Goal: Information Seeking & Learning: Learn about a topic

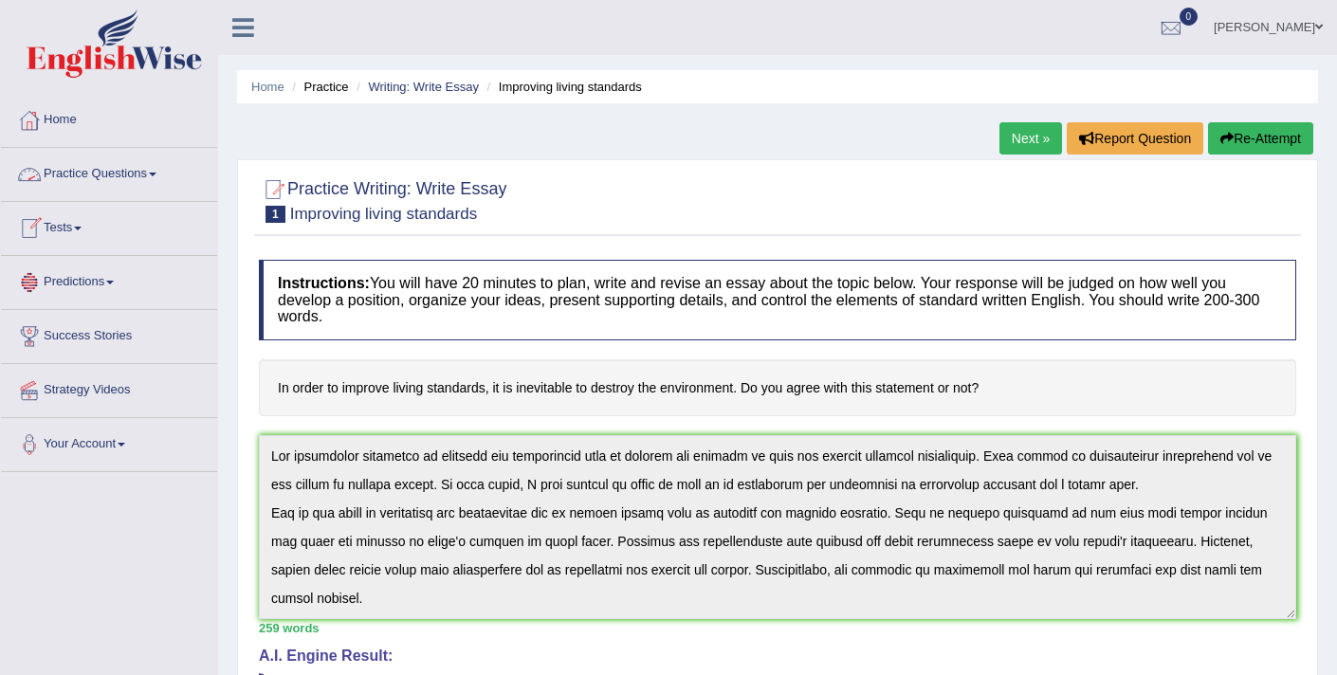
click at [134, 178] on link "Practice Questions" at bounding box center [109, 171] width 216 height 47
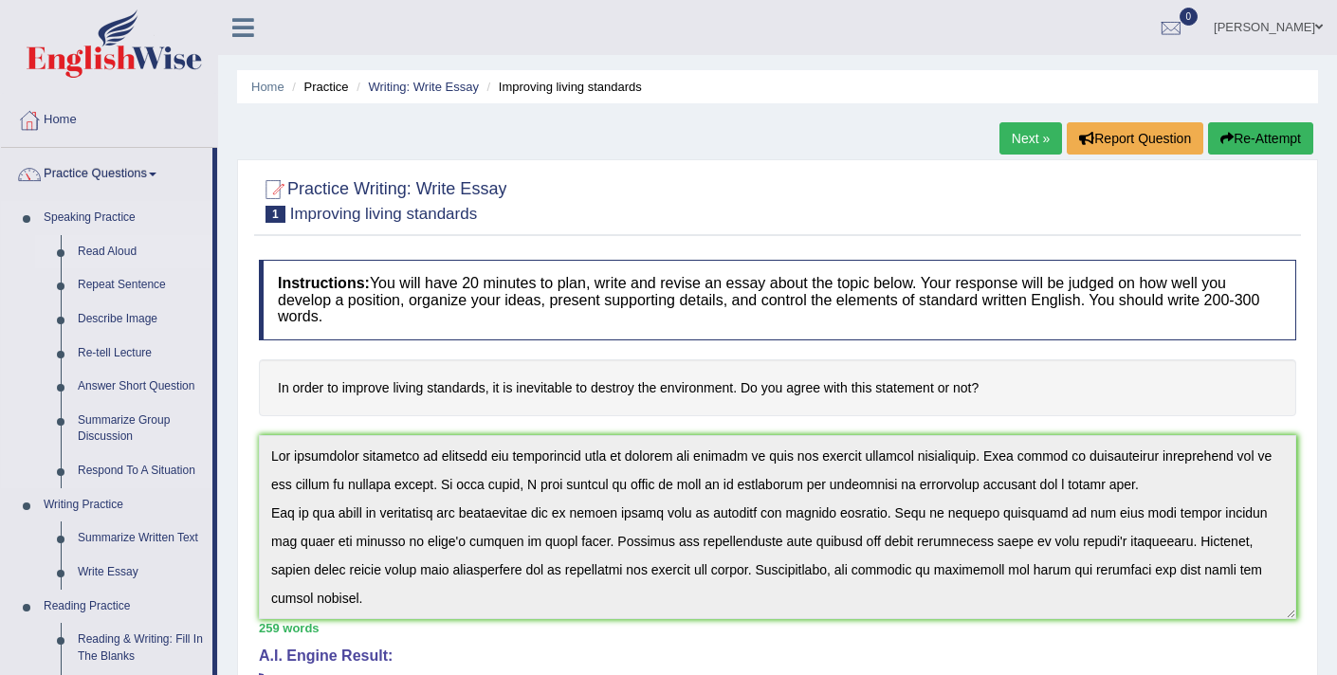
click at [109, 249] on link "Read Aloud" at bounding box center [140, 252] width 143 height 34
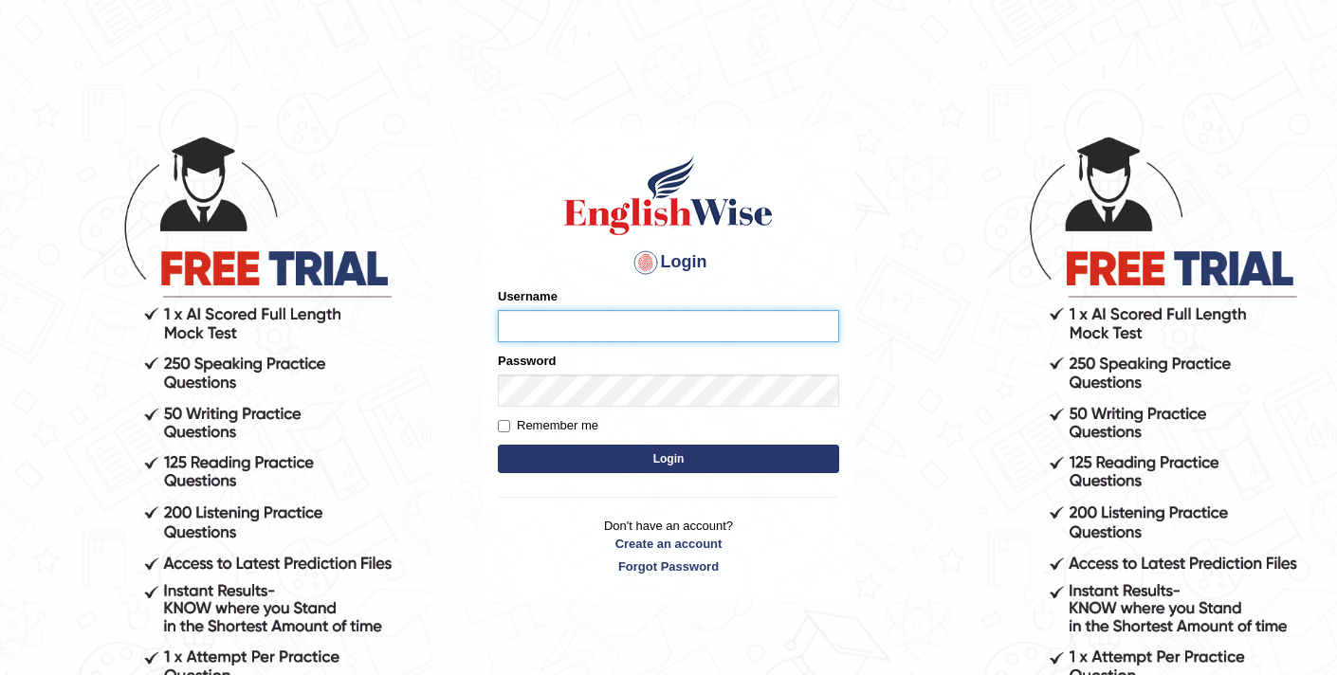
type input "elhamdavoodi"
click at [678, 463] on button "Login" at bounding box center [668, 459] width 341 height 28
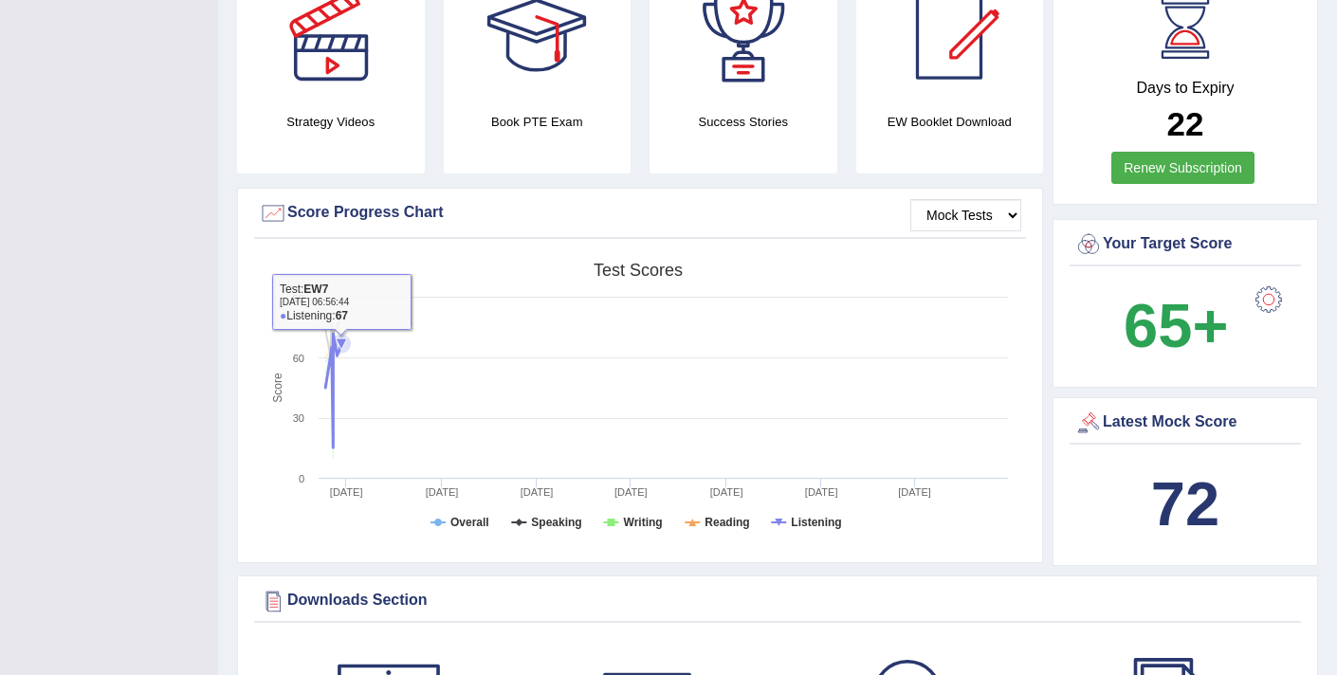
scroll to position [550, 0]
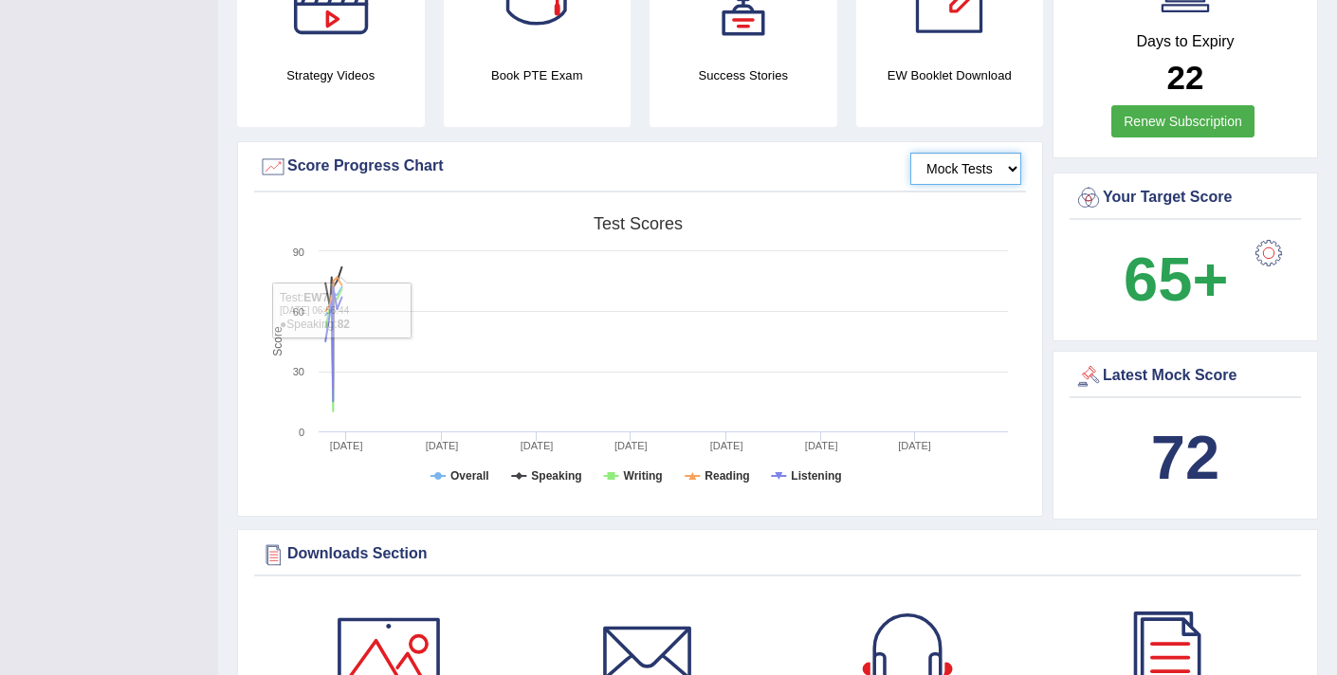
click at [982, 175] on select "Mock Tests" at bounding box center [966, 169] width 111 height 32
click at [333, 310] on icon at bounding box center [333, 344] width 35 height 114
click at [329, 278] on icon at bounding box center [333, 334] width 35 height 112
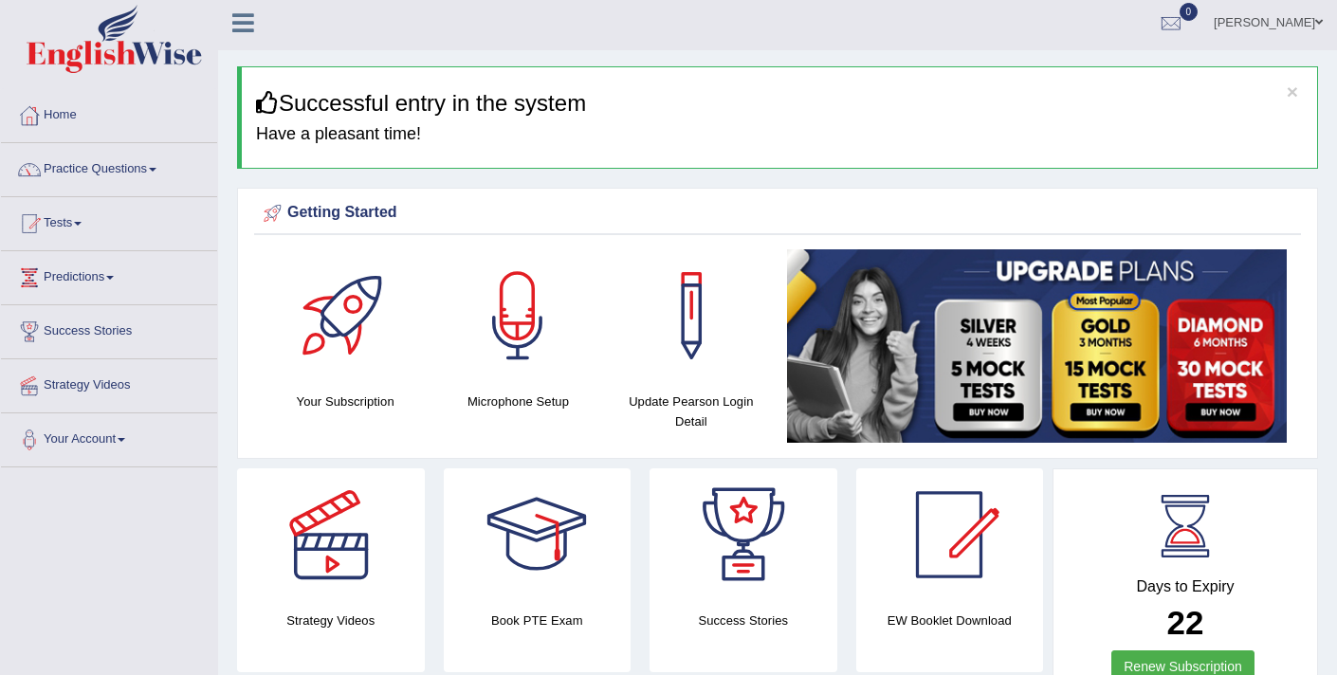
scroll to position [0, 0]
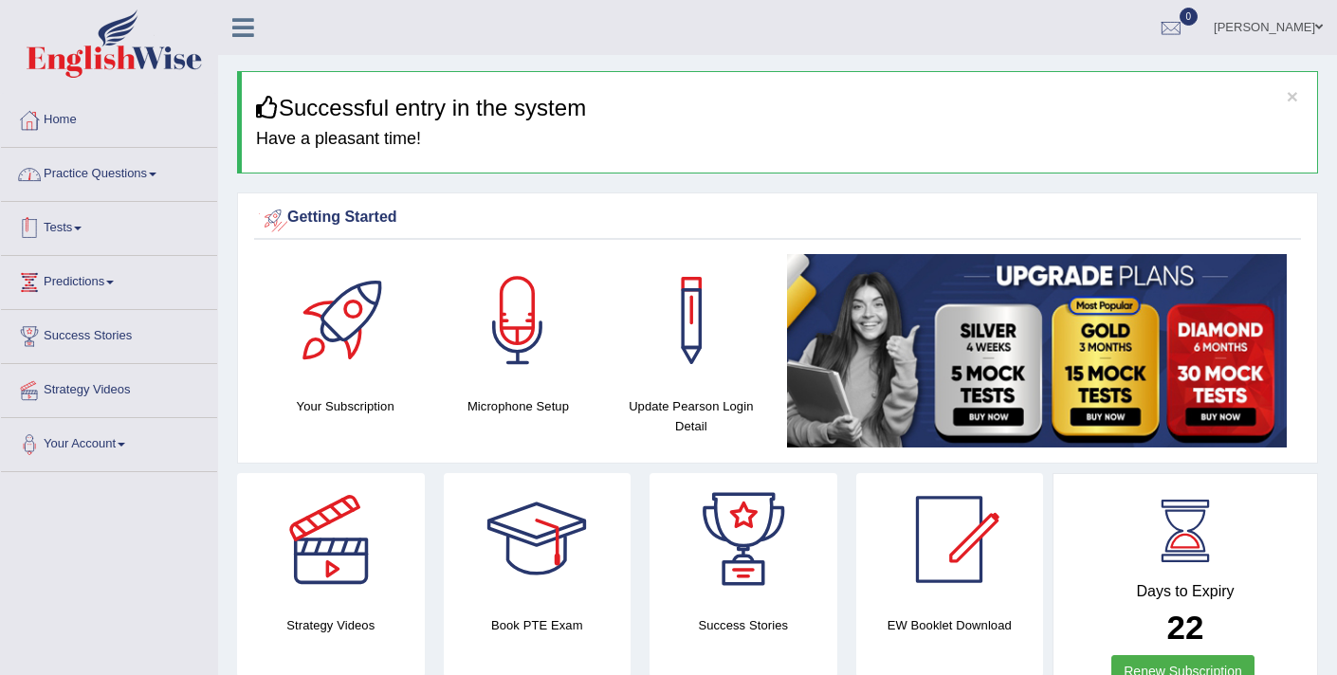
click at [119, 170] on link "Practice Questions" at bounding box center [109, 171] width 216 height 47
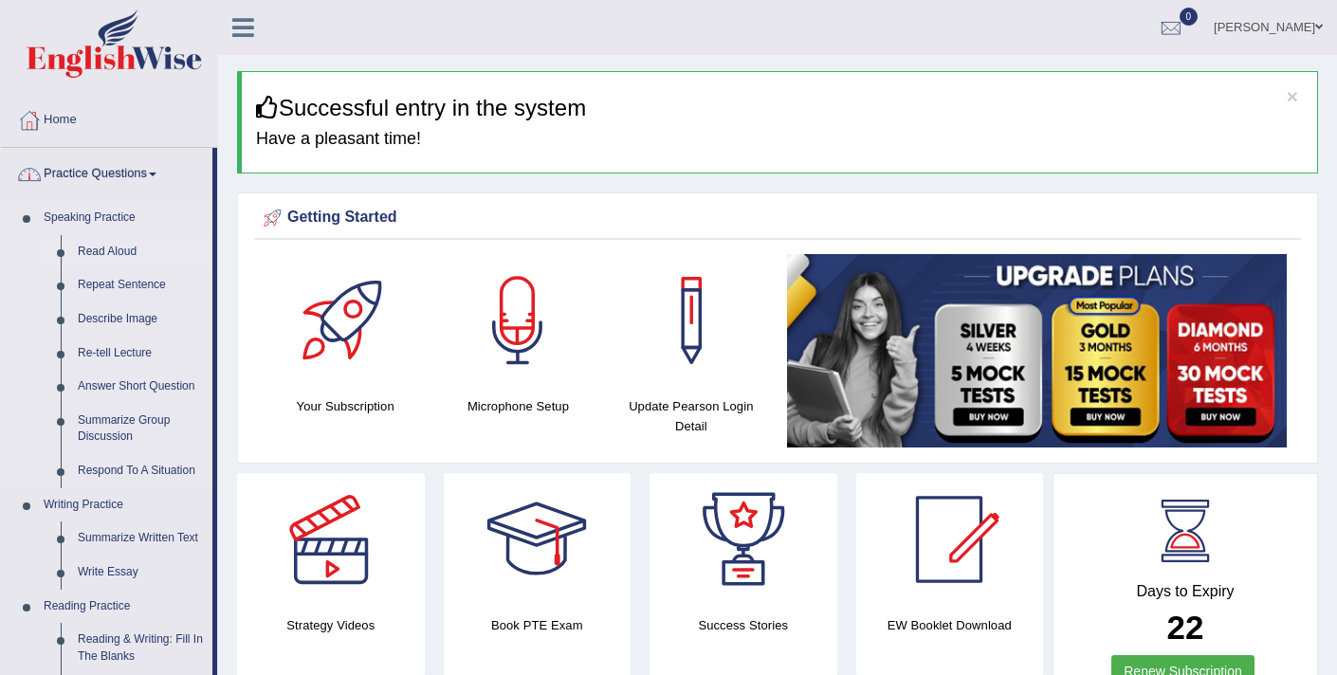
click at [105, 250] on link "Read Aloud" at bounding box center [140, 252] width 143 height 34
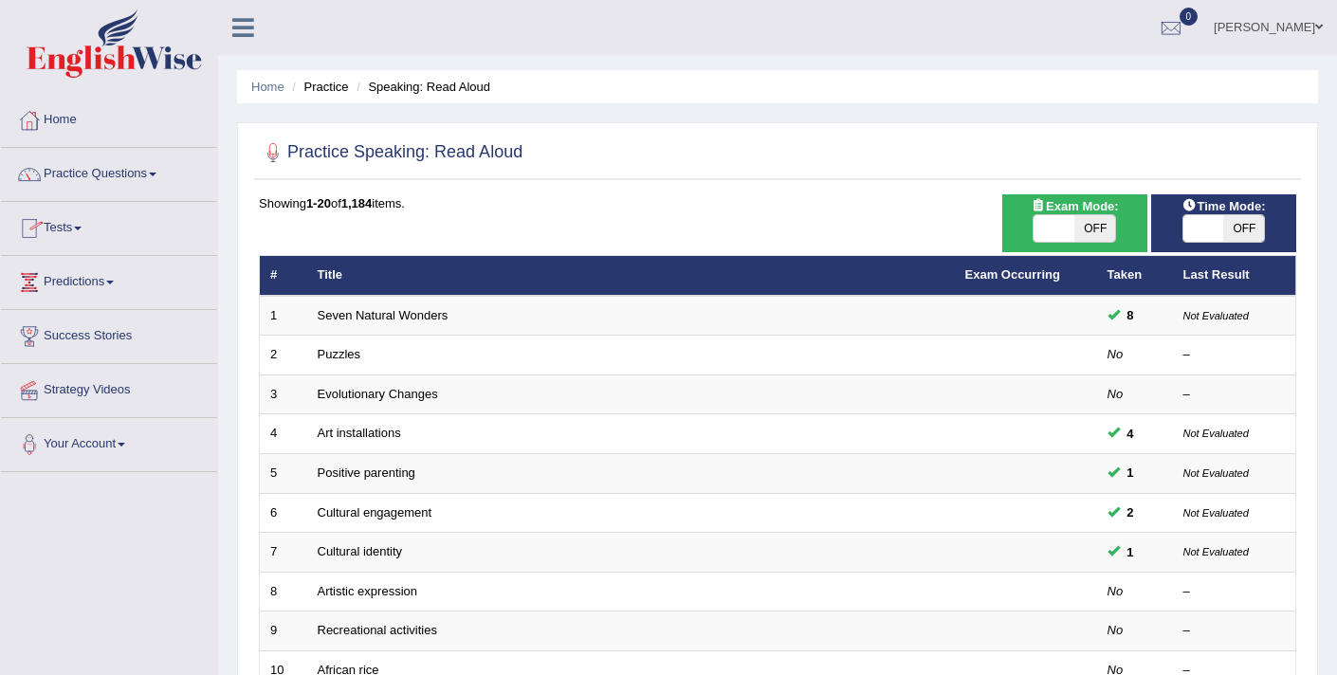
click at [1057, 222] on span at bounding box center [1054, 228] width 41 height 27
checkbox input "true"
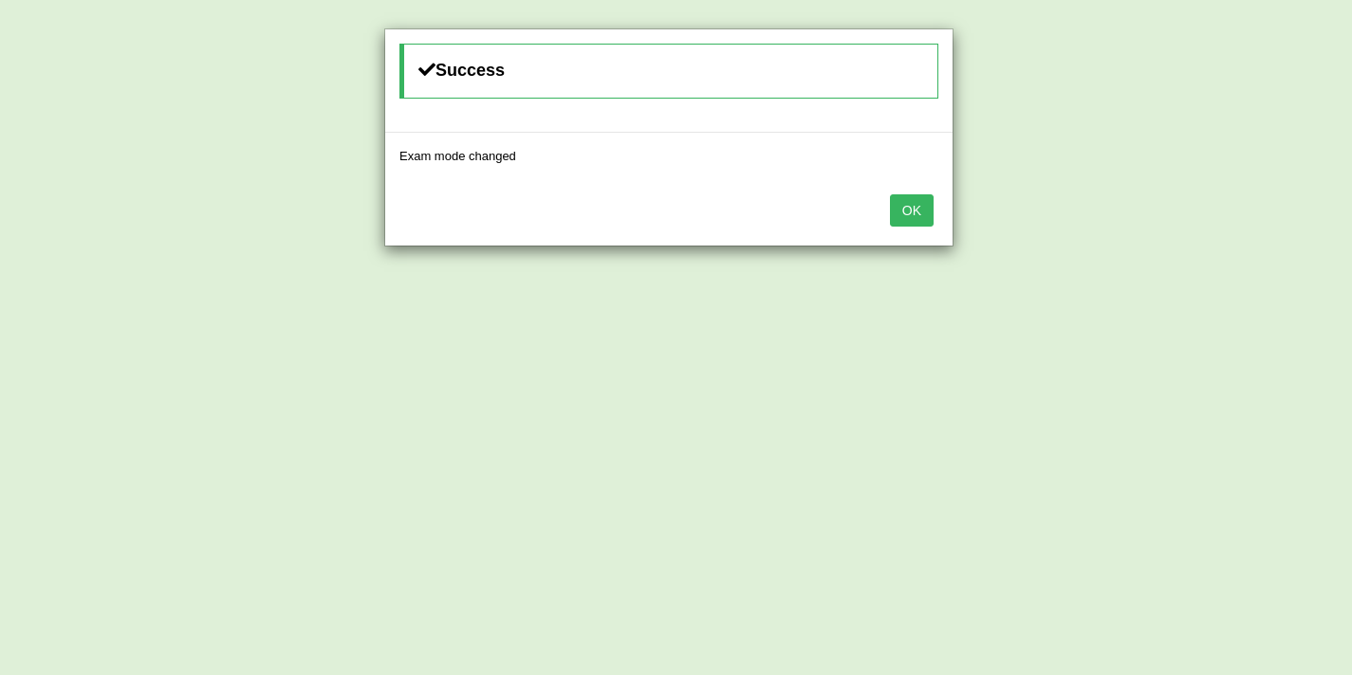
click at [919, 208] on button "OK" at bounding box center [912, 210] width 44 height 32
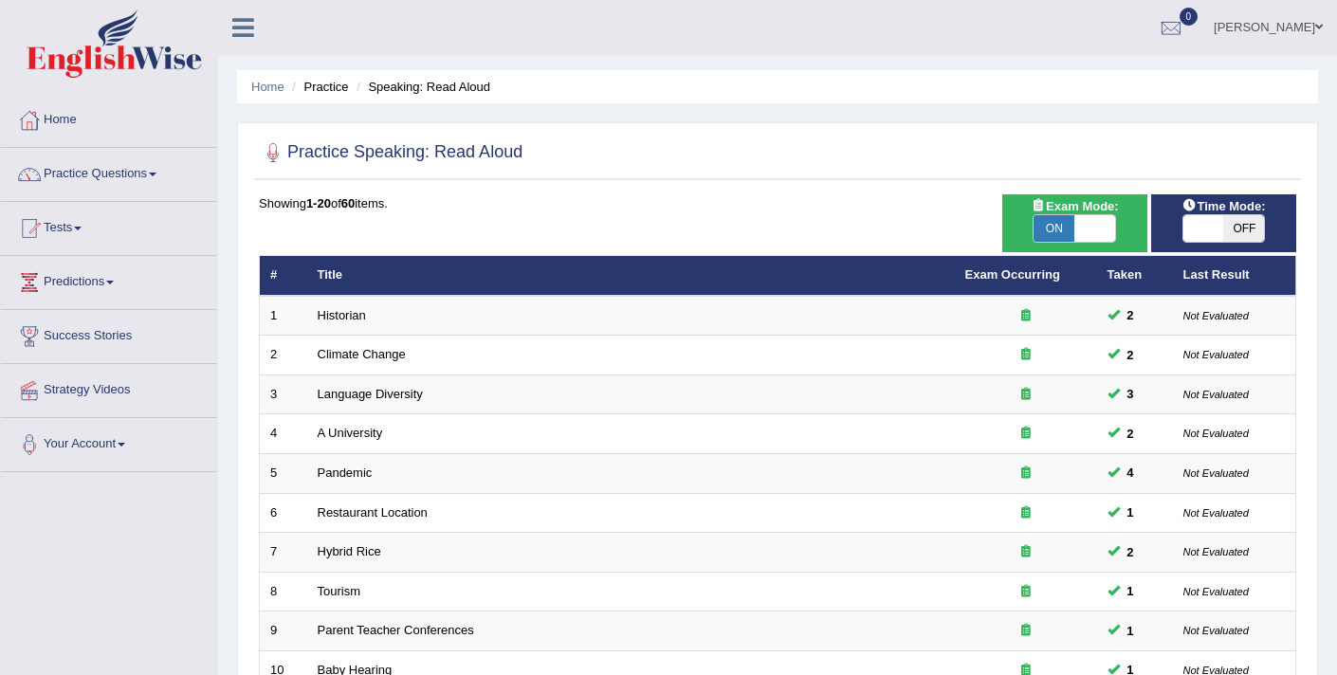
click at [1197, 230] on span at bounding box center [1204, 228] width 41 height 27
click at [1214, 226] on span at bounding box center [1204, 228] width 41 height 27
checkbox input "true"
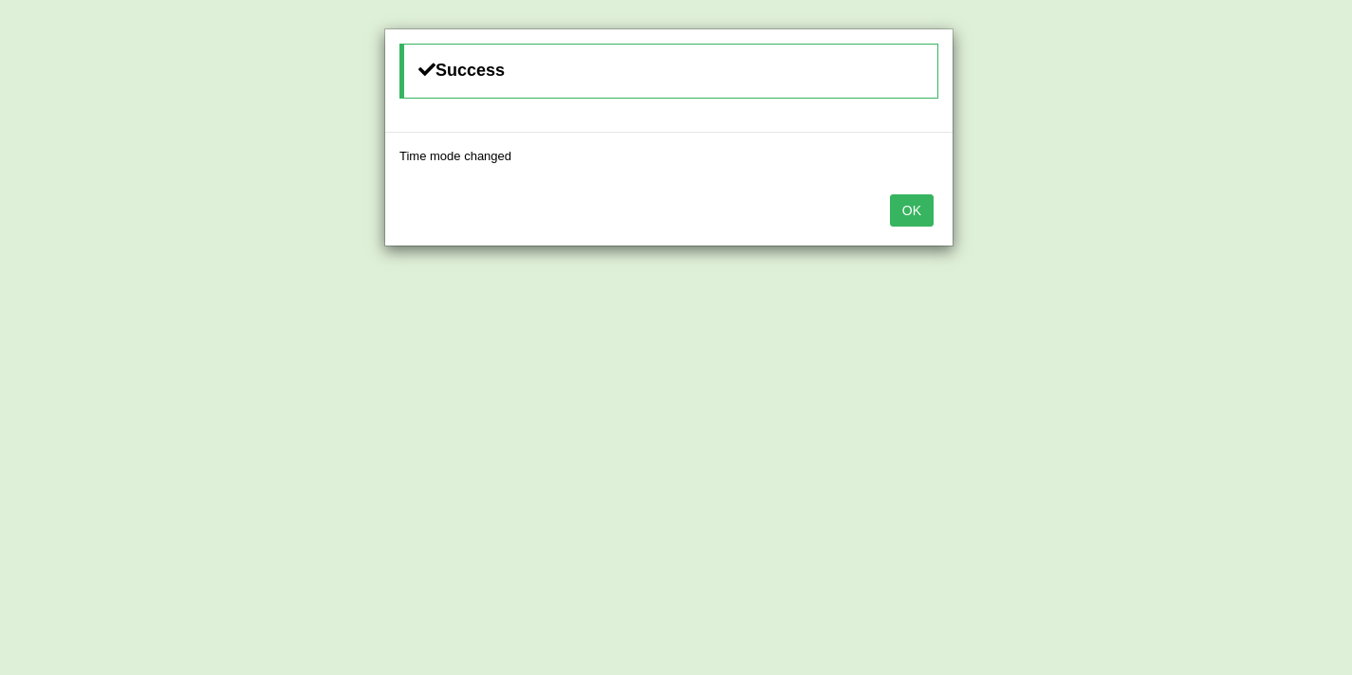
click at [910, 210] on button "OK" at bounding box center [912, 210] width 44 height 32
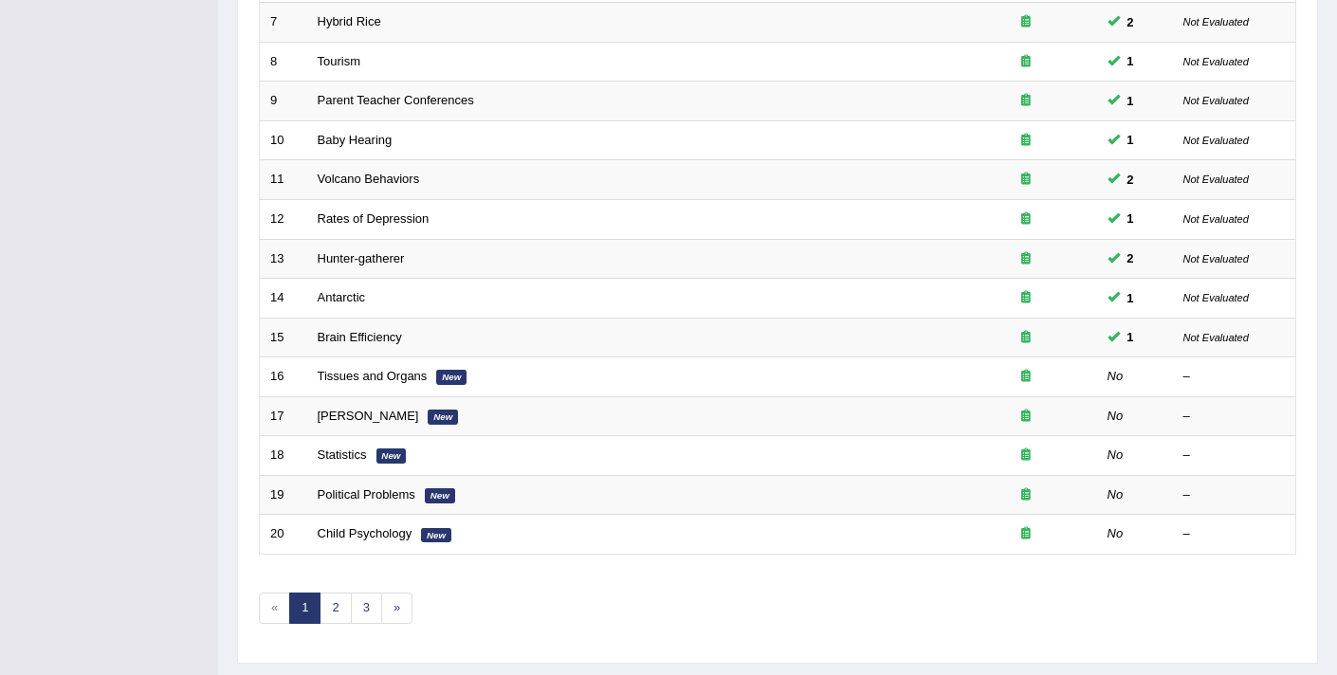
scroll to position [580, 0]
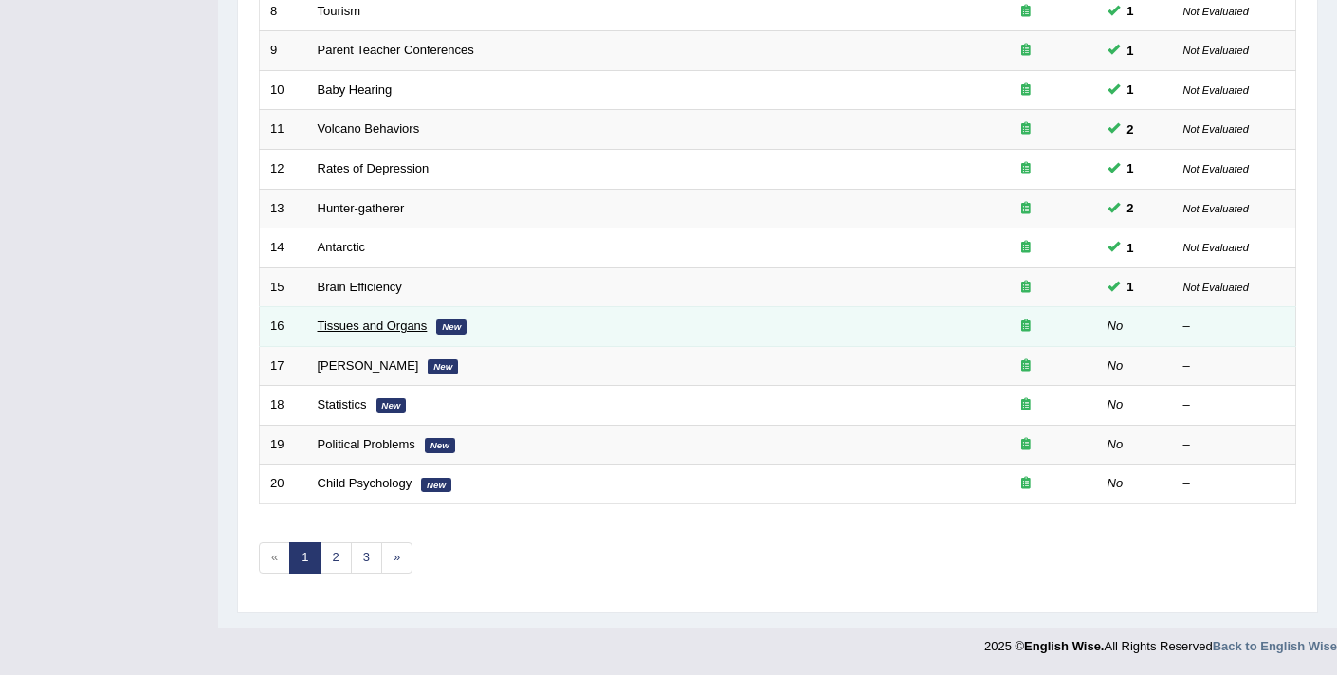
click at [370, 331] on link "Tissues and Organs" at bounding box center [373, 326] width 110 height 14
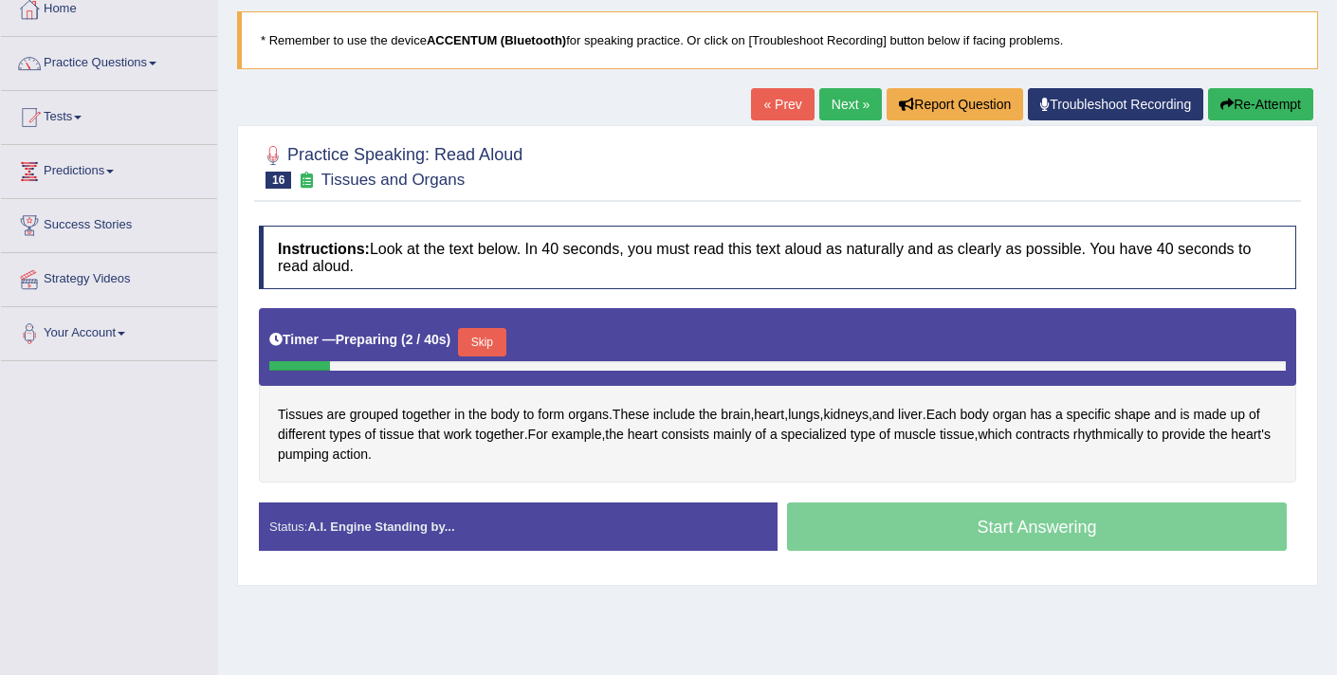
scroll to position [131, 0]
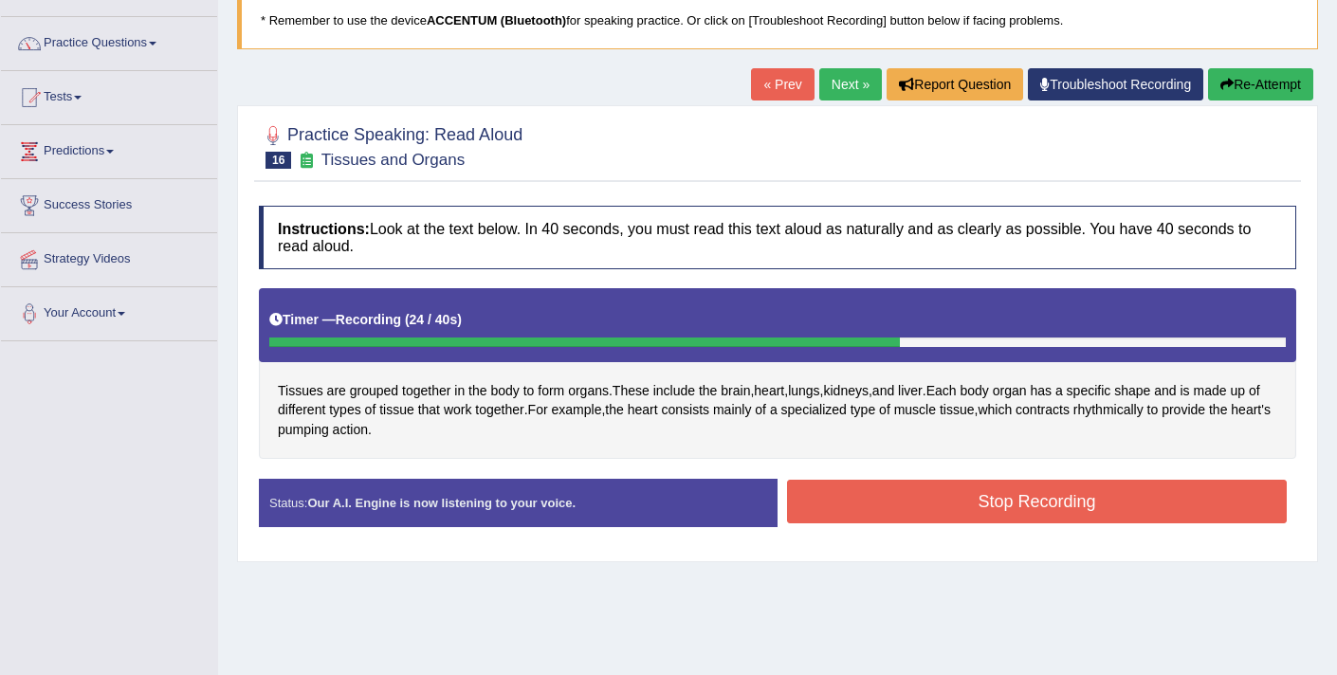
click at [824, 500] on button "Stop Recording" at bounding box center [1037, 502] width 500 height 44
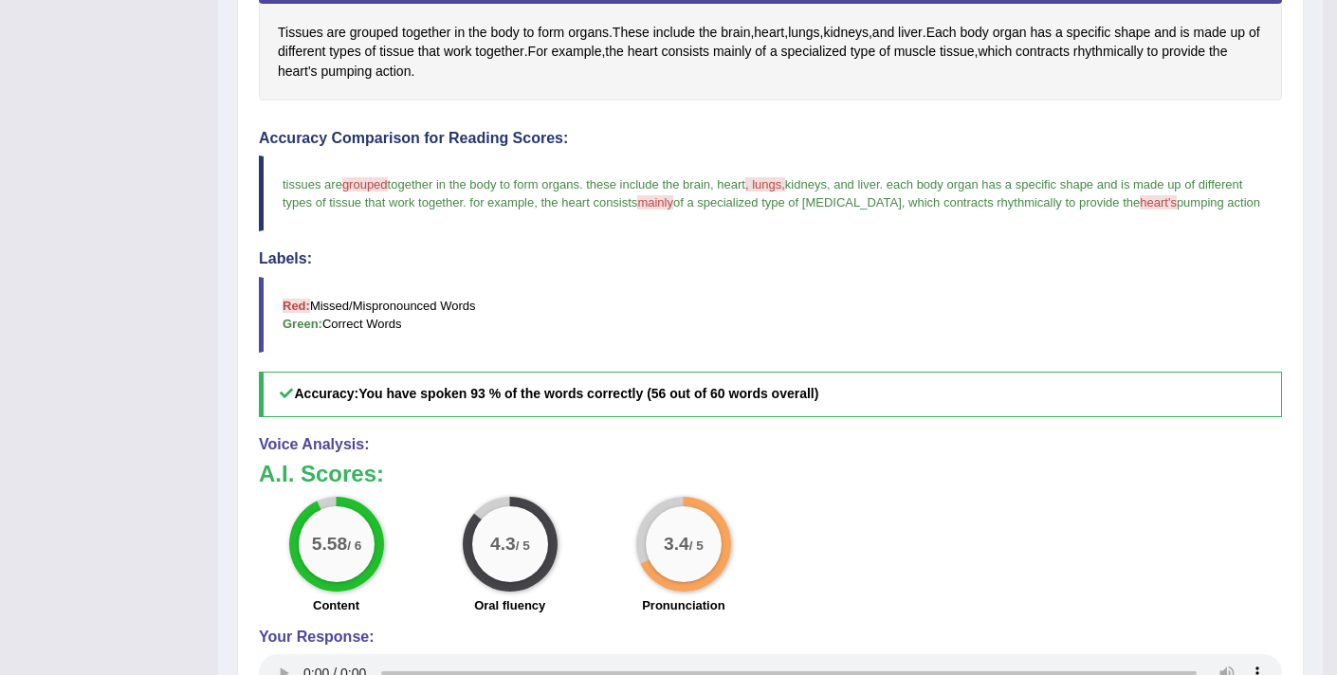
scroll to position [478, 0]
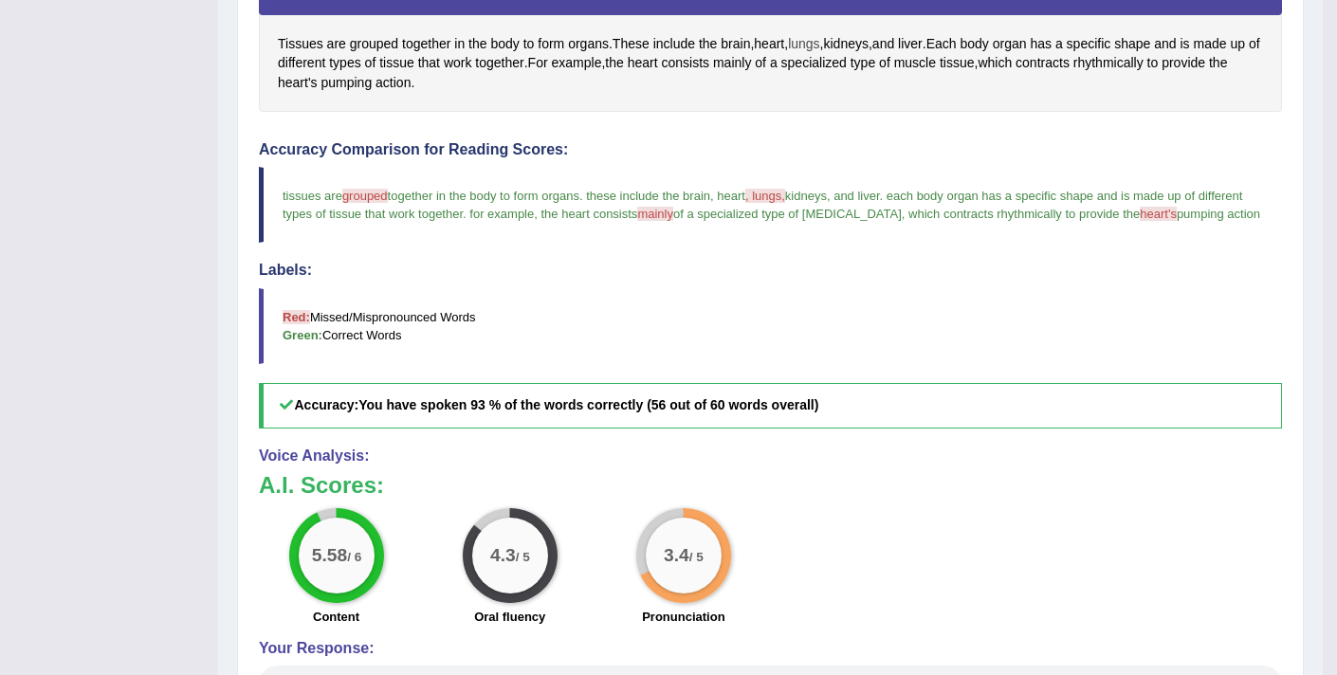
click at [810, 44] on span "lungs" at bounding box center [803, 44] width 31 height 20
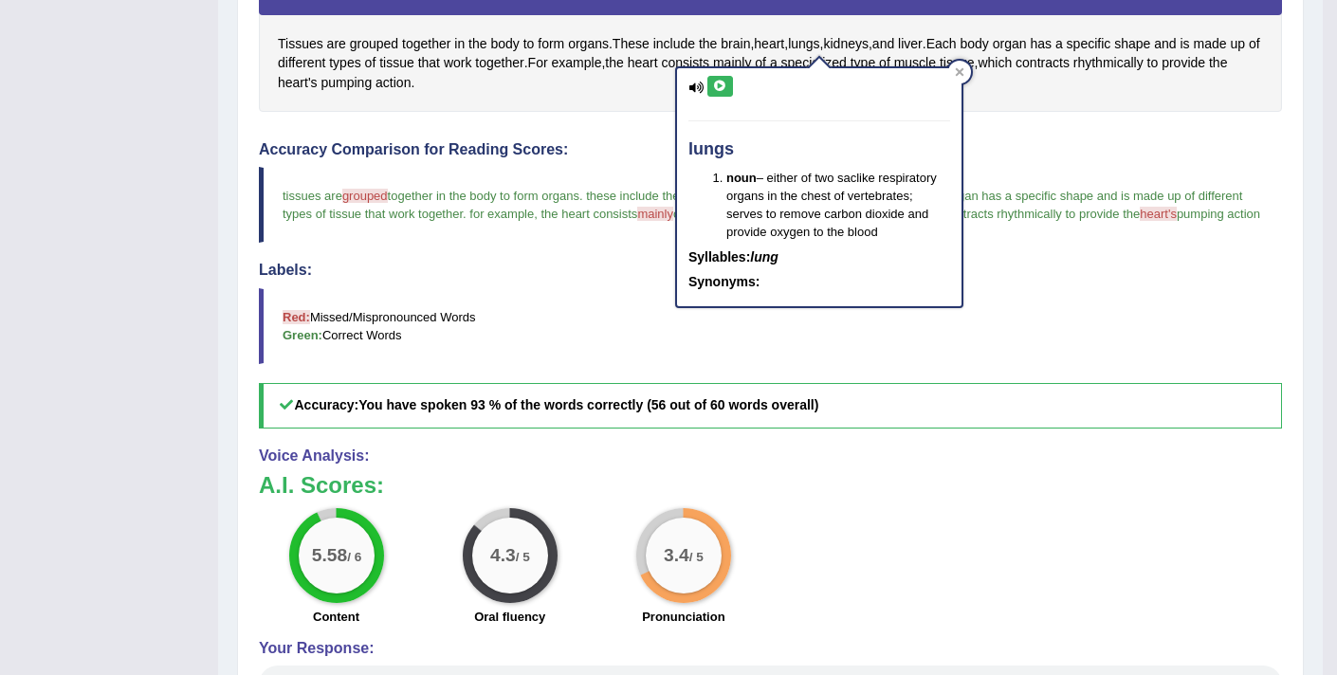
click at [720, 89] on icon at bounding box center [720, 86] width 14 height 11
click at [565, 304] on div "Labels: Red: Missed/Mispronounced Words Green: Correct Words" at bounding box center [770, 313] width 1023 height 102
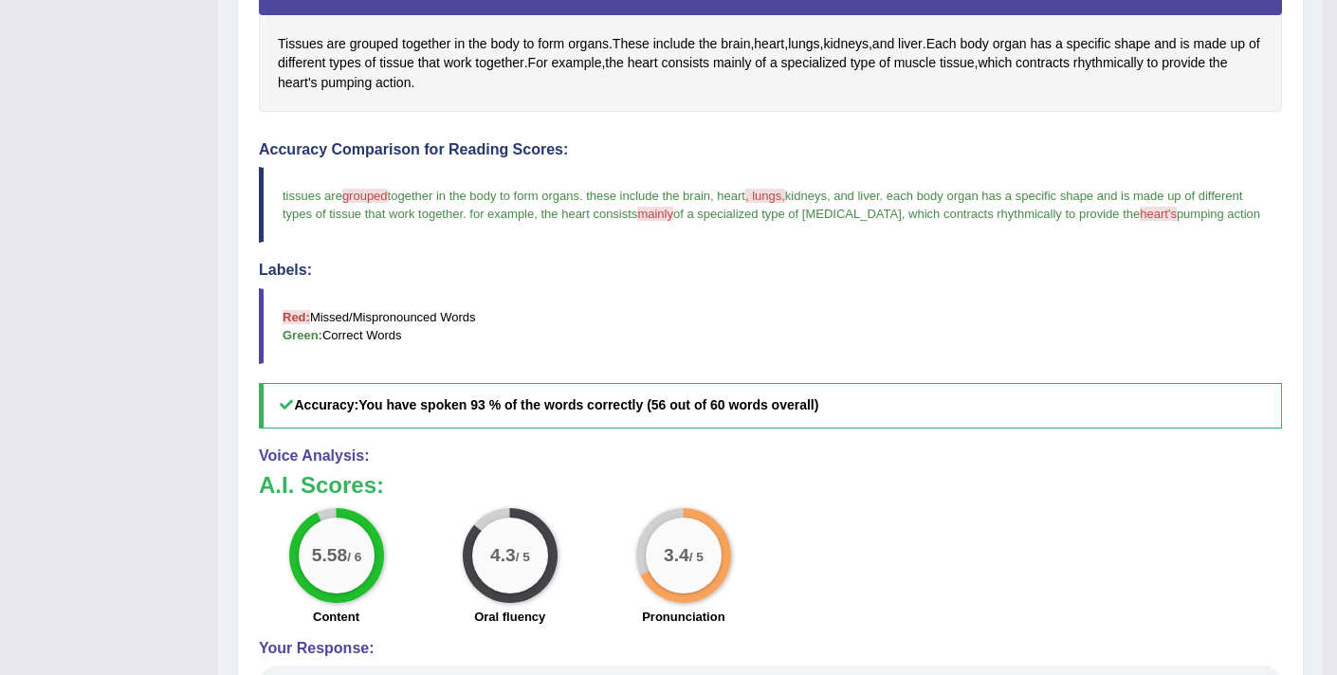
click at [1177, 212] on span "heart's" at bounding box center [1158, 214] width 37 height 14
click at [1177, 216] on span "heart's" at bounding box center [1158, 214] width 37 height 14
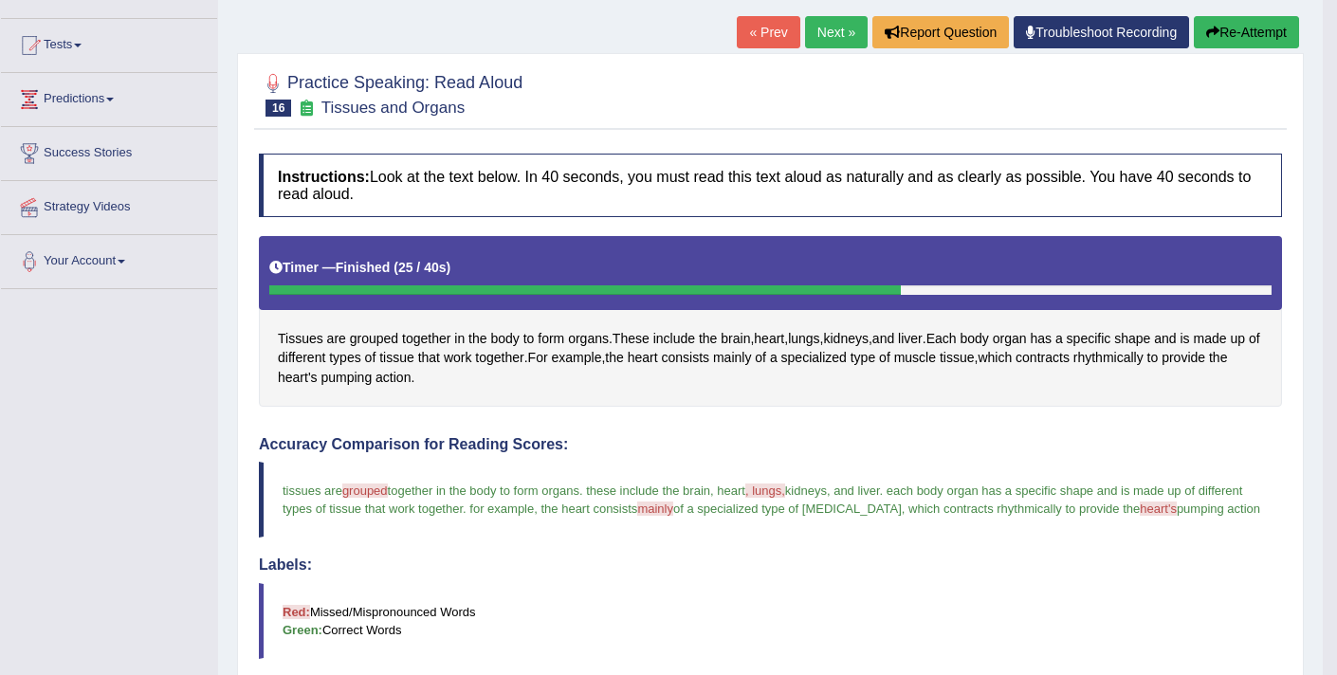
scroll to position [157, 0]
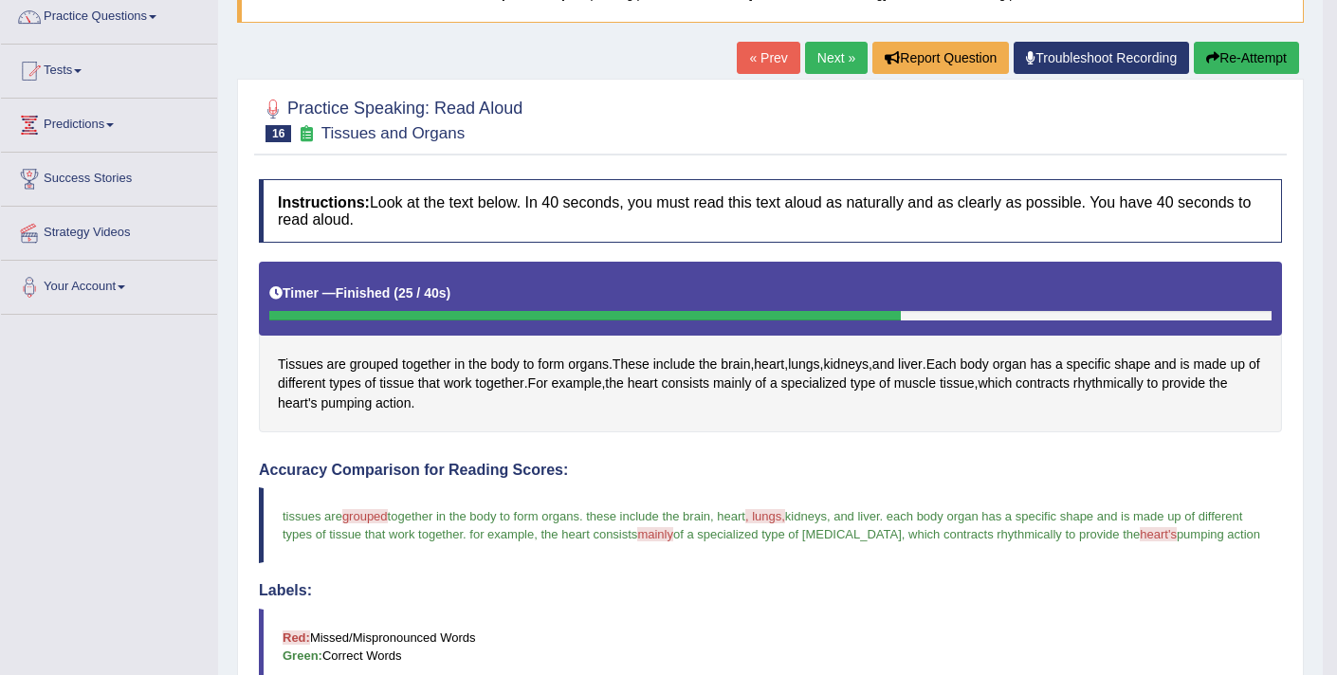
click at [815, 61] on link "Next »" at bounding box center [836, 58] width 63 height 32
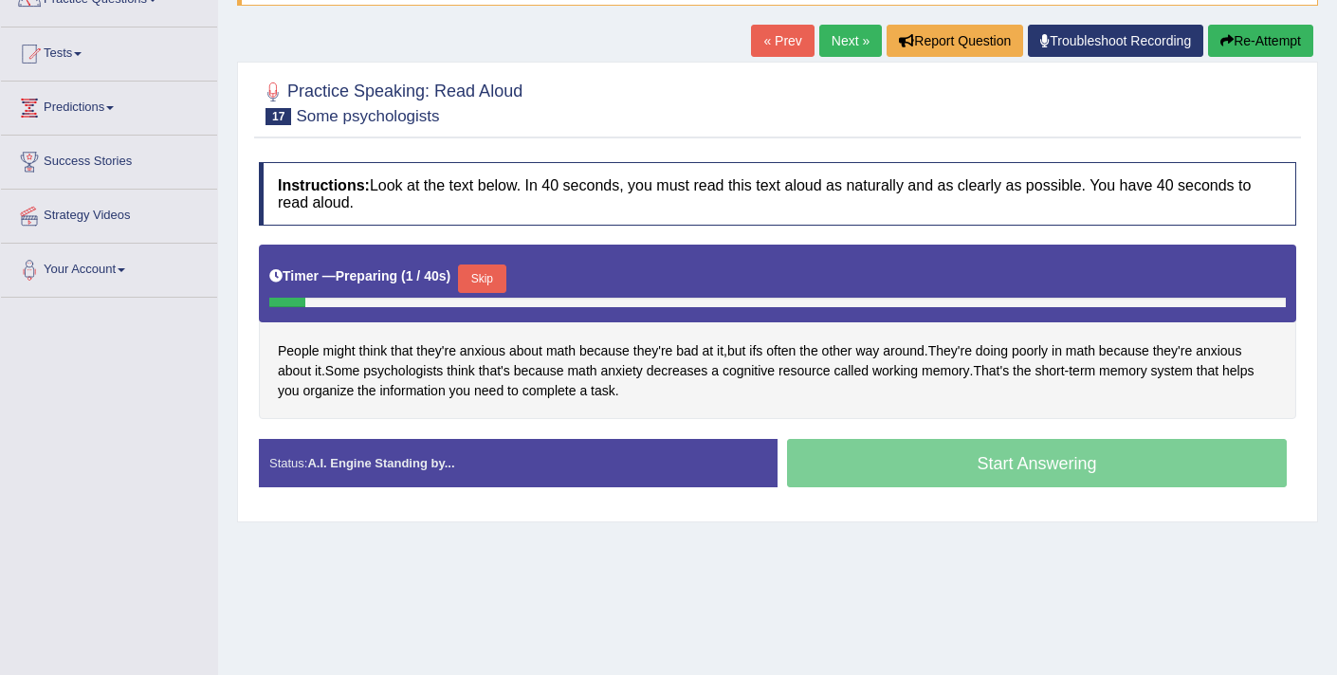
scroll to position [175, 0]
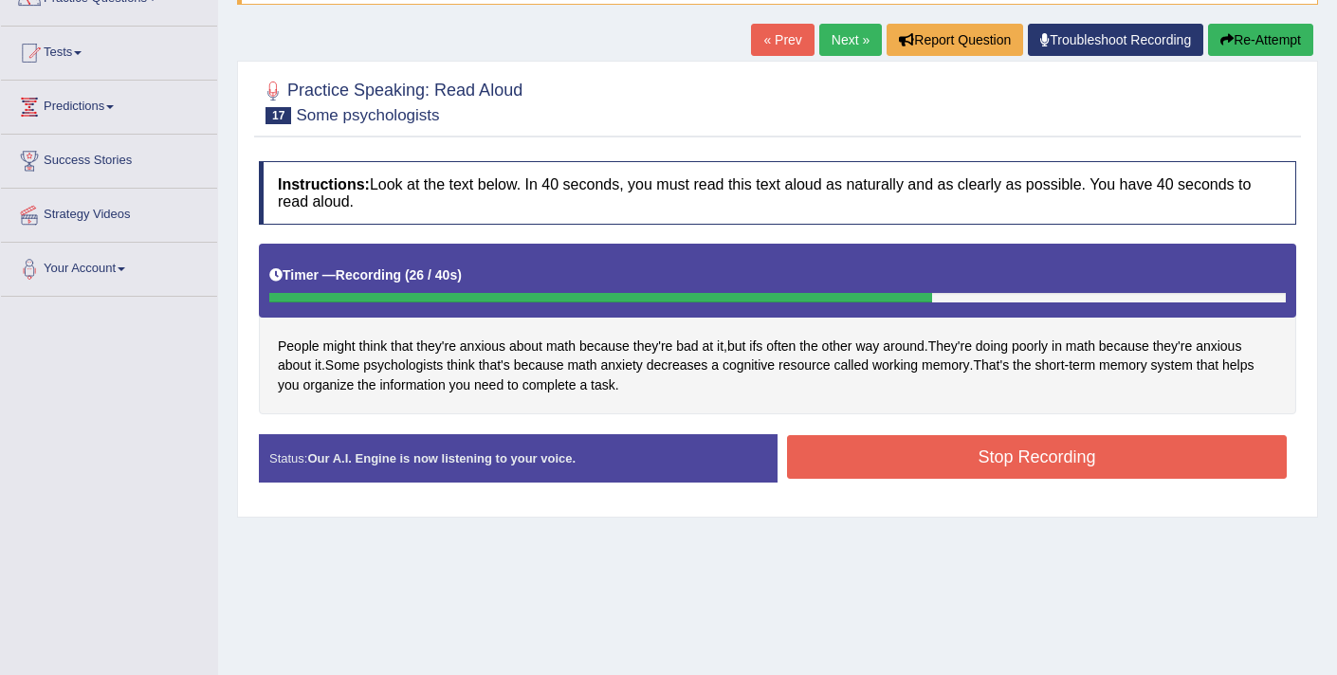
click at [838, 461] on button "Stop Recording" at bounding box center [1037, 457] width 500 height 44
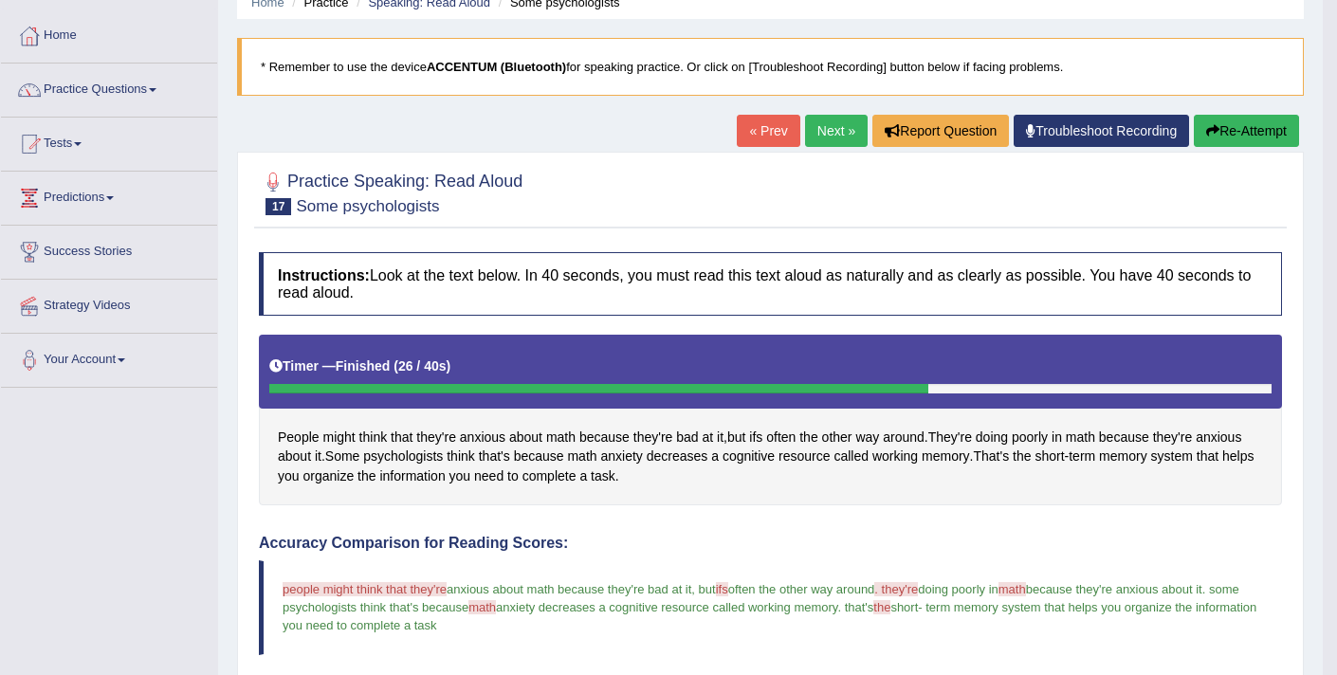
scroll to position [80, 0]
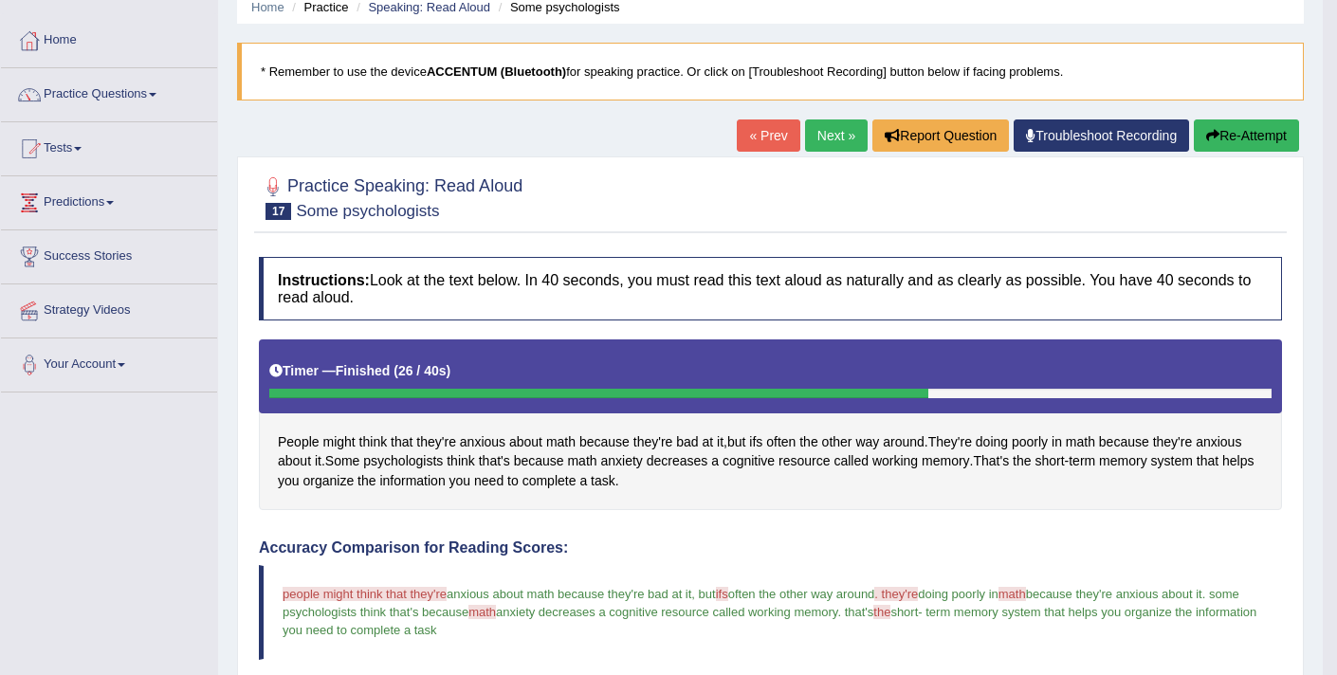
click at [827, 140] on link "Next »" at bounding box center [836, 136] width 63 height 32
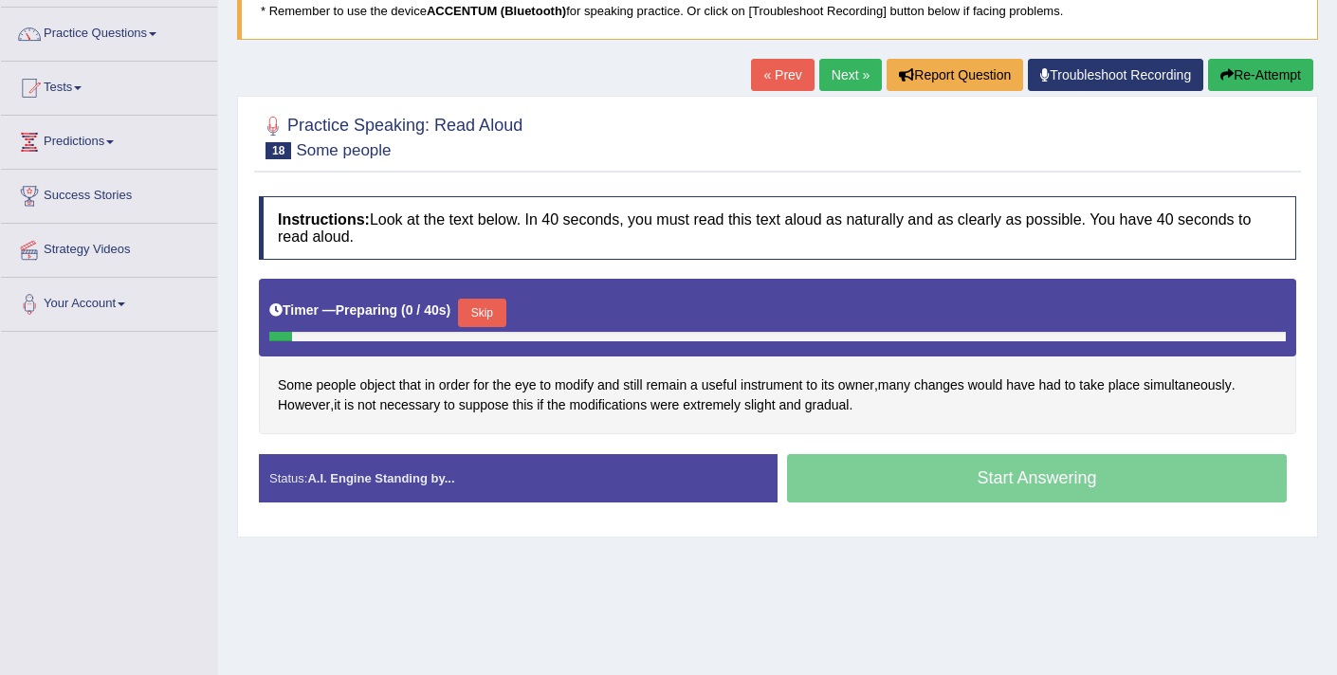
scroll to position [149, 0]
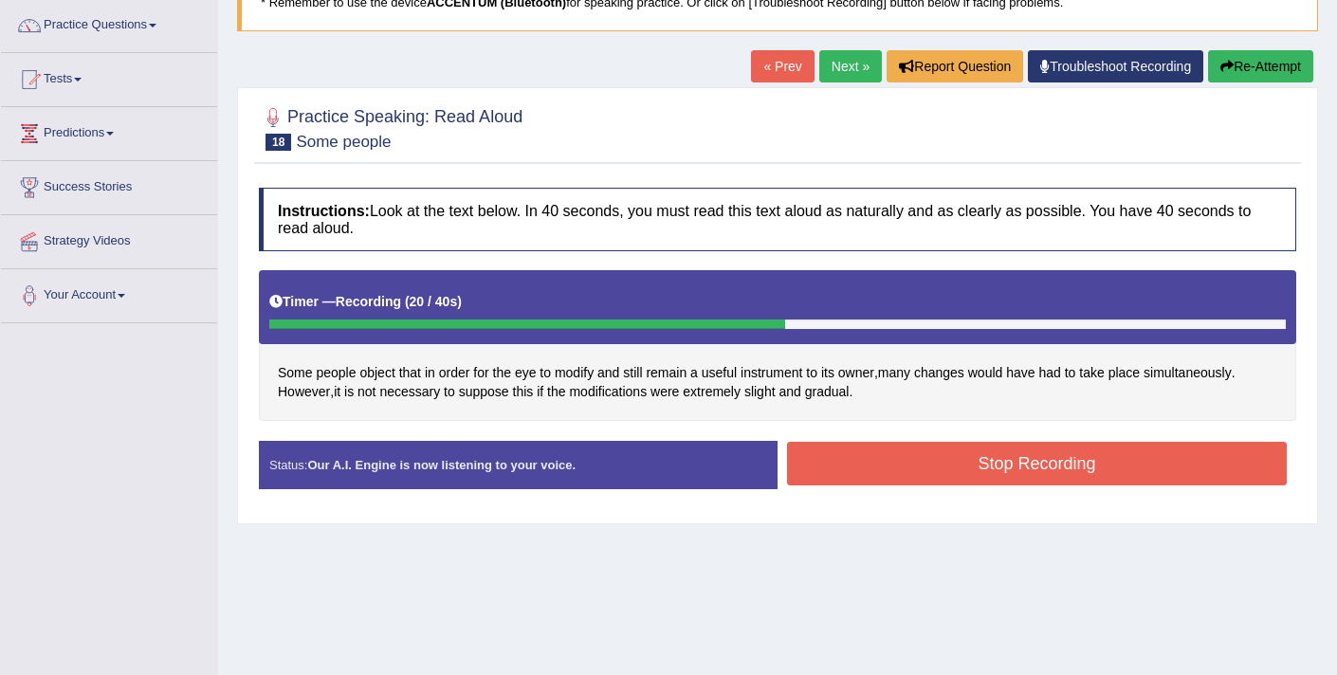
click at [921, 458] on button "Stop Recording" at bounding box center [1037, 464] width 500 height 44
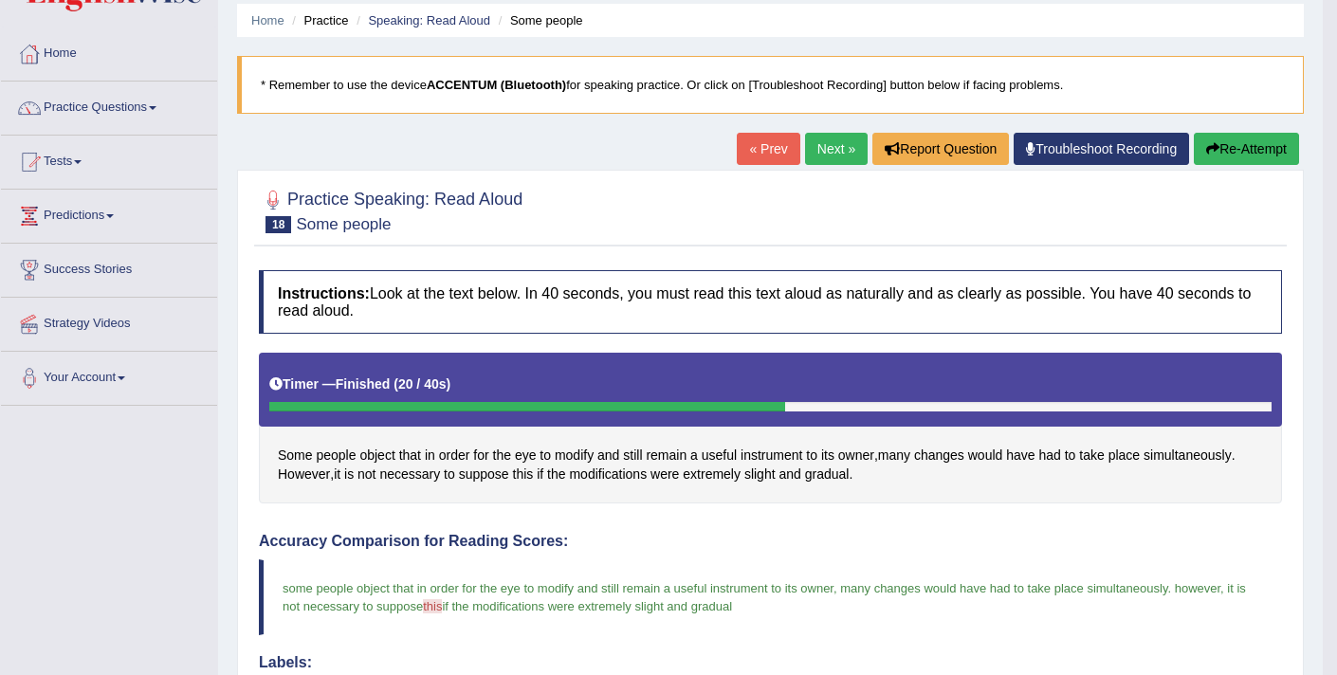
scroll to position [0, 0]
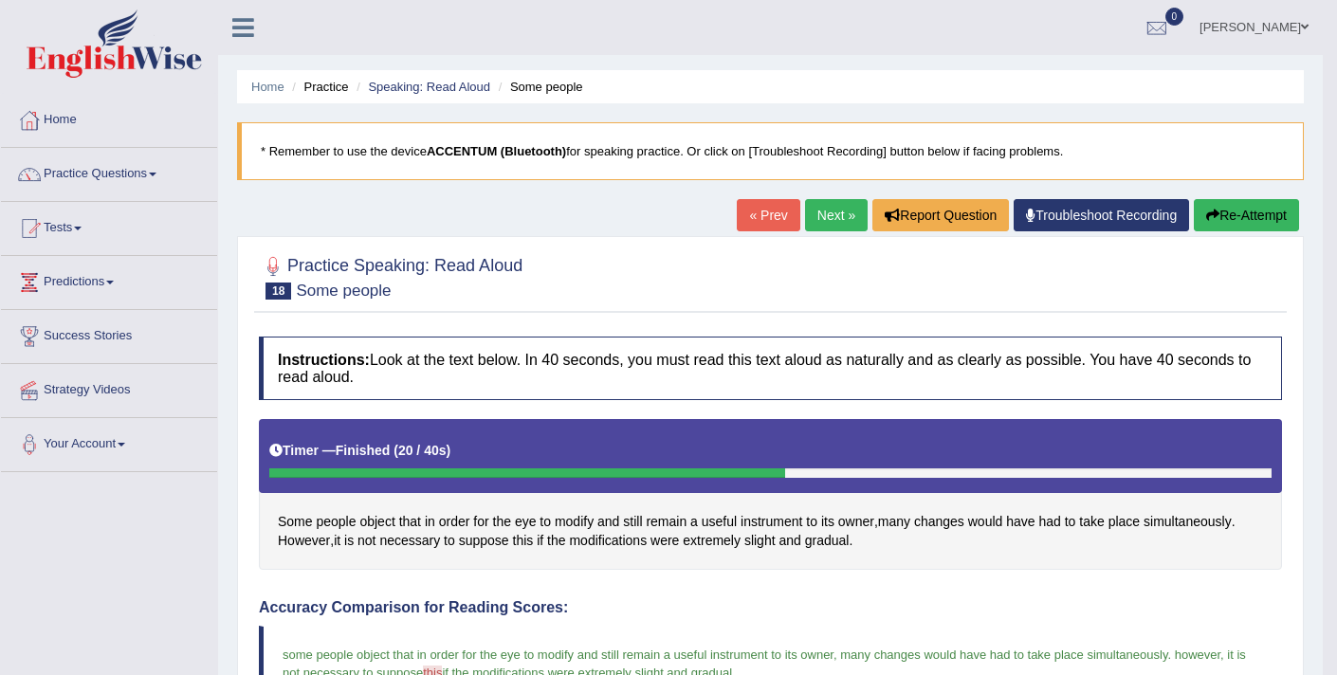
click at [829, 212] on link "Next »" at bounding box center [836, 215] width 63 height 32
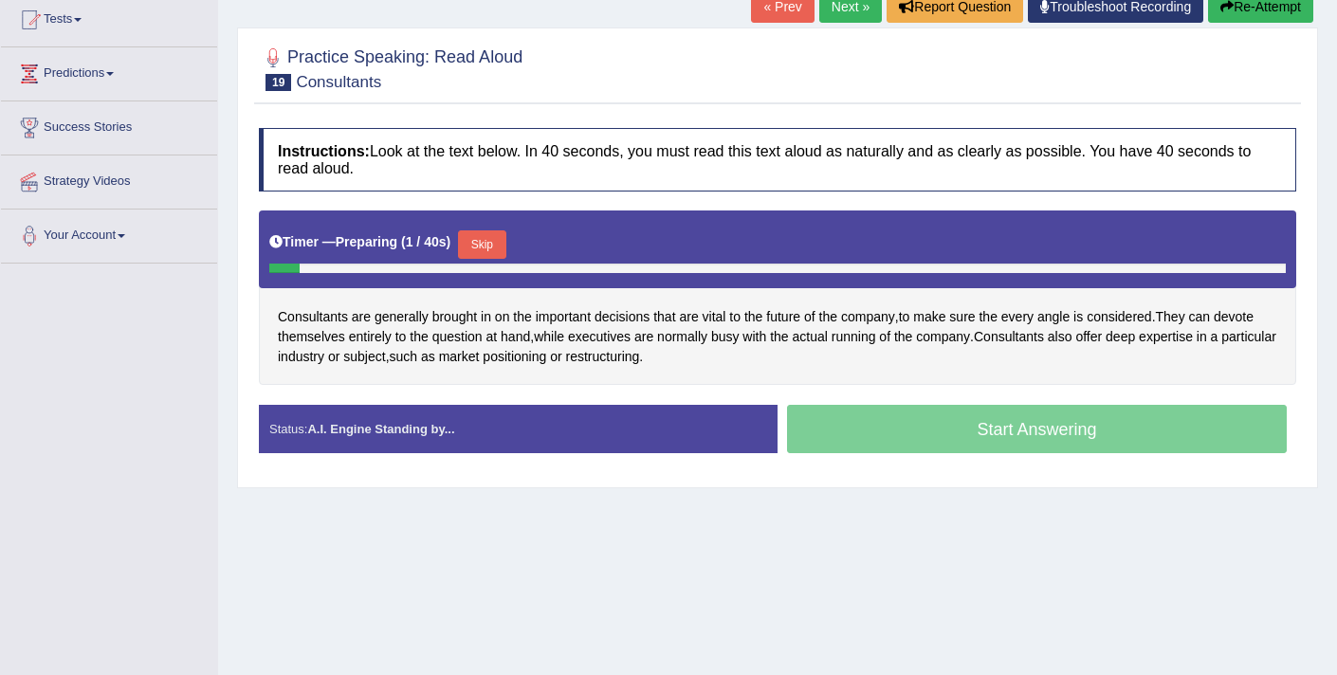
scroll to position [212, 0]
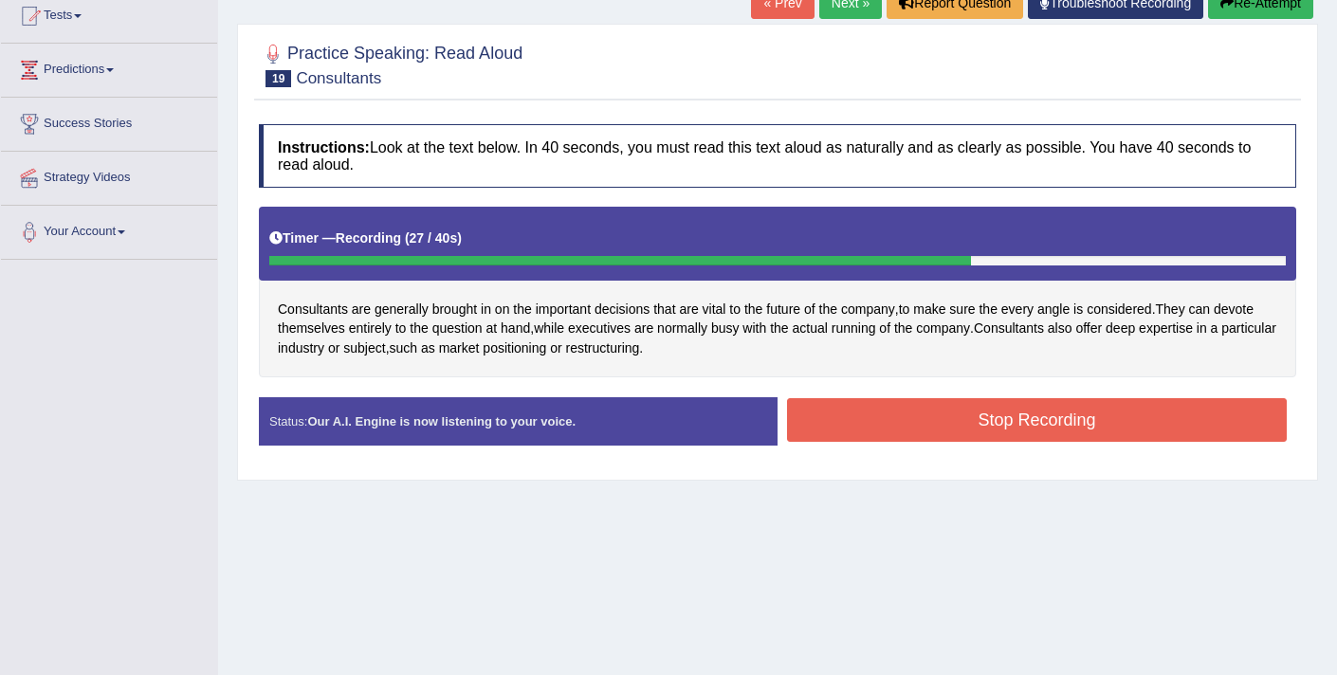
click at [857, 416] on button "Stop Recording" at bounding box center [1037, 420] width 500 height 44
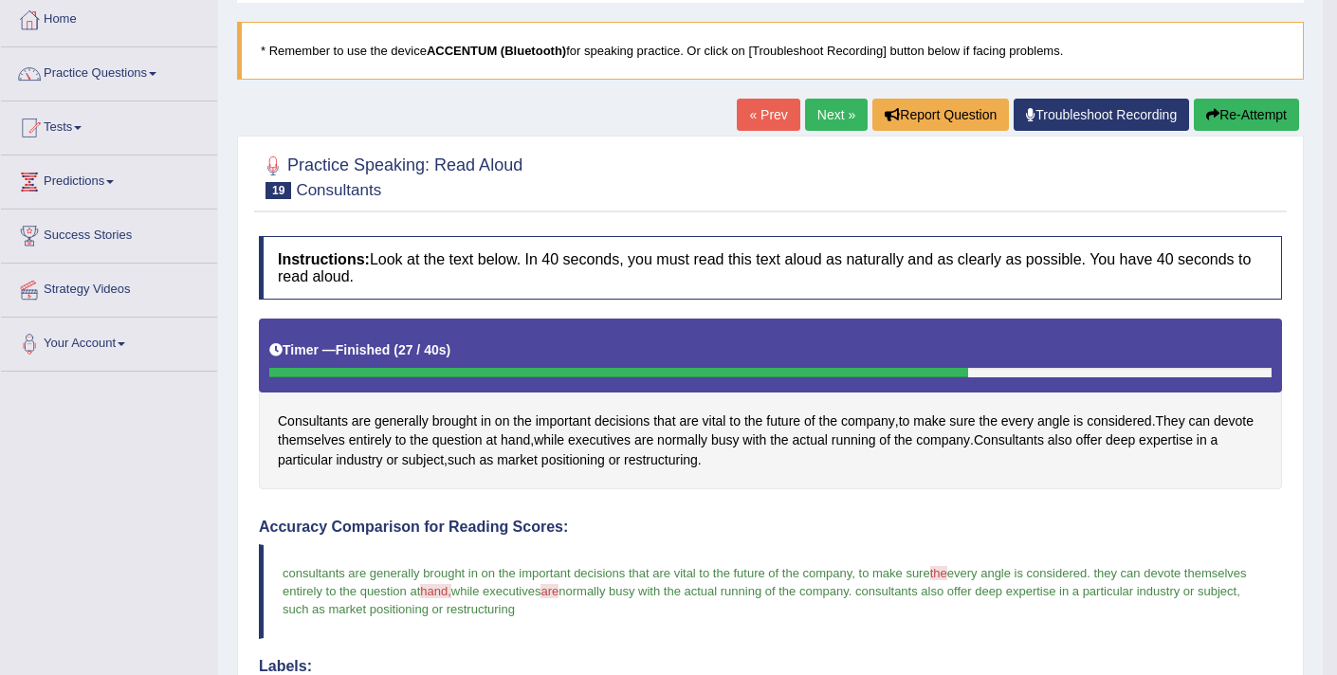
scroll to position [99, 0]
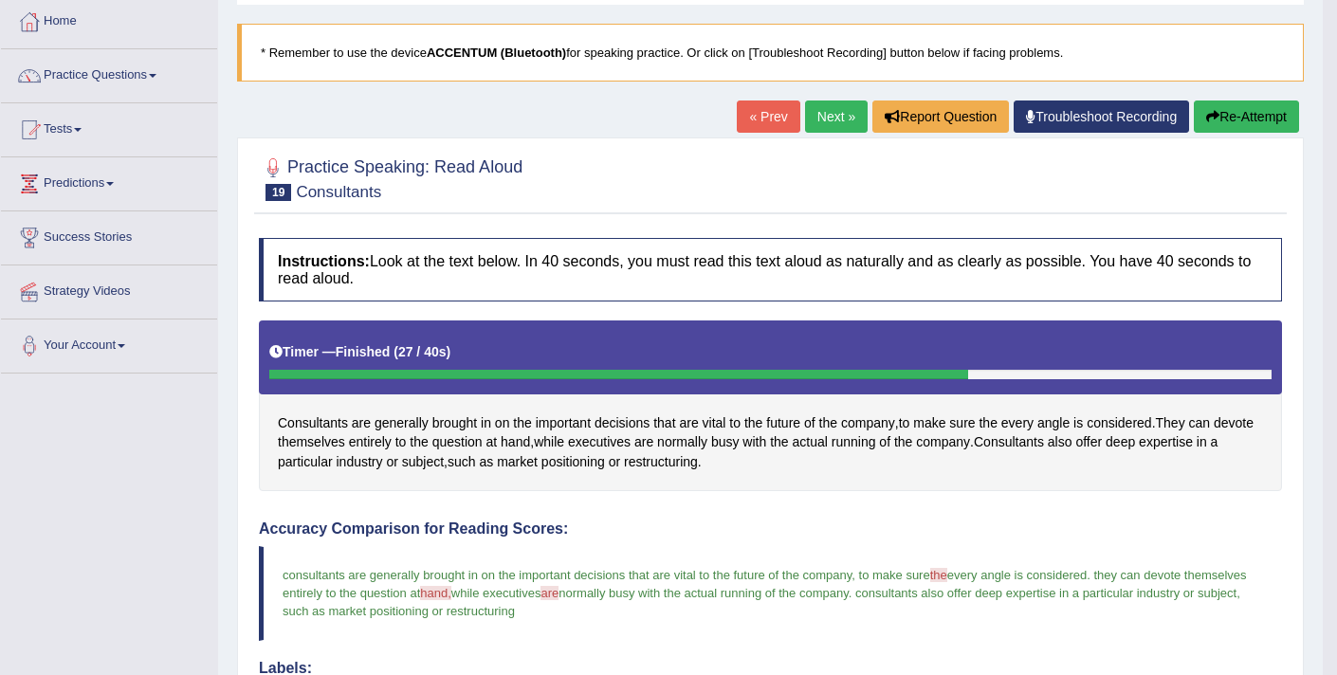
click at [822, 127] on link "Next »" at bounding box center [836, 117] width 63 height 32
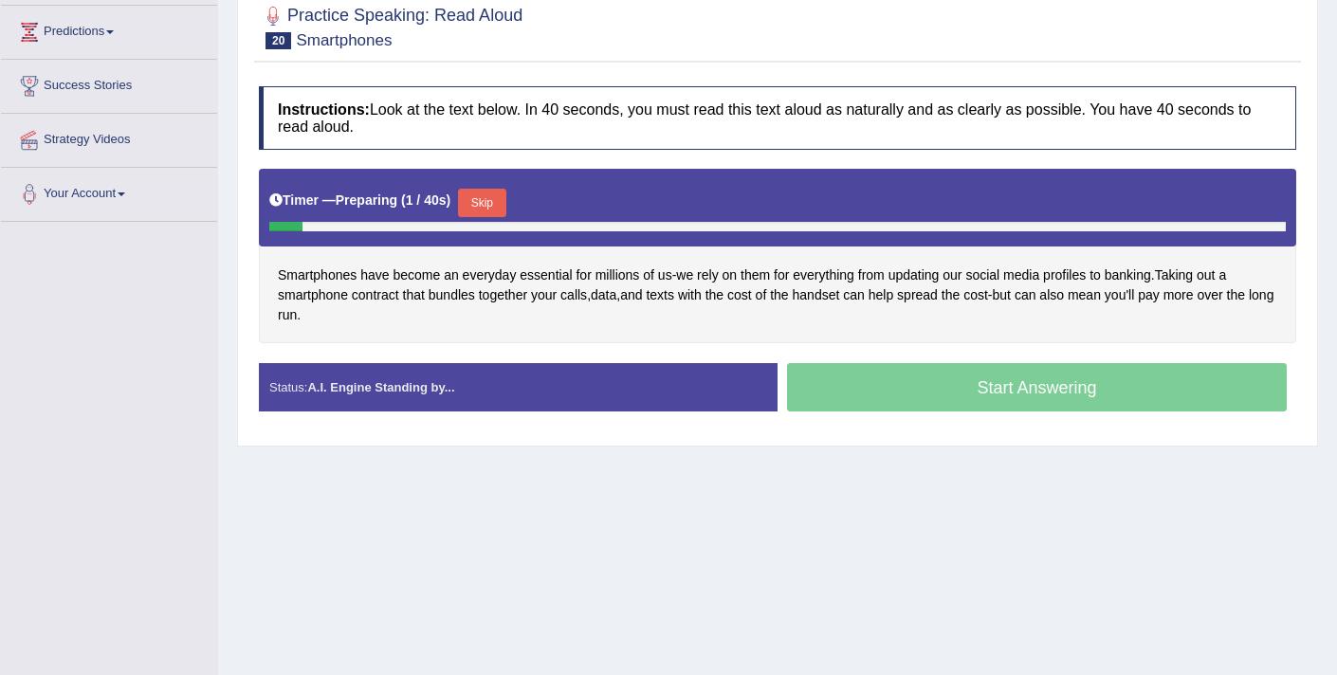
scroll to position [251, 0]
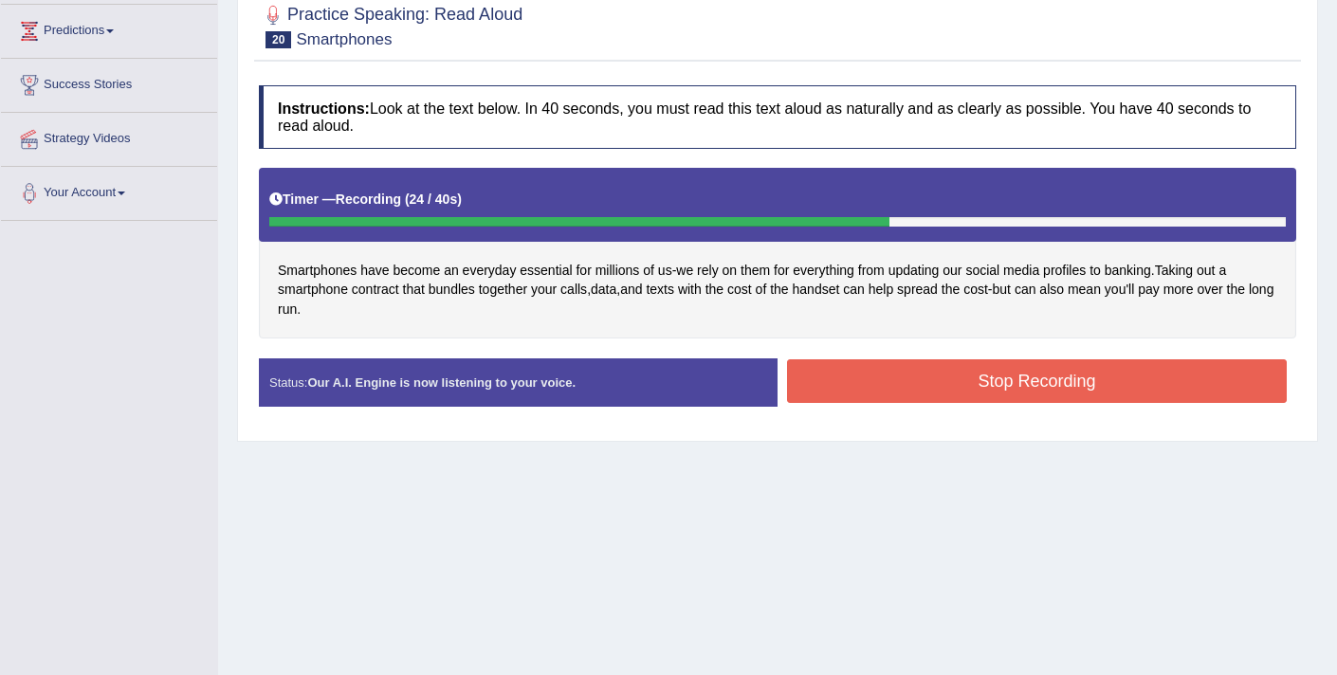
click at [884, 385] on button "Stop Recording" at bounding box center [1037, 381] width 500 height 44
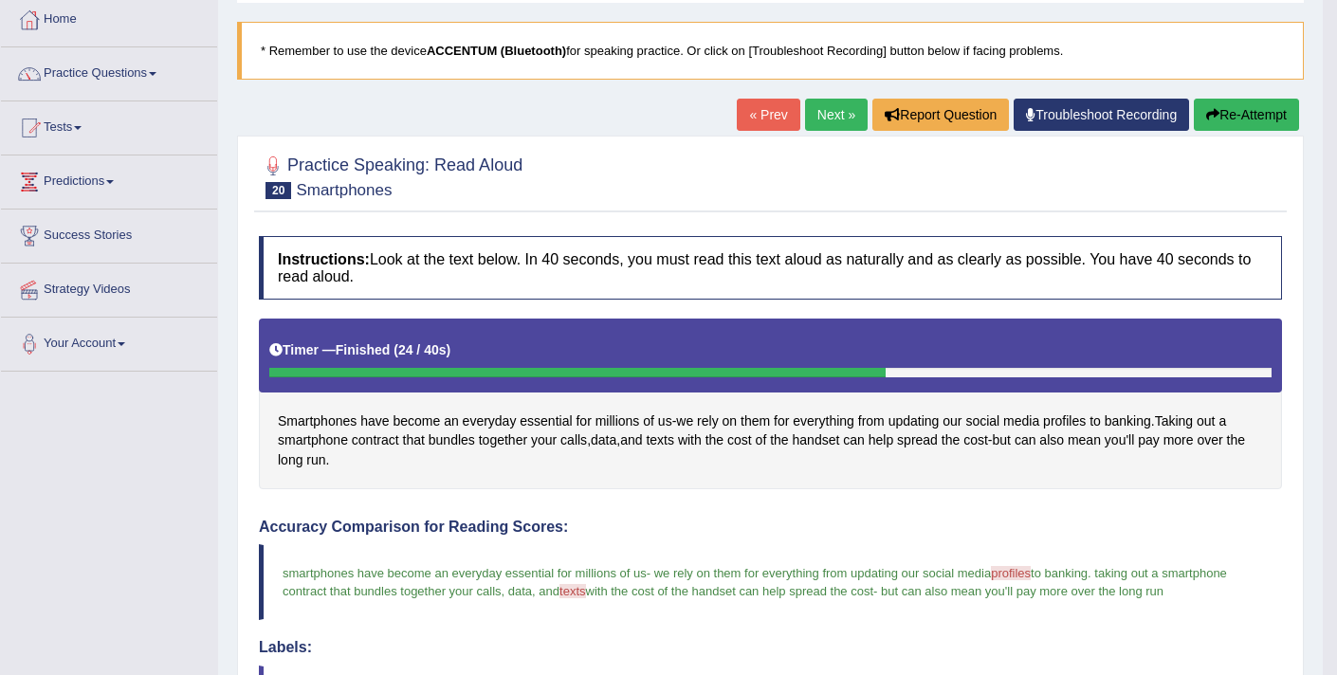
scroll to position [99, 0]
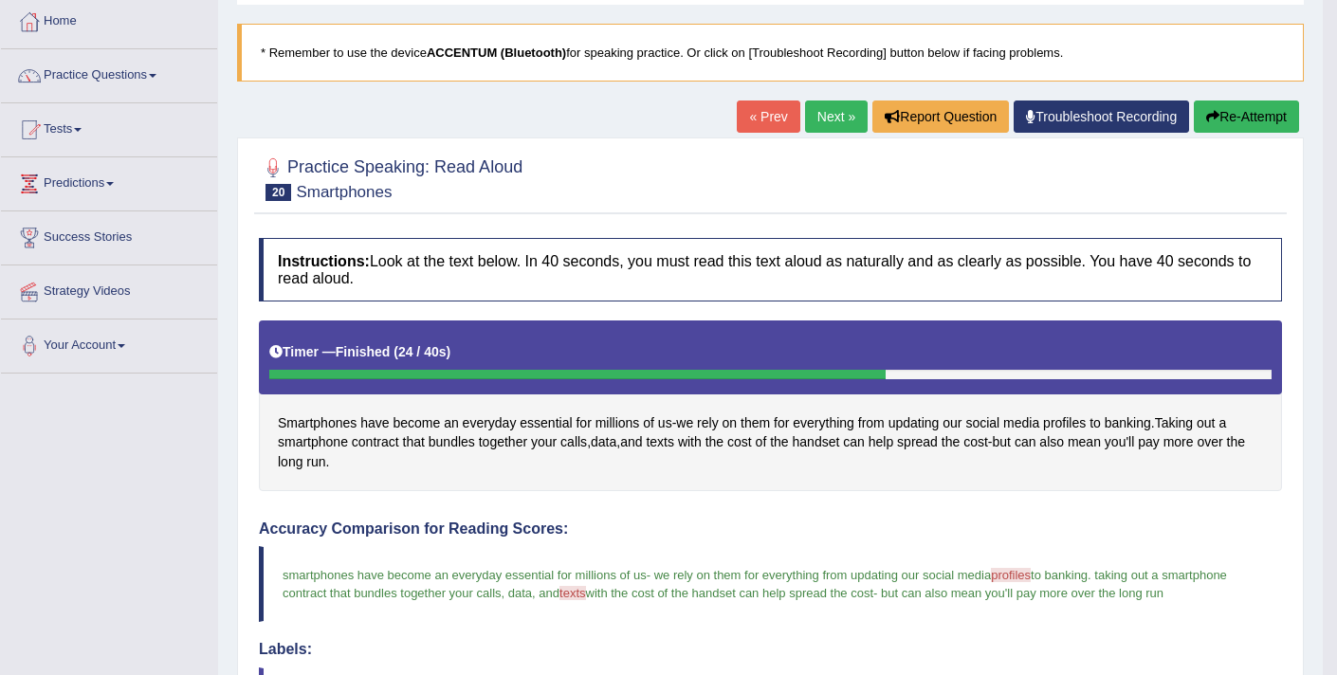
click at [828, 119] on link "Next »" at bounding box center [836, 117] width 63 height 32
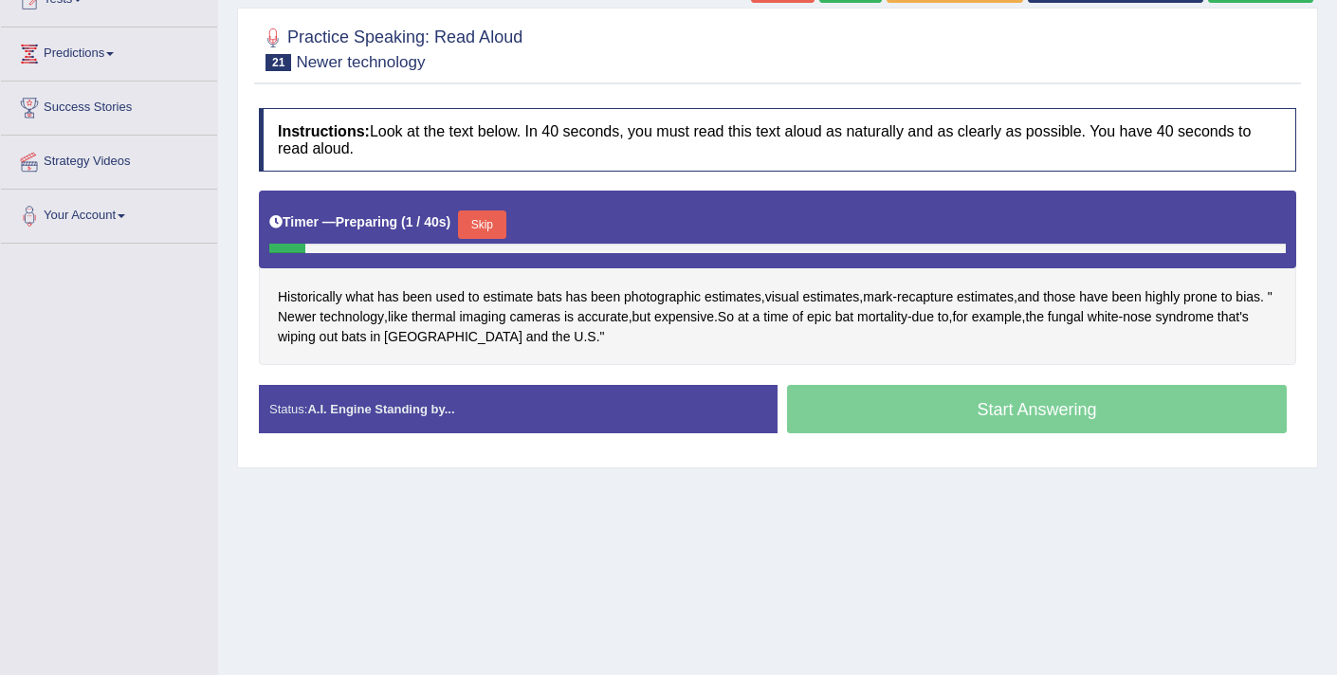
scroll to position [231, 0]
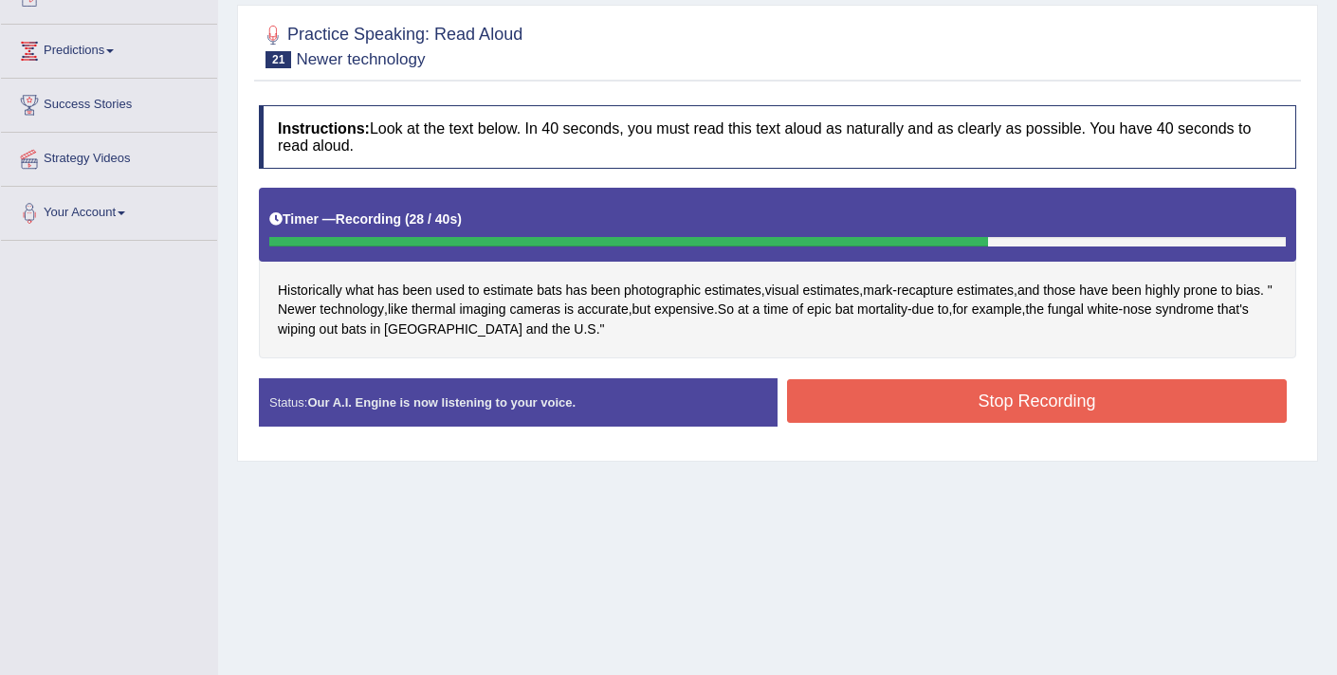
click at [875, 404] on button "Stop Recording" at bounding box center [1037, 401] width 500 height 44
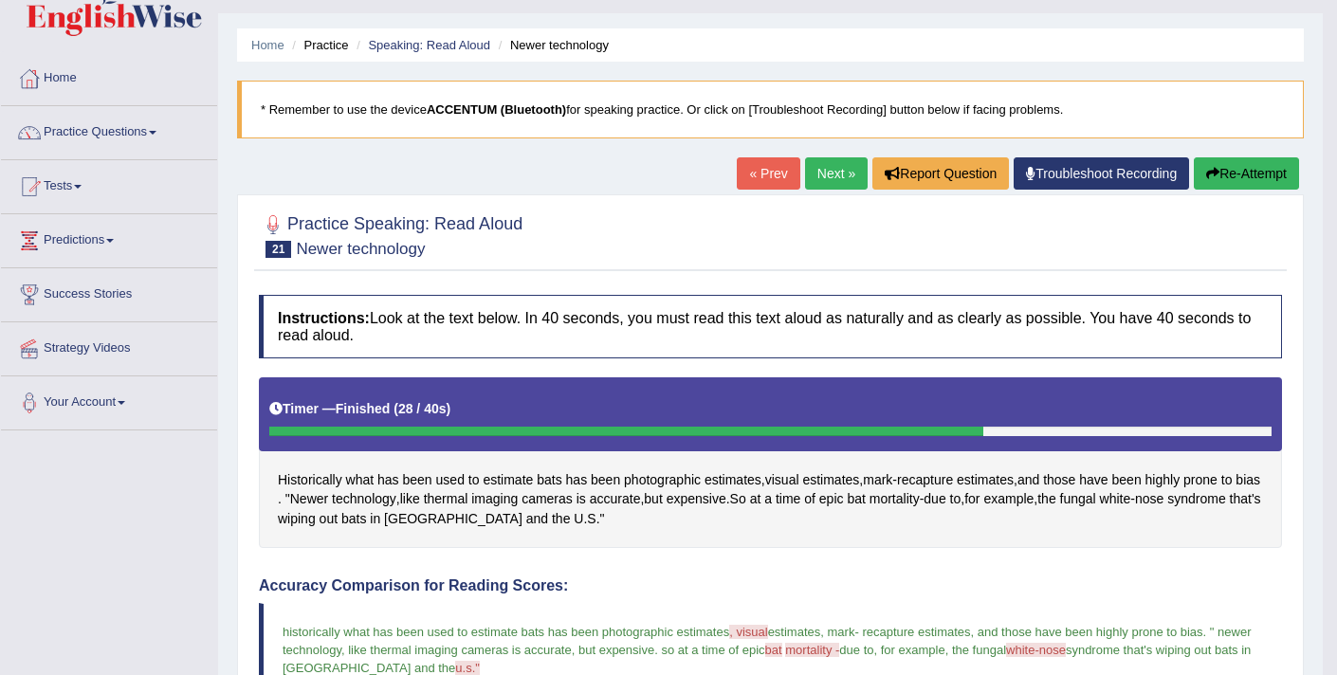
scroll to position [0, 0]
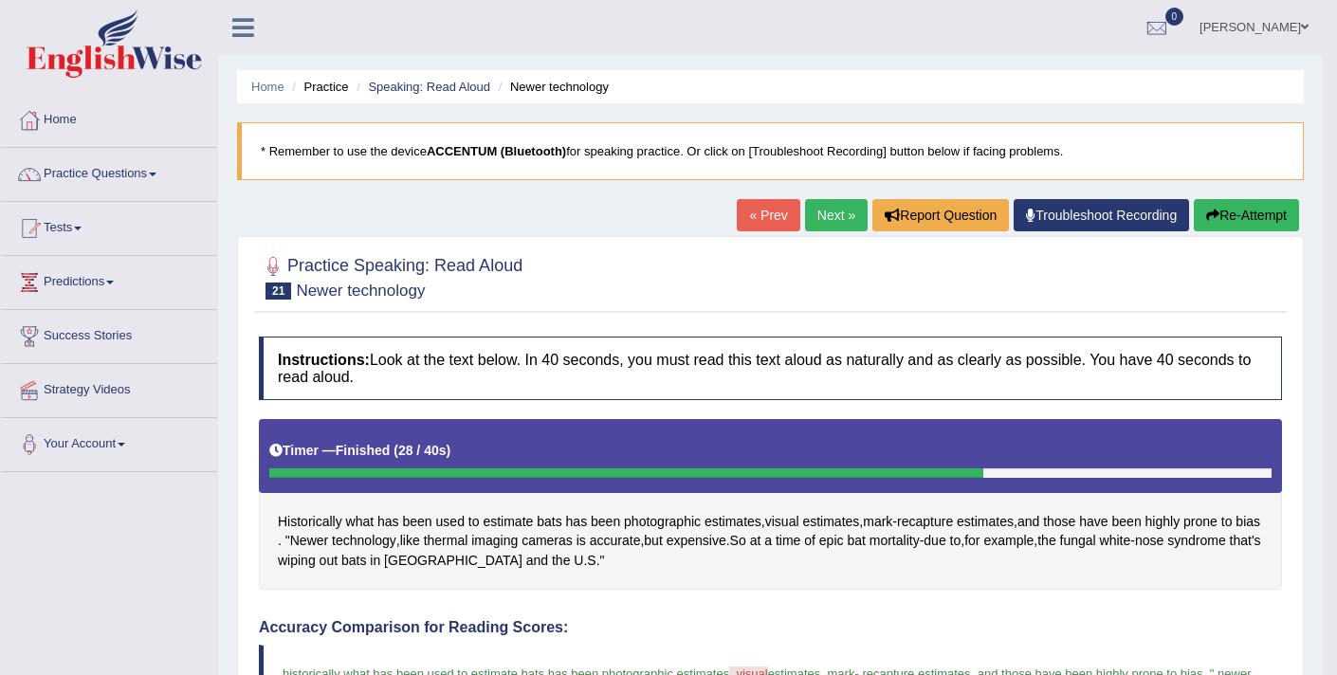
click at [1219, 214] on button "Re-Attempt" at bounding box center [1246, 215] width 105 height 32
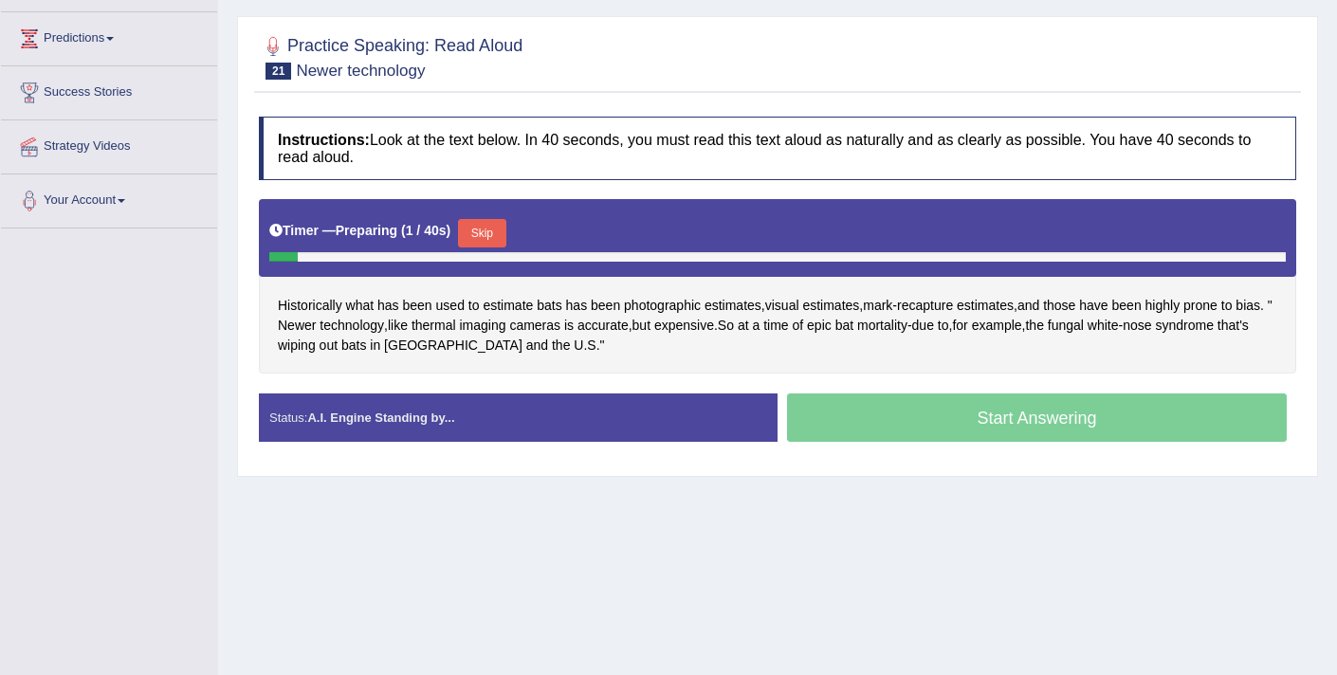
scroll to position [249, 0]
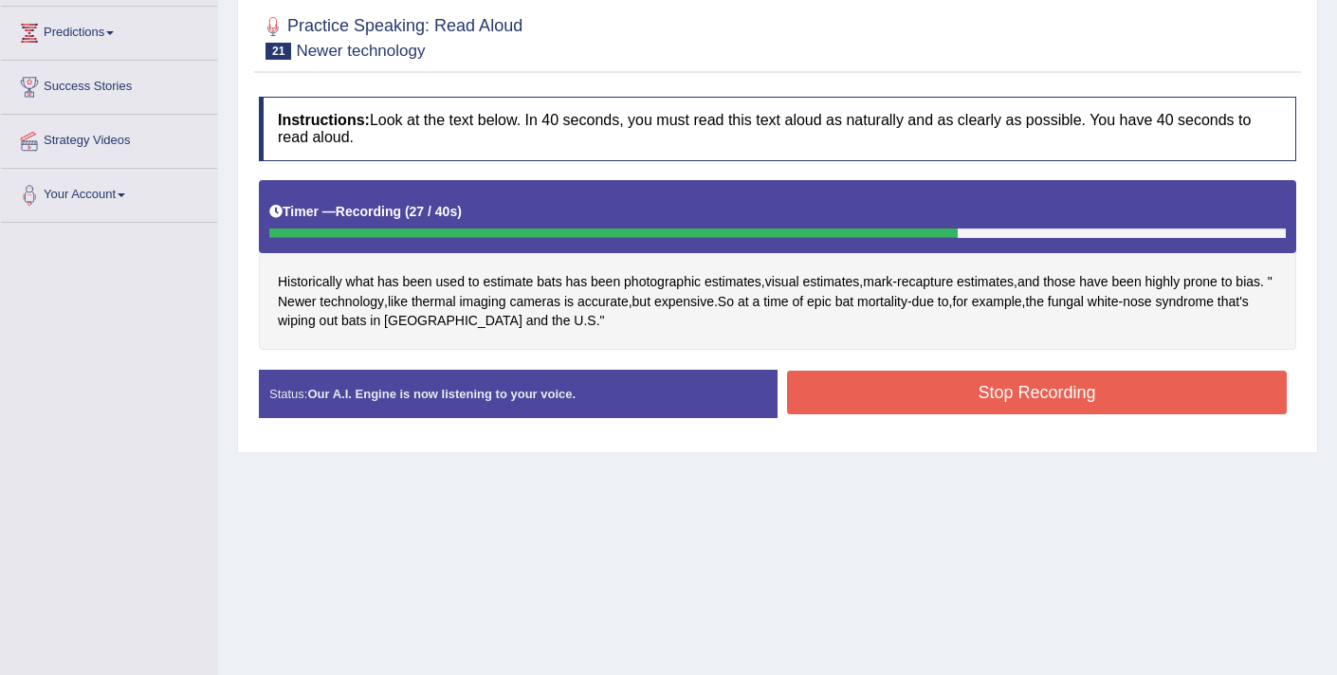
click at [830, 398] on button "Stop Recording" at bounding box center [1037, 393] width 500 height 44
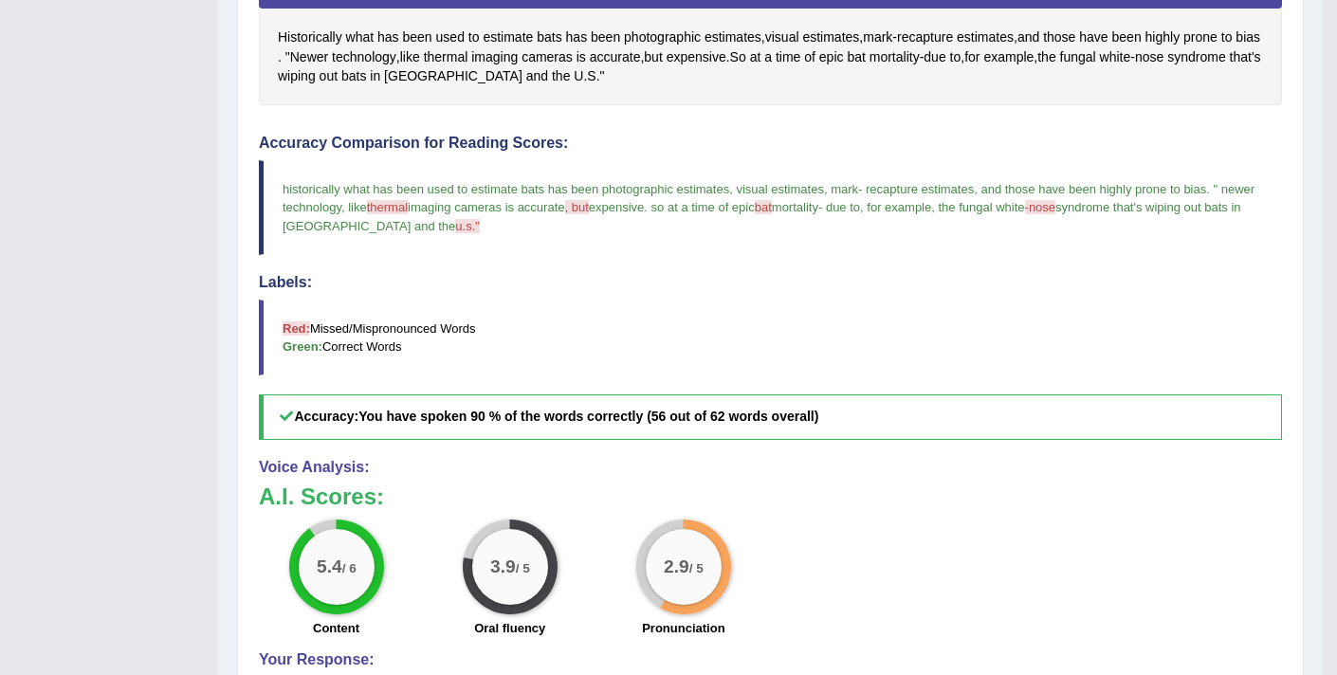
scroll to position [496, 0]
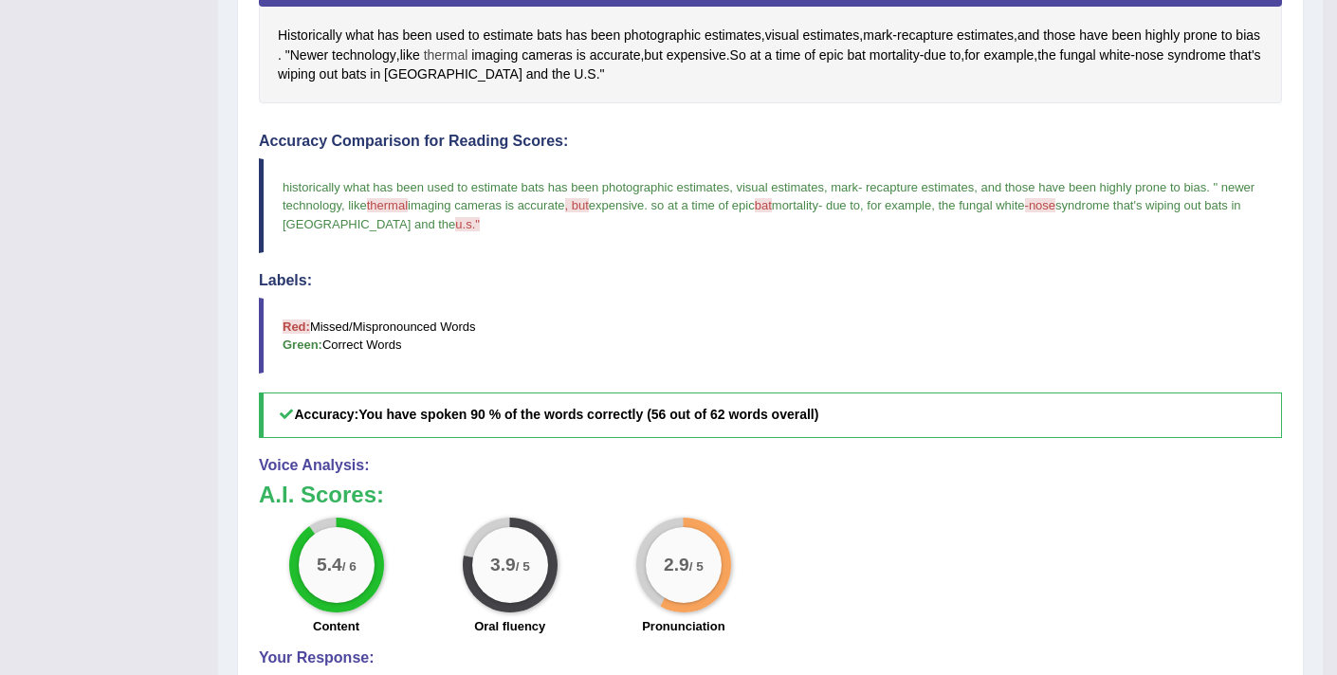
click at [469, 62] on span "thermal" at bounding box center [446, 56] width 45 height 20
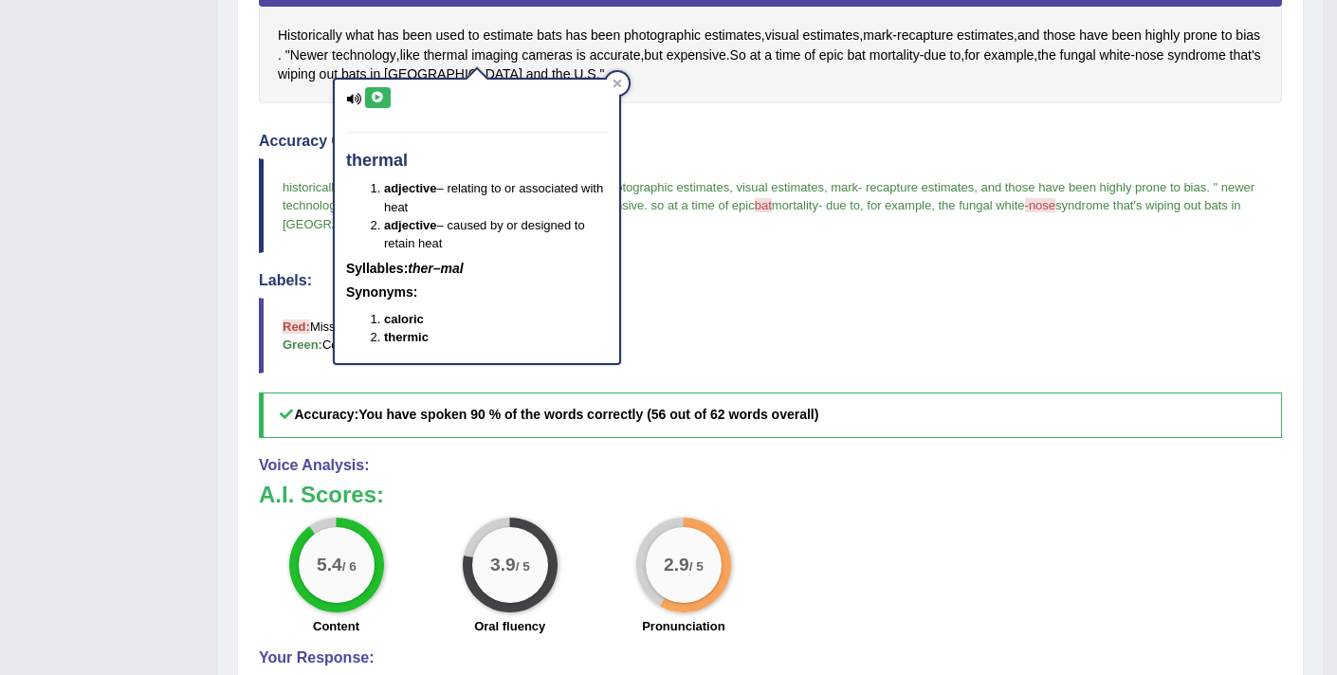
click at [380, 100] on icon at bounding box center [378, 97] width 14 height 11
click at [681, 116] on div "Instructions: Look at the text below. In 40 seconds, you must read this text al…" at bounding box center [770, 316] width 1033 height 951
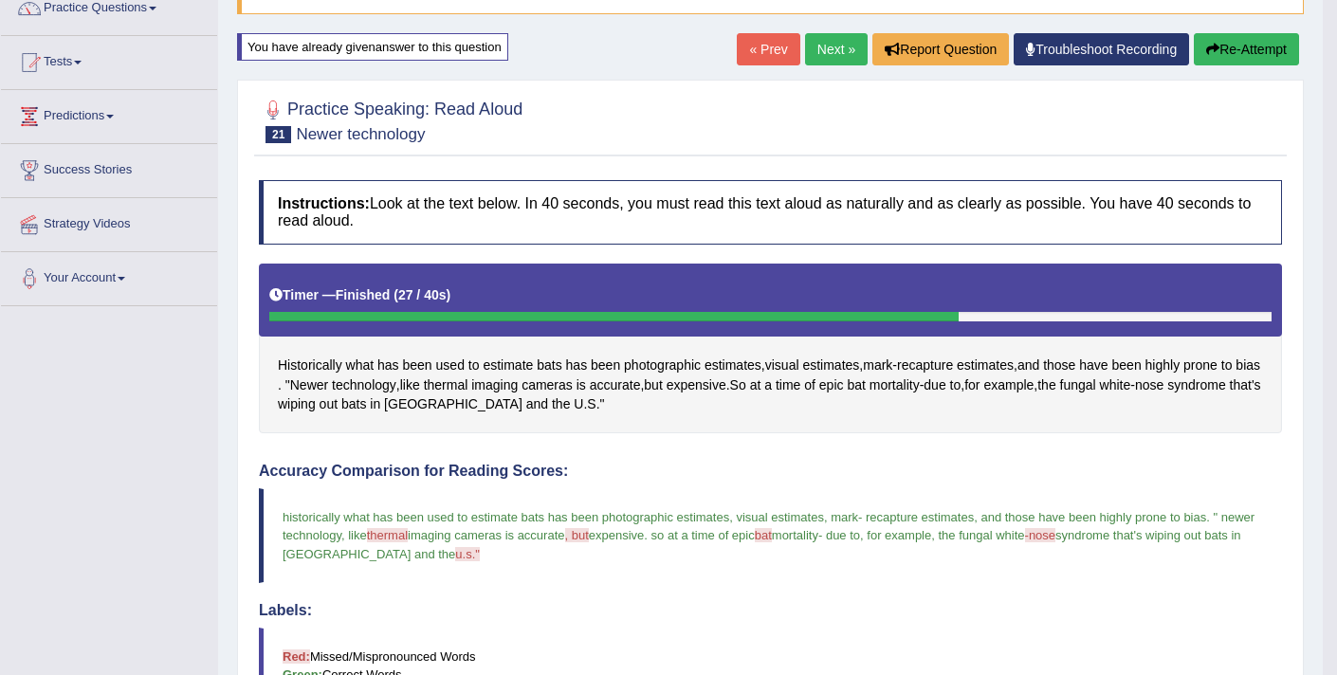
scroll to position [122, 0]
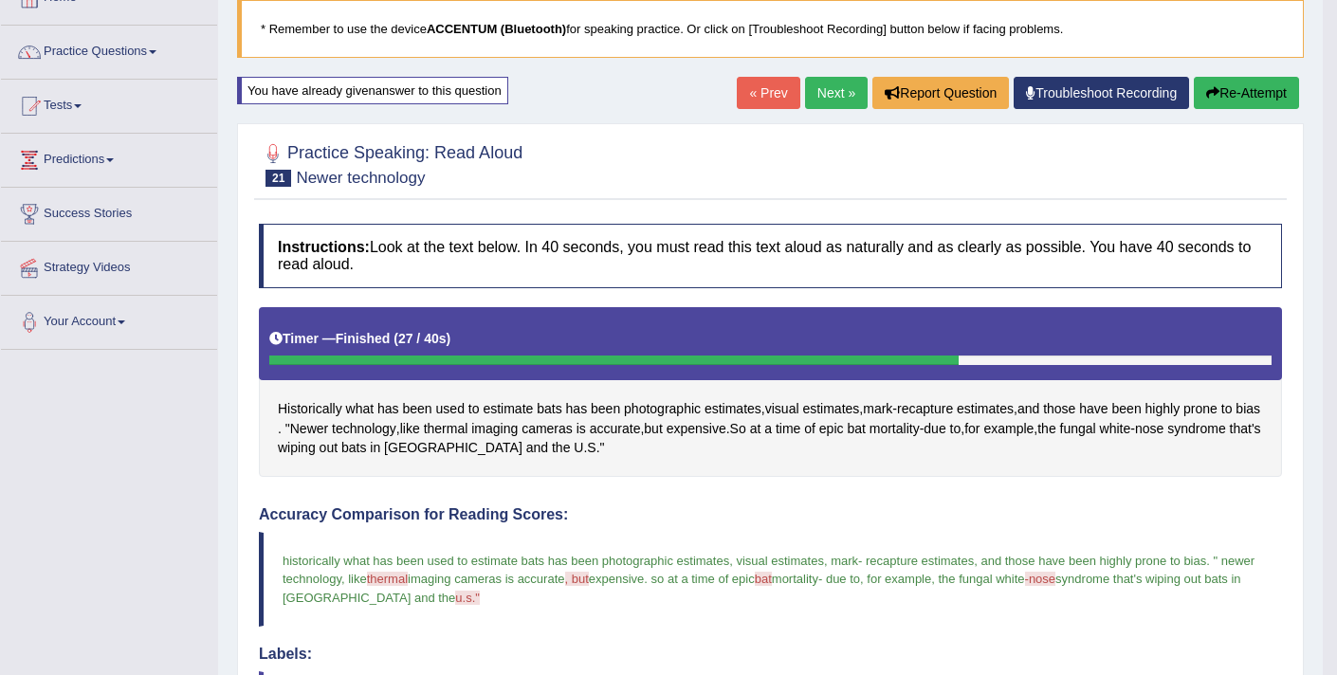
click at [1226, 93] on button "Re-Attempt" at bounding box center [1246, 93] width 105 height 32
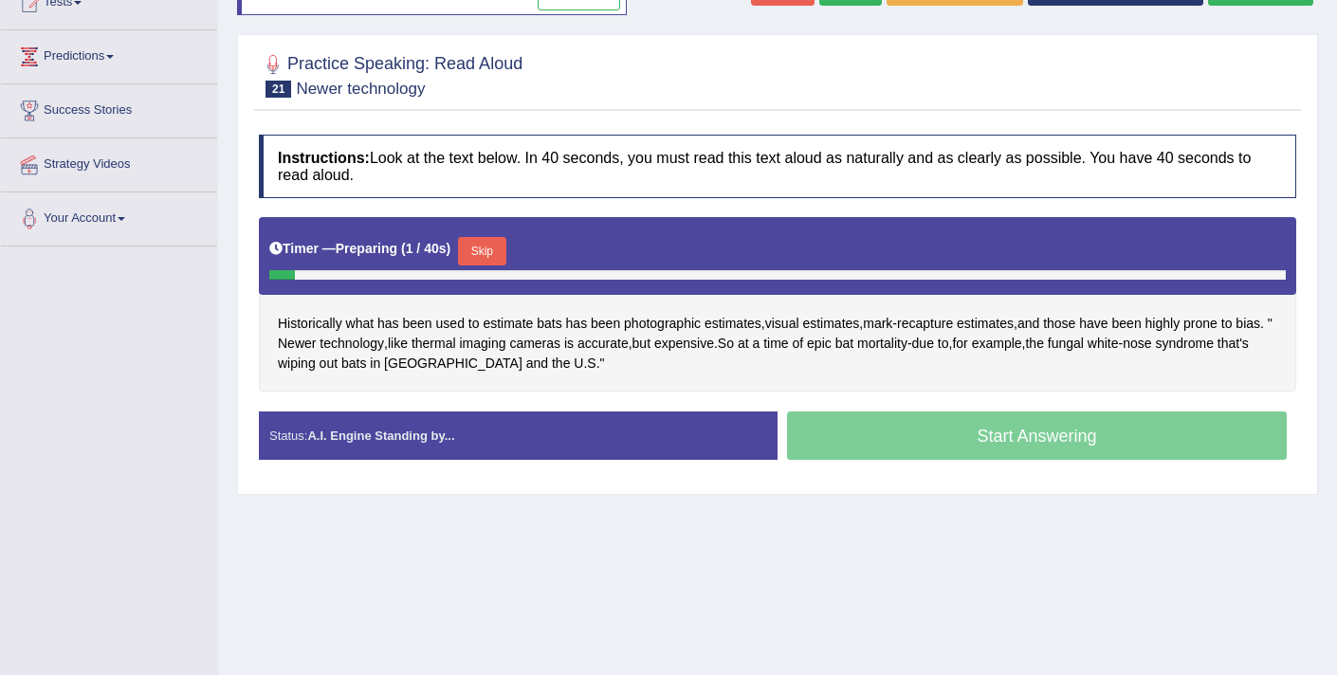
scroll to position [234, 0]
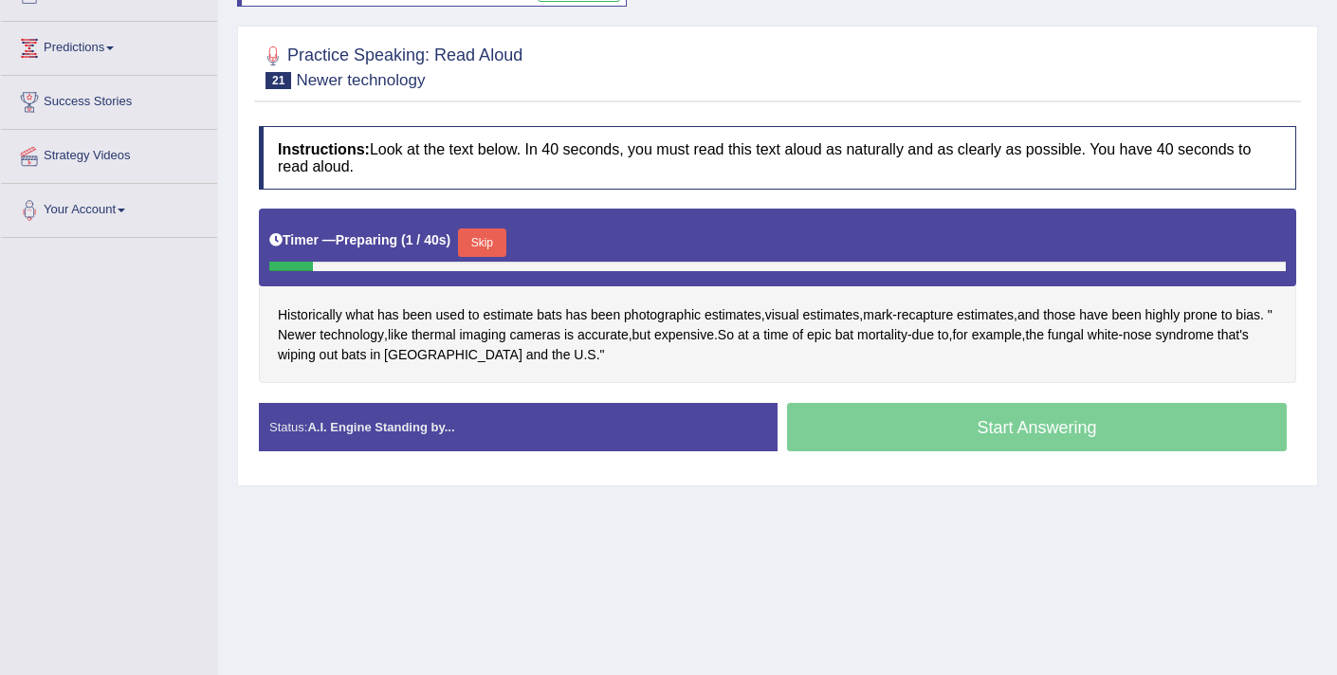
click at [495, 245] on button "Skip" at bounding box center [481, 243] width 47 height 28
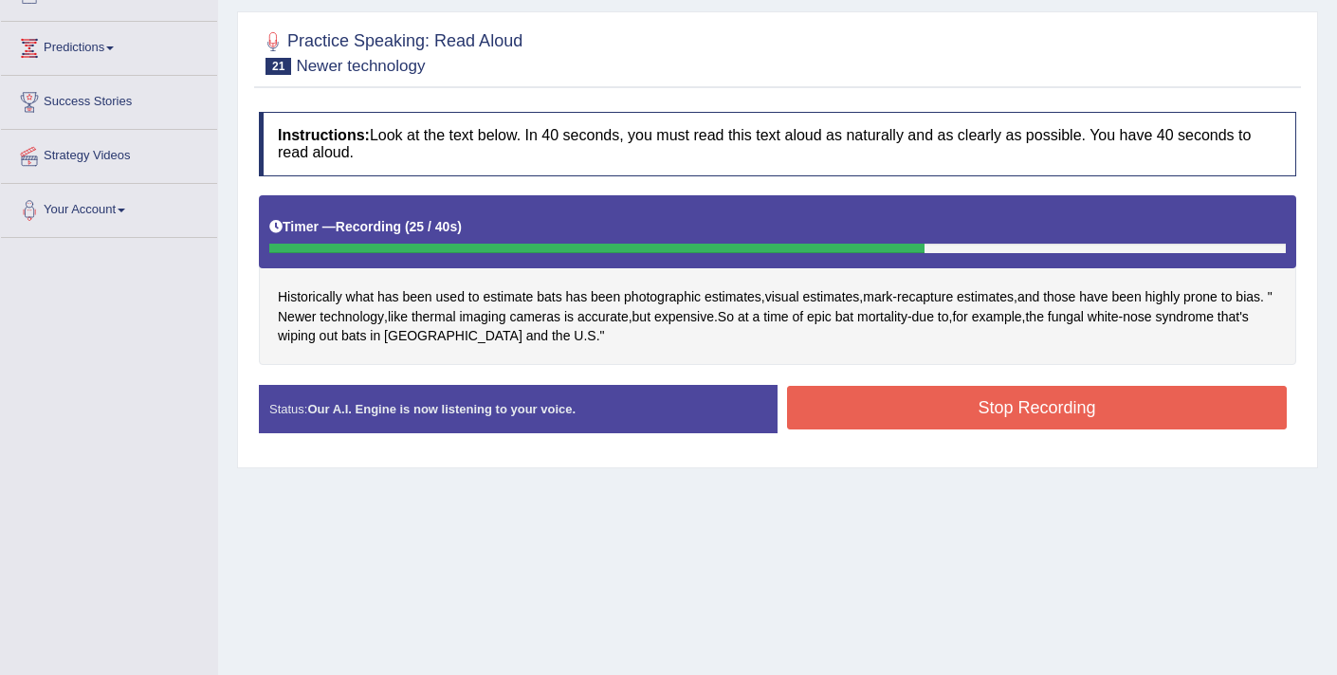
click at [871, 416] on button "Stop Recording" at bounding box center [1037, 408] width 500 height 44
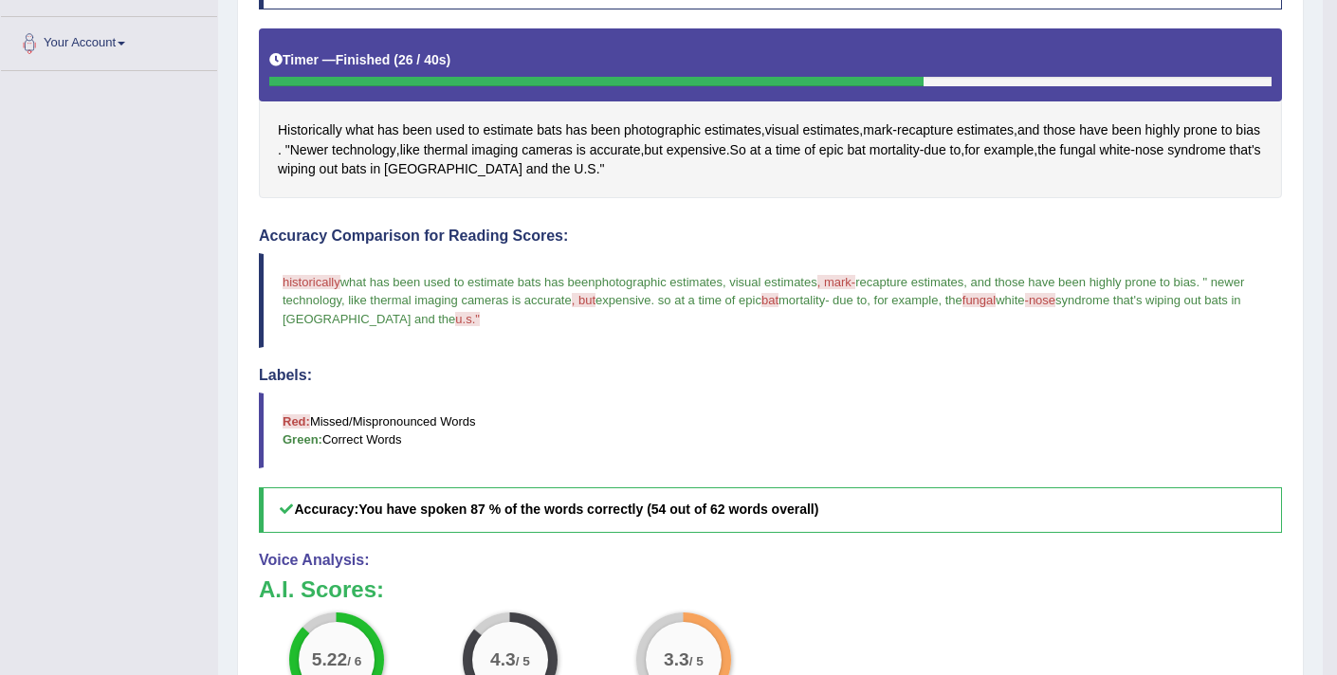
scroll to position [375, 0]
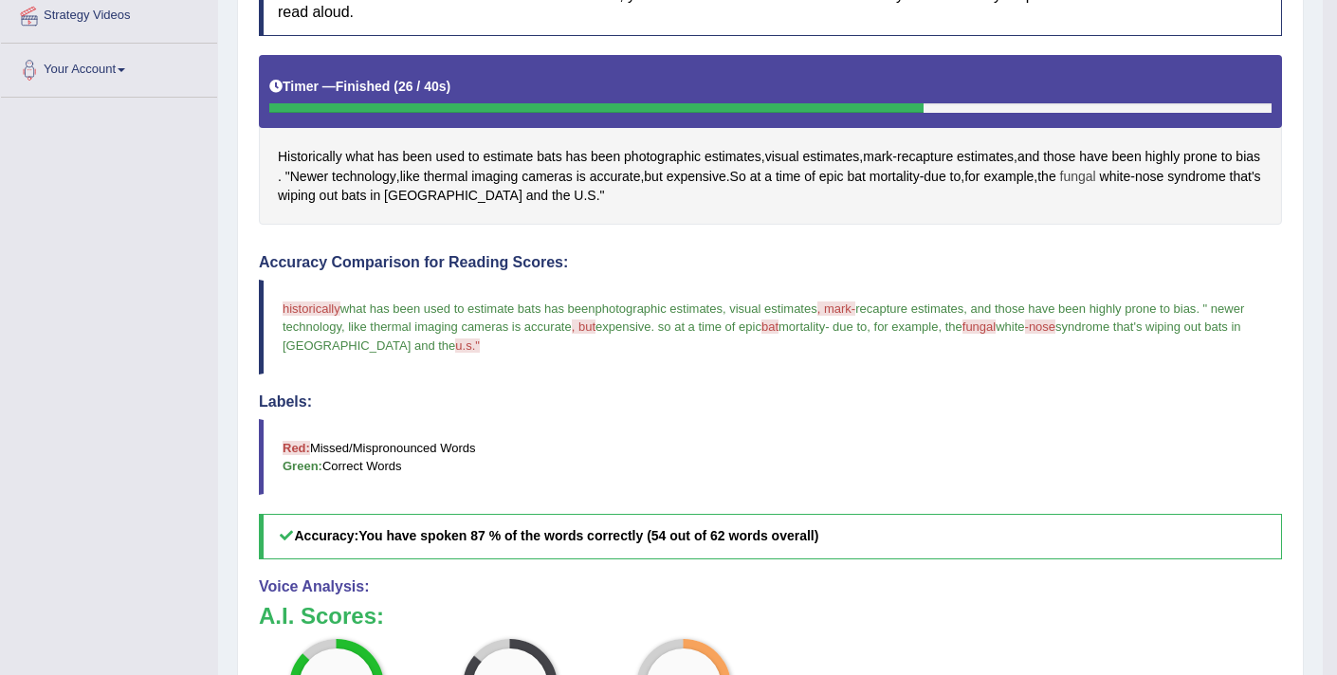
click at [1096, 175] on span "fungal" at bounding box center [1078, 177] width 36 height 20
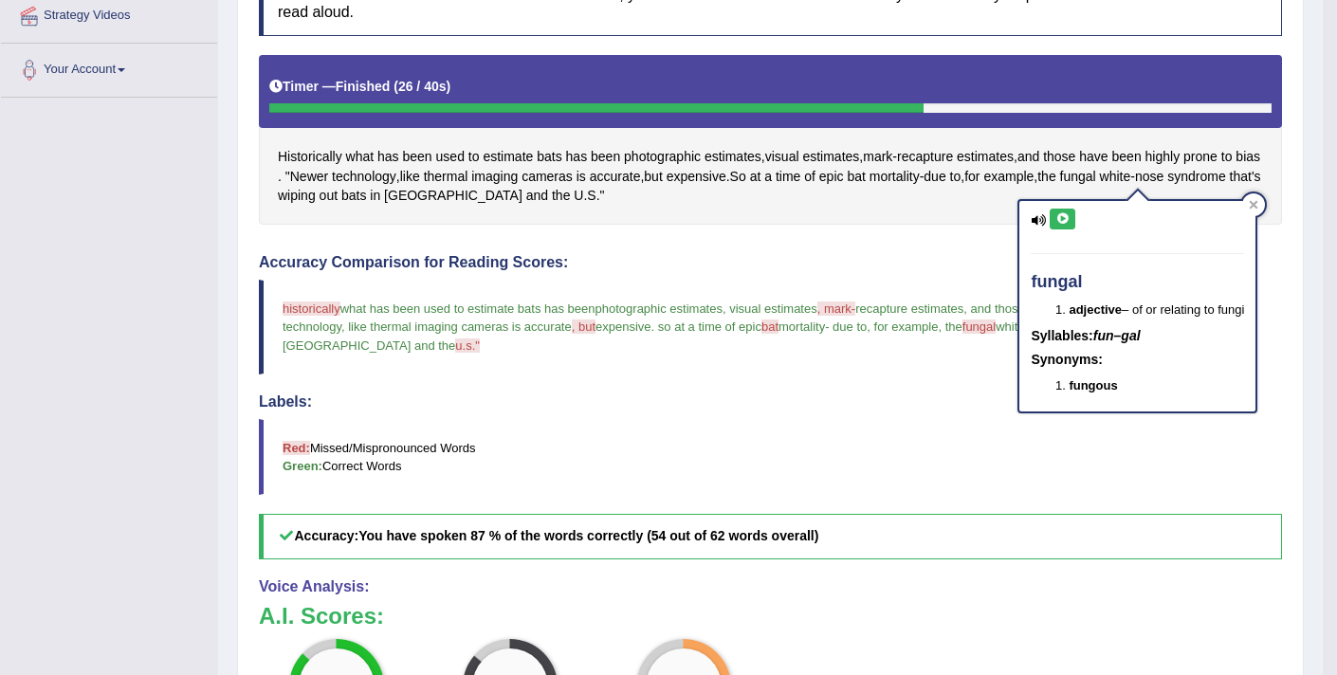
click at [1061, 217] on icon at bounding box center [1063, 218] width 14 height 11
click at [1016, 53] on div "Instructions: Look at the text below. In 40 seconds, you must read this text al…" at bounding box center [770, 437] width 1033 height 951
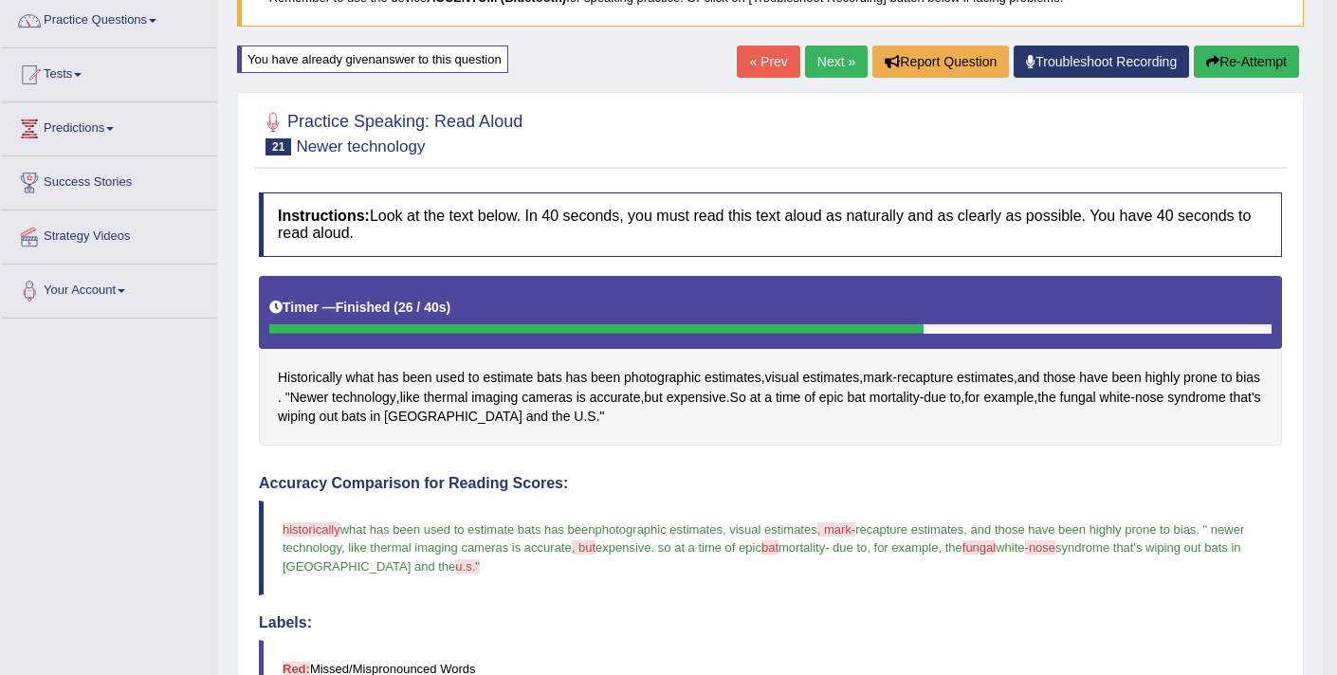
scroll to position [150, 0]
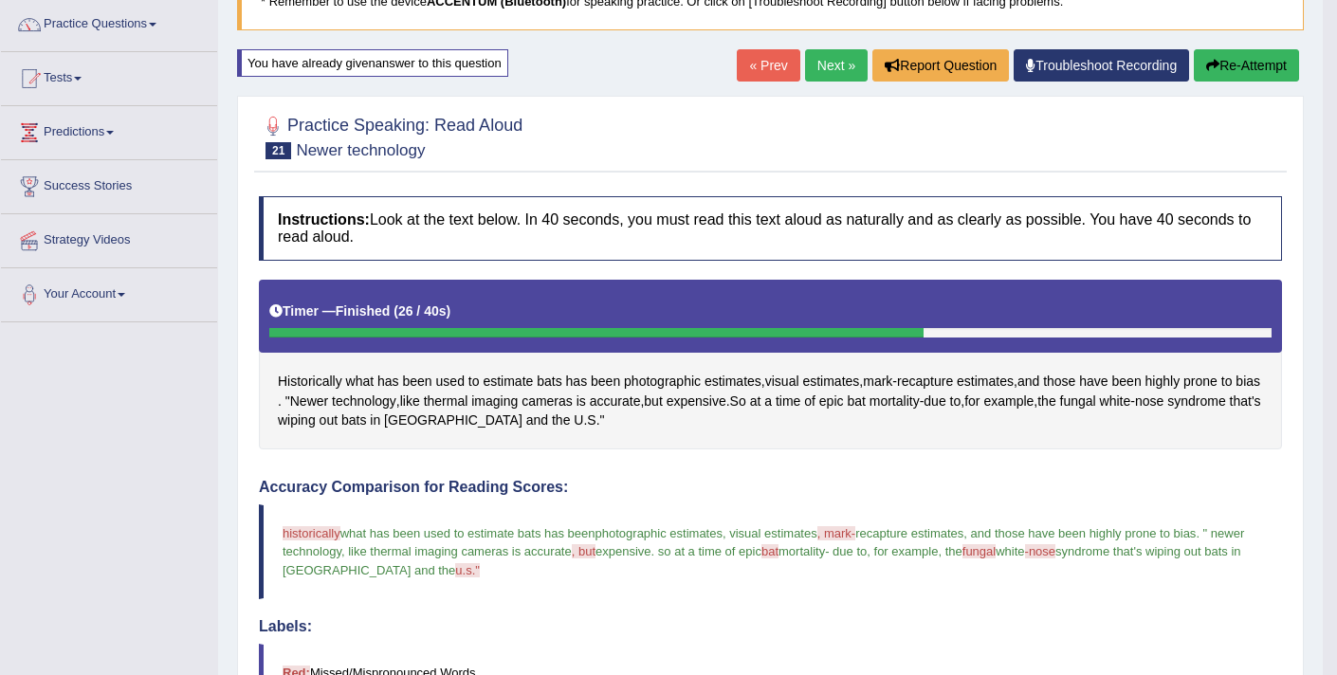
click at [833, 70] on link "Next »" at bounding box center [836, 65] width 63 height 32
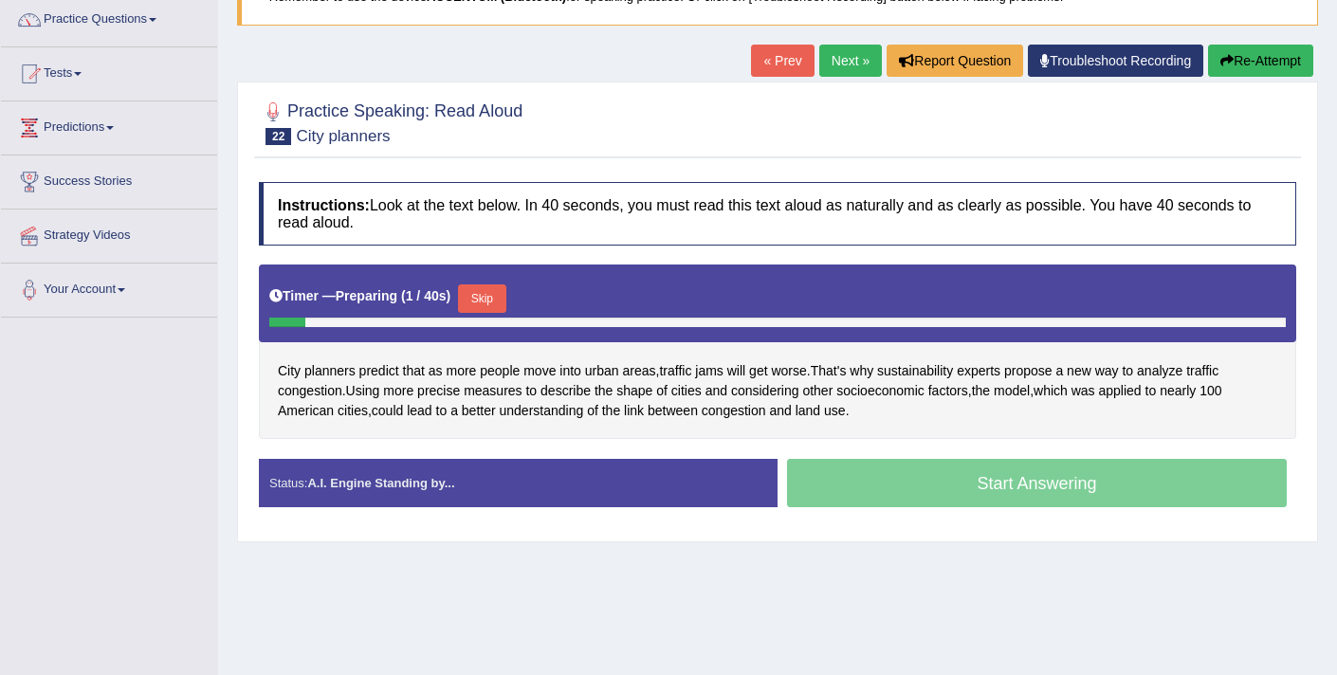
scroll to position [157, 0]
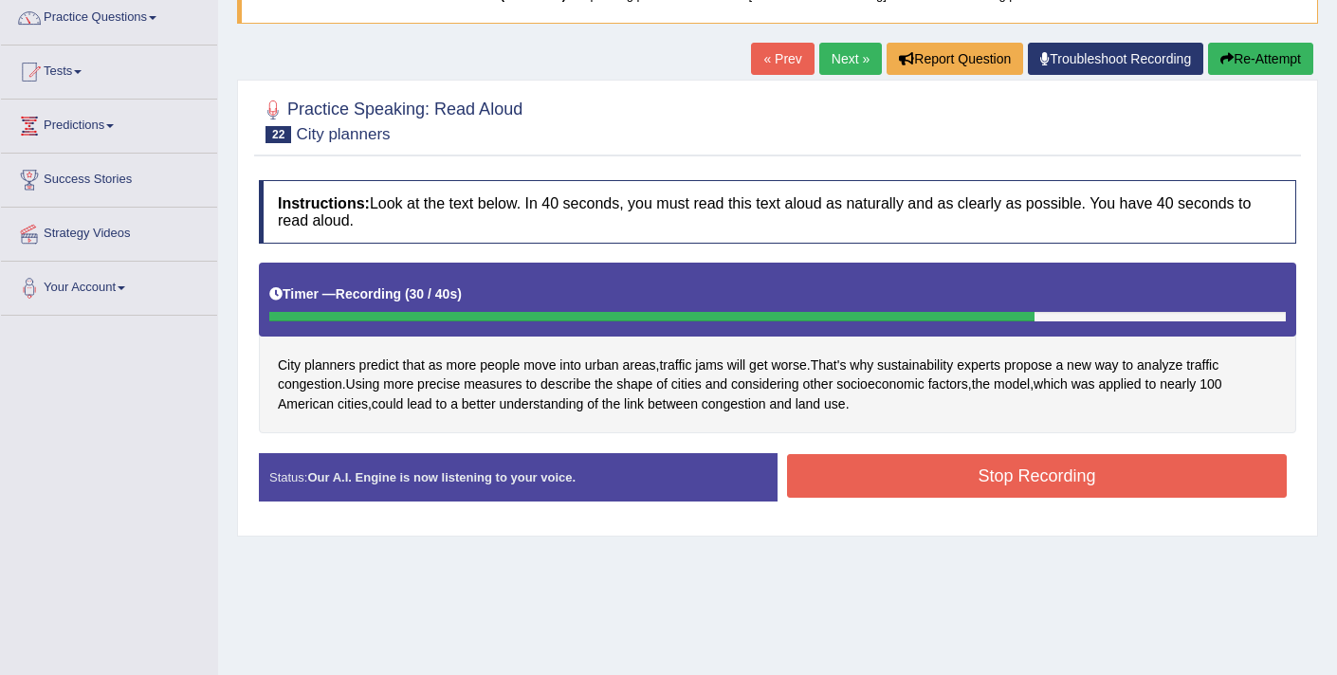
click at [903, 472] on button "Stop Recording" at bounding box center [1037, 476] width 500 height 44
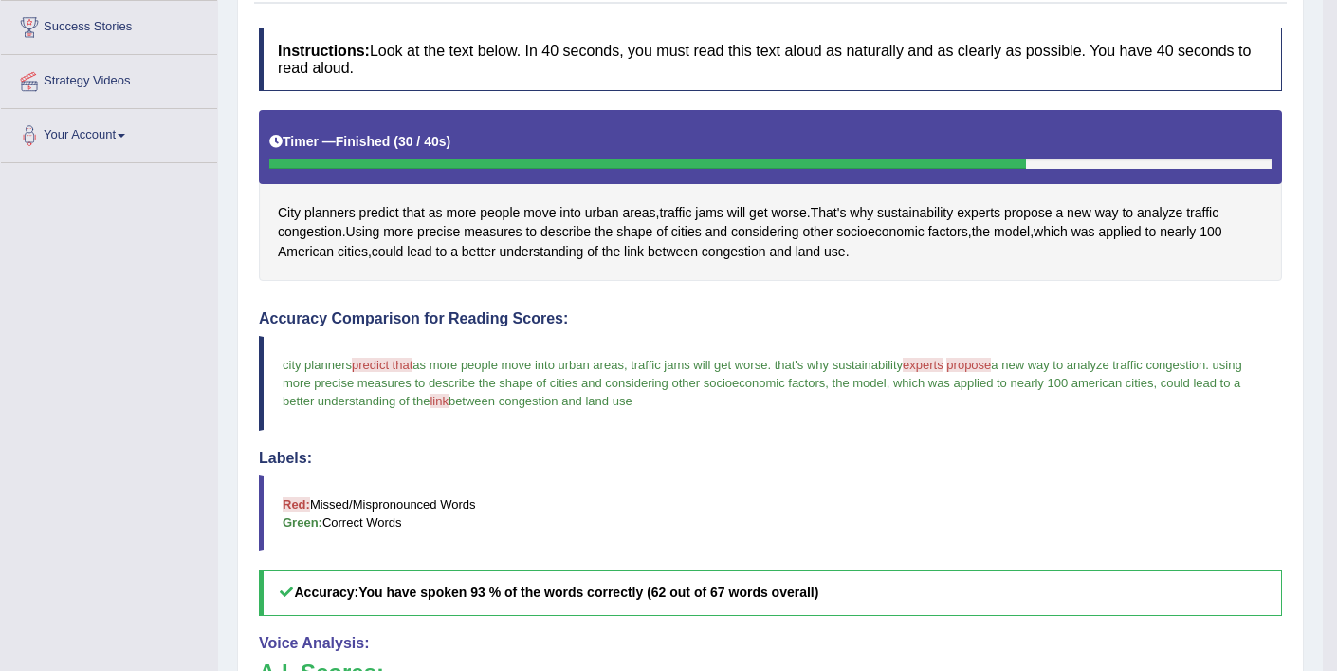
scroll to position [0, 0]
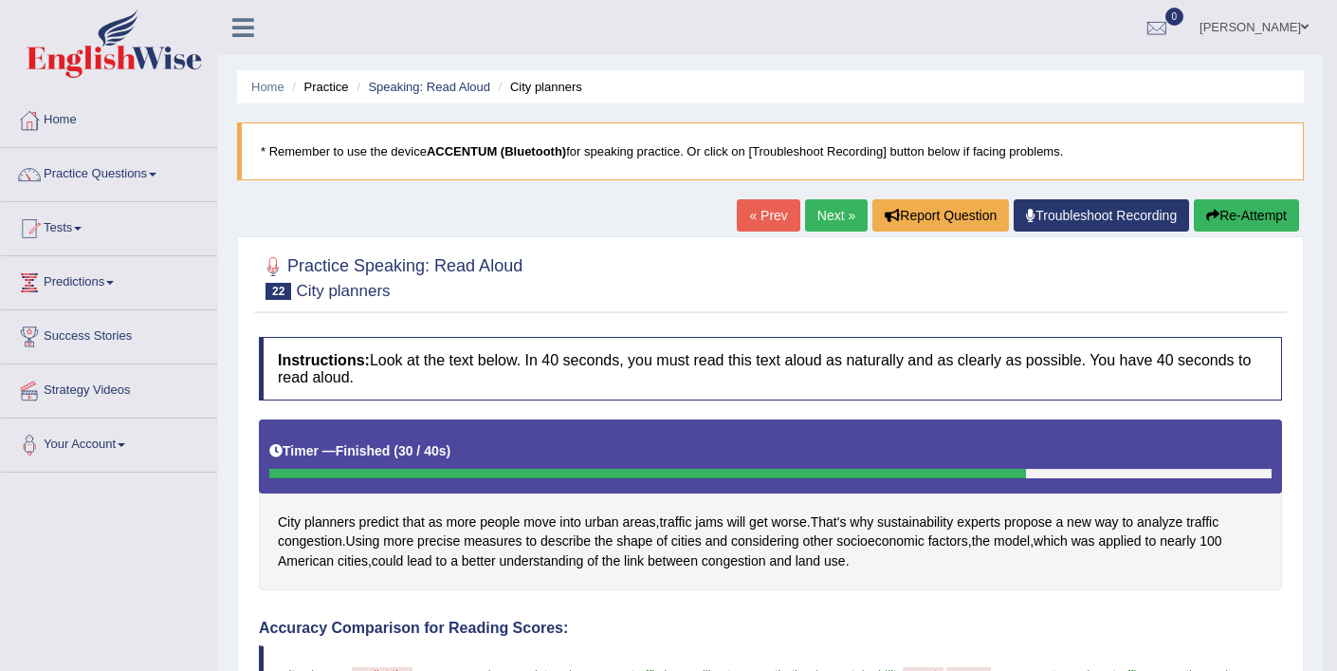
click at [831, 223] on link "Next »" at bounding box center [836, 215] width 63 height 32
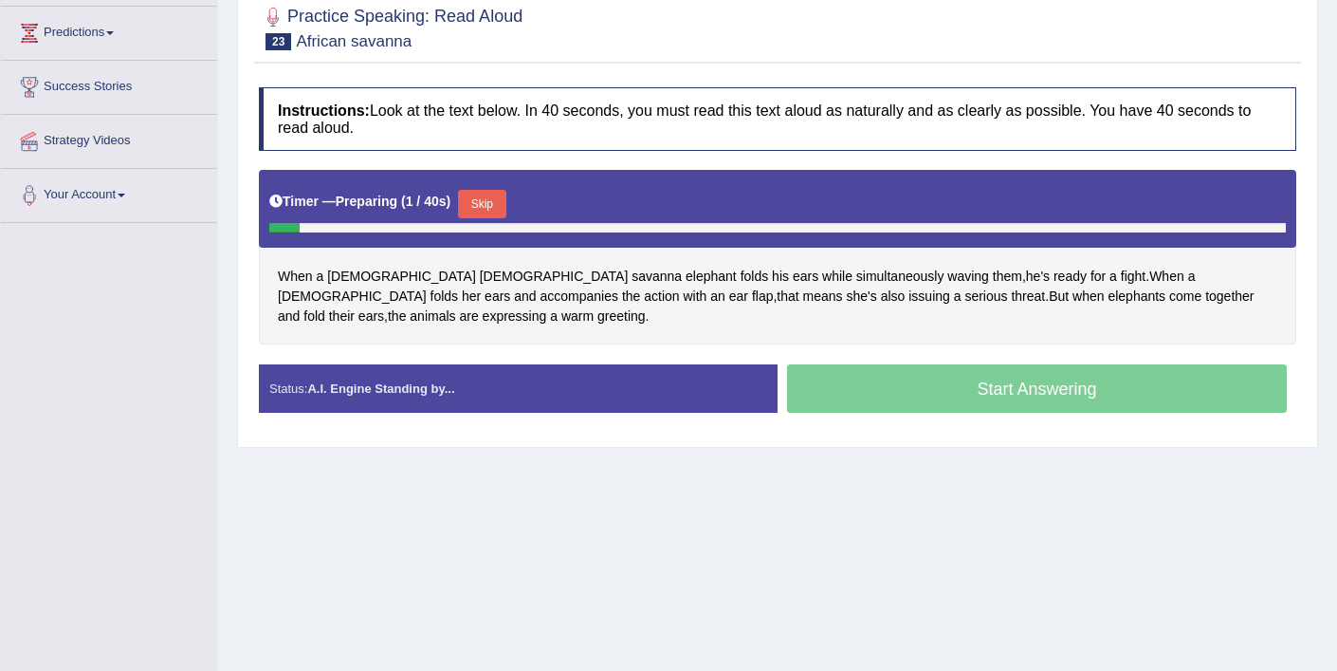
scroll to position [253, 0]
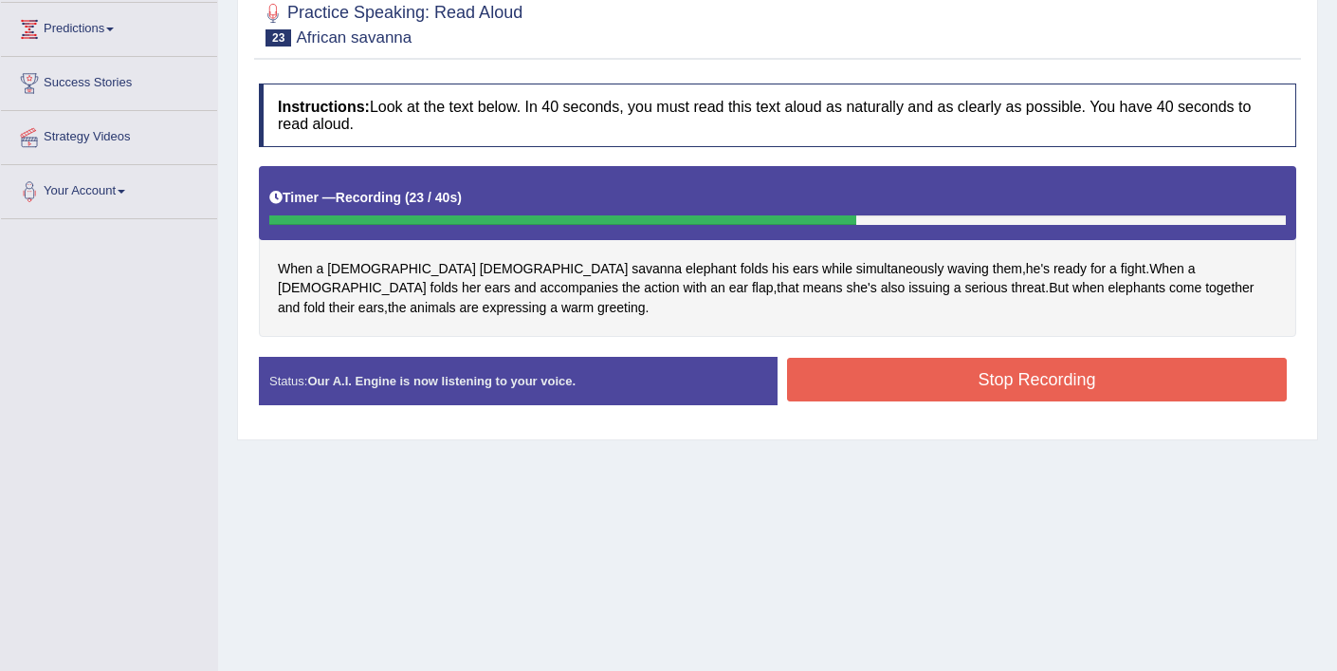
click at [846, 359] on button "Stop Recording" at bounding box center [1037, 380] width 500 height 44
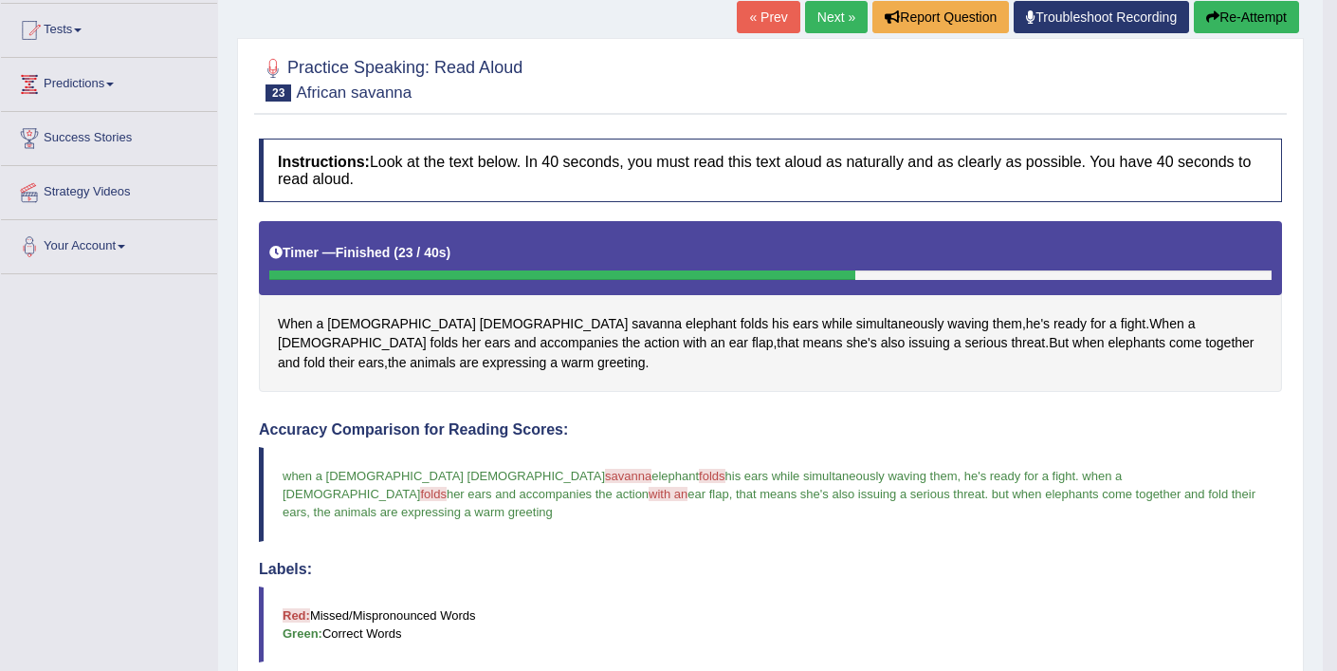
scroll to position [179, 0]
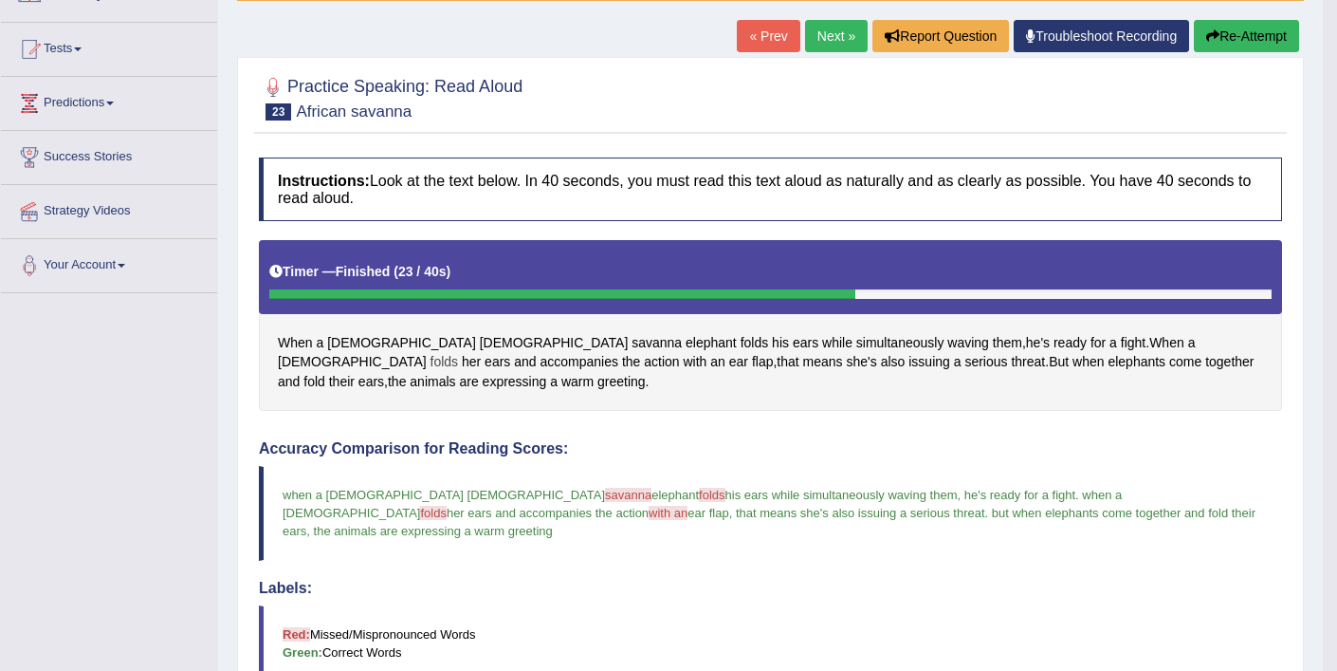
click at [459, 352] on span "folds" at bounding box center [445, 362] width 28 height 20
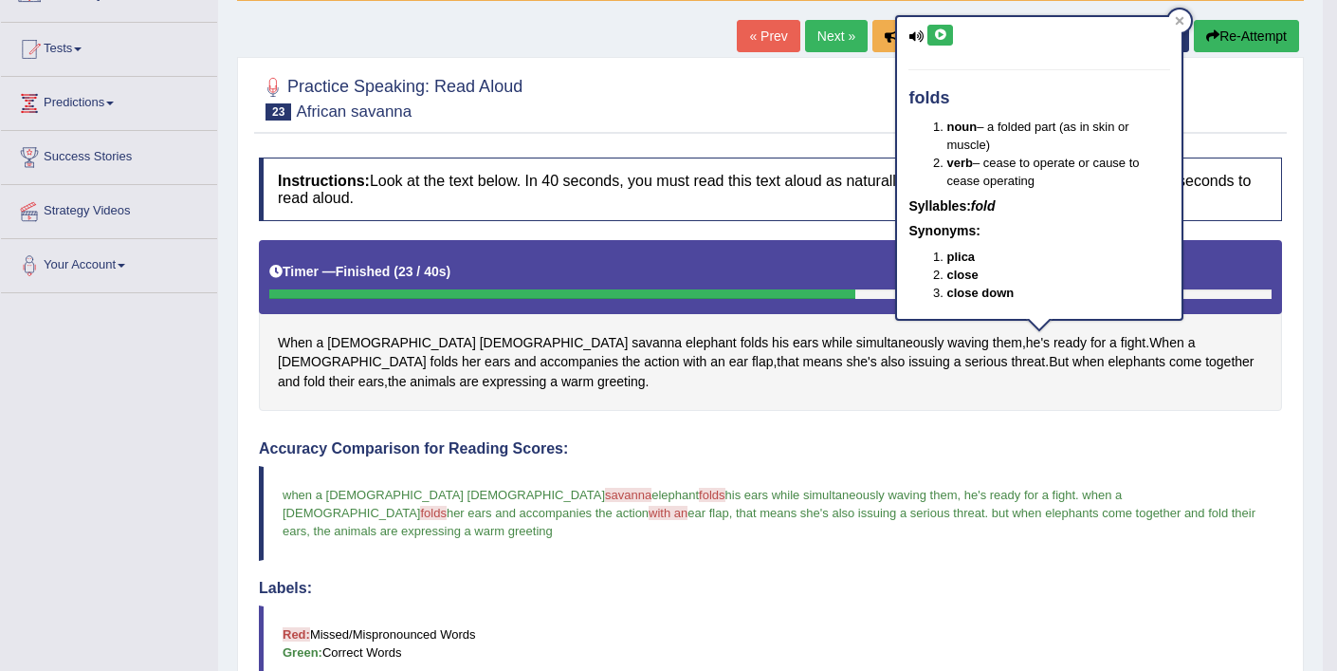
click at [939, 39] on icon at bounding box center [940, 34] width 14 height 11
click at [820, 107] on div at bounding box center [770, 97] width 1023 height 58
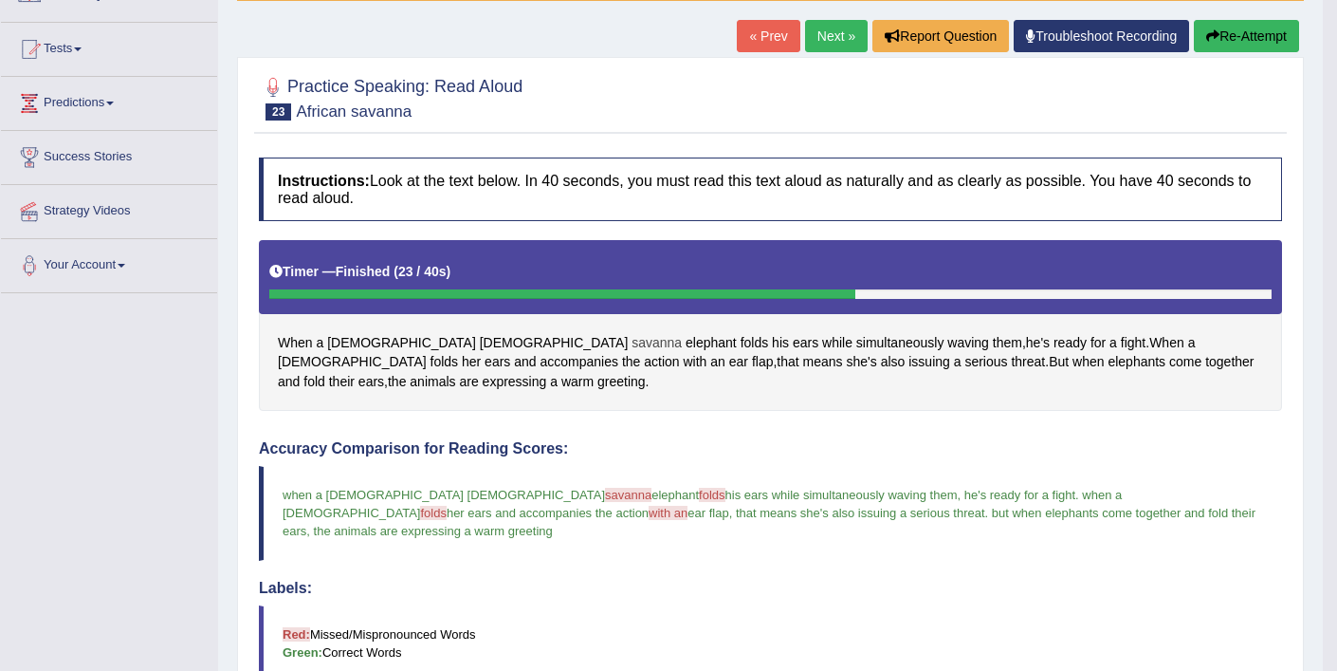
click at [632, 344] on span "savanna" at bounding box center [657, 343] width 50 height 20
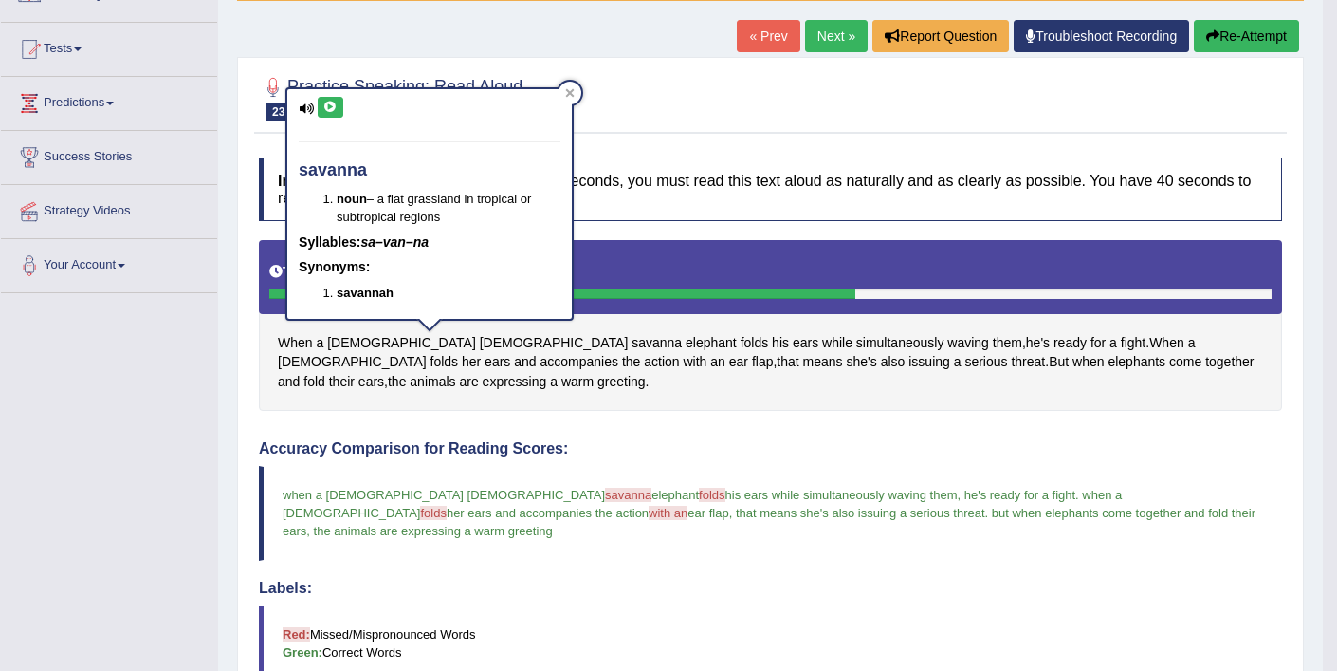
click at [325, 104] on icon at bounding box center [330, 106] width 14 height 11
click at [638, 71] on div at bounding box center [770, 97] width 1023 height 58
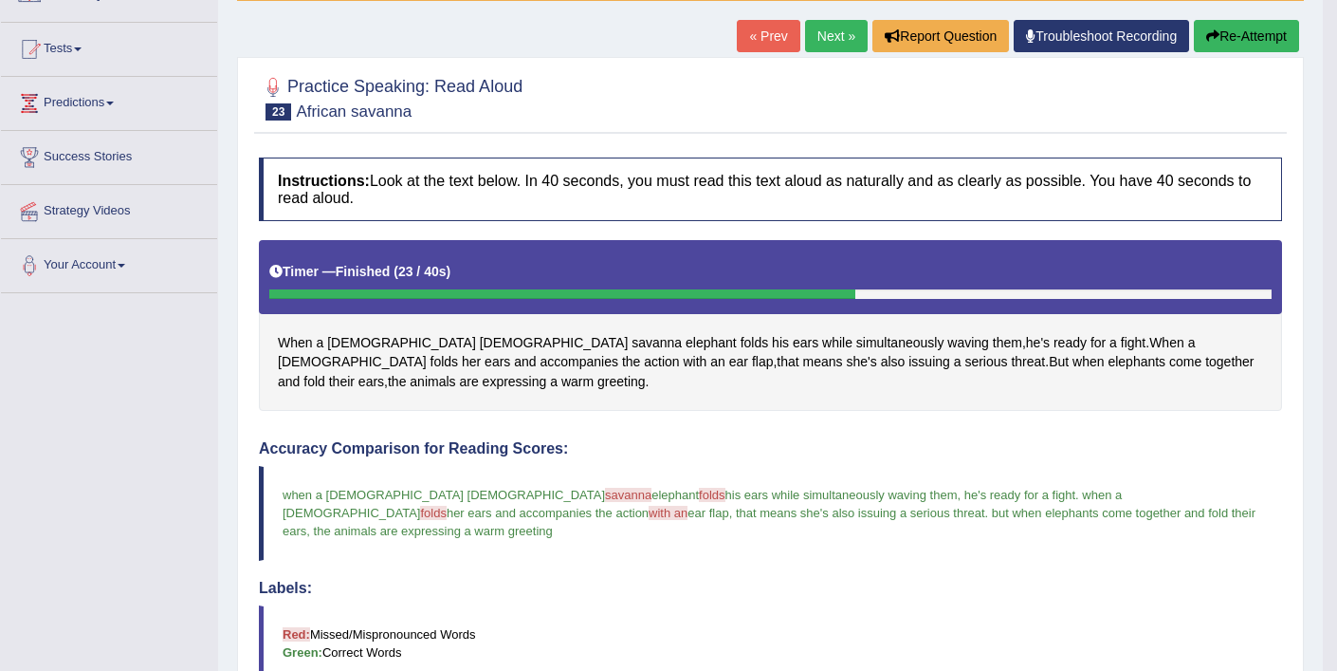
click at [1219, 31] on button "Re-Attempt" at bounding box center [1246, 36] width 105 height 32
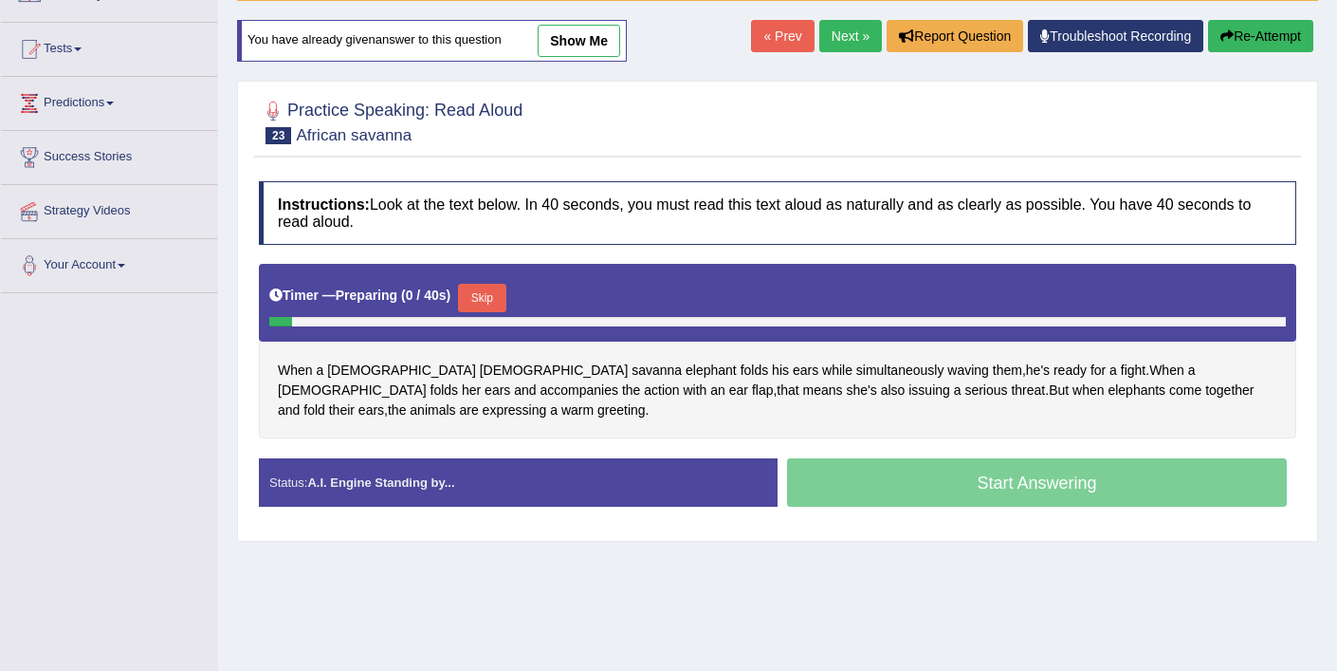
click at [506, 304] on button "Skip" at bounding box center [481, 298] width 47 height 28
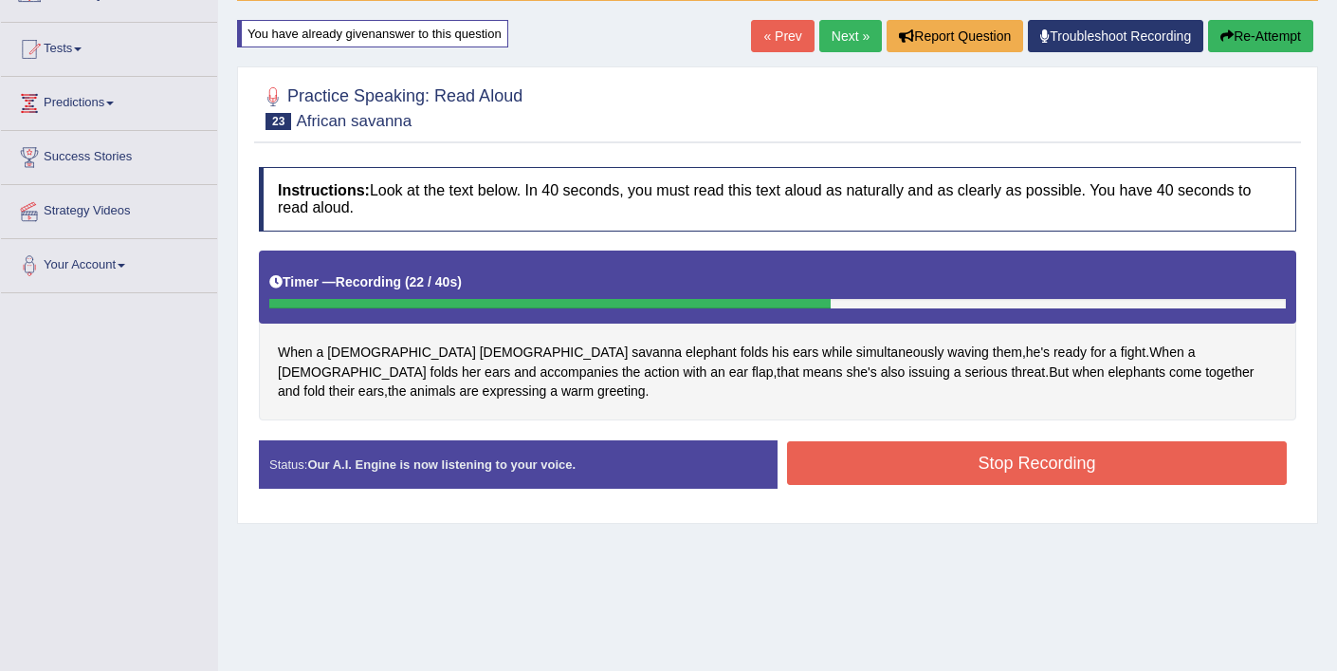
click at [873, 446] on button "Stop Recording" at bounding box center [1037, 463] width 500 height 44
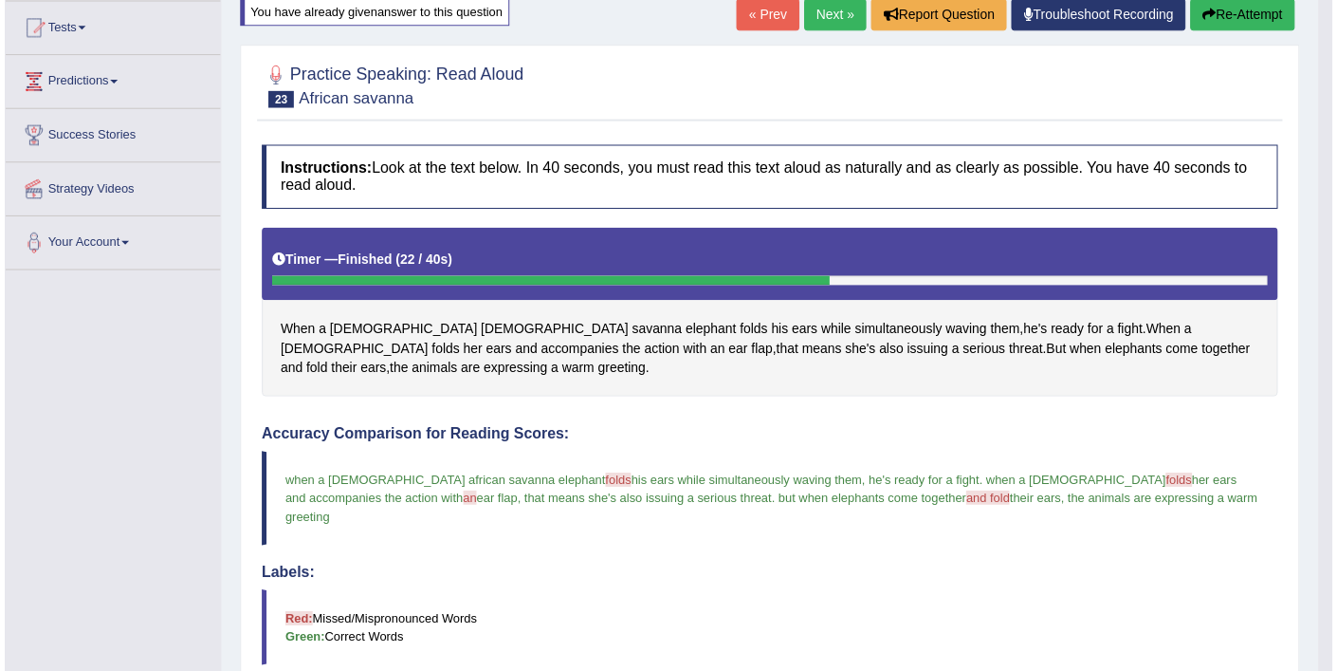
scroll to position [194, 0]
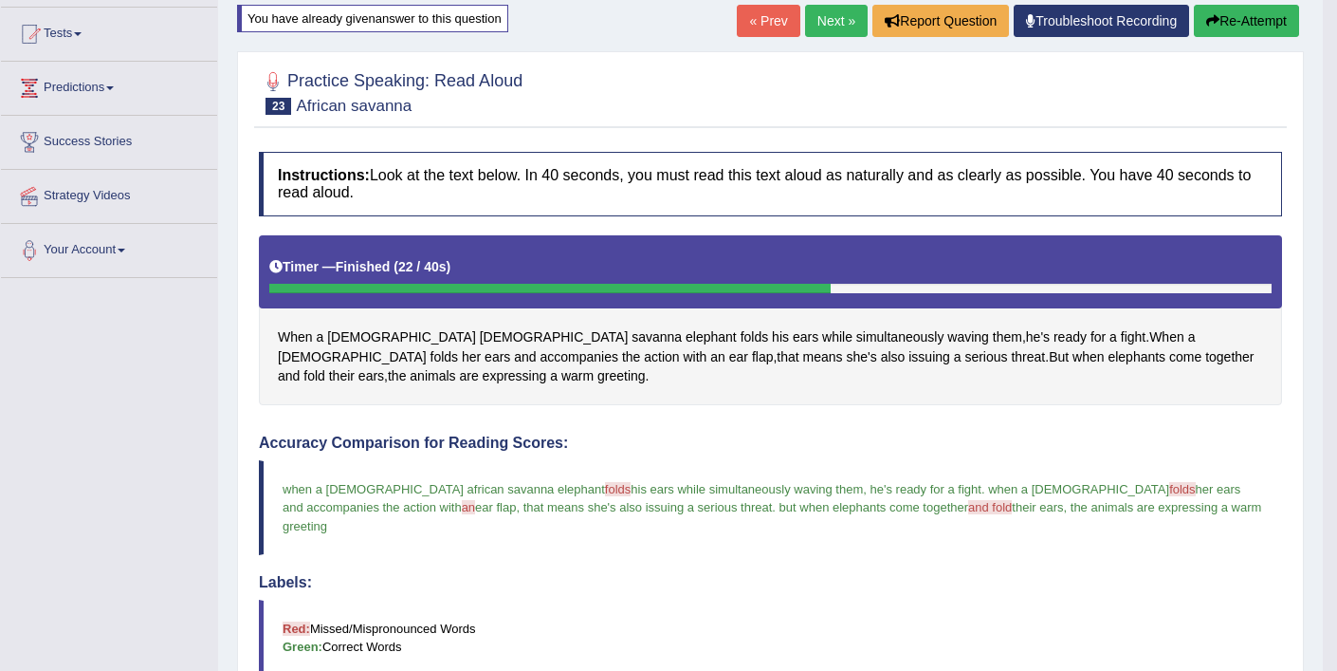
click at [820, 11] on link "Next »" at bounding box center [836, 21] width 63 height 32
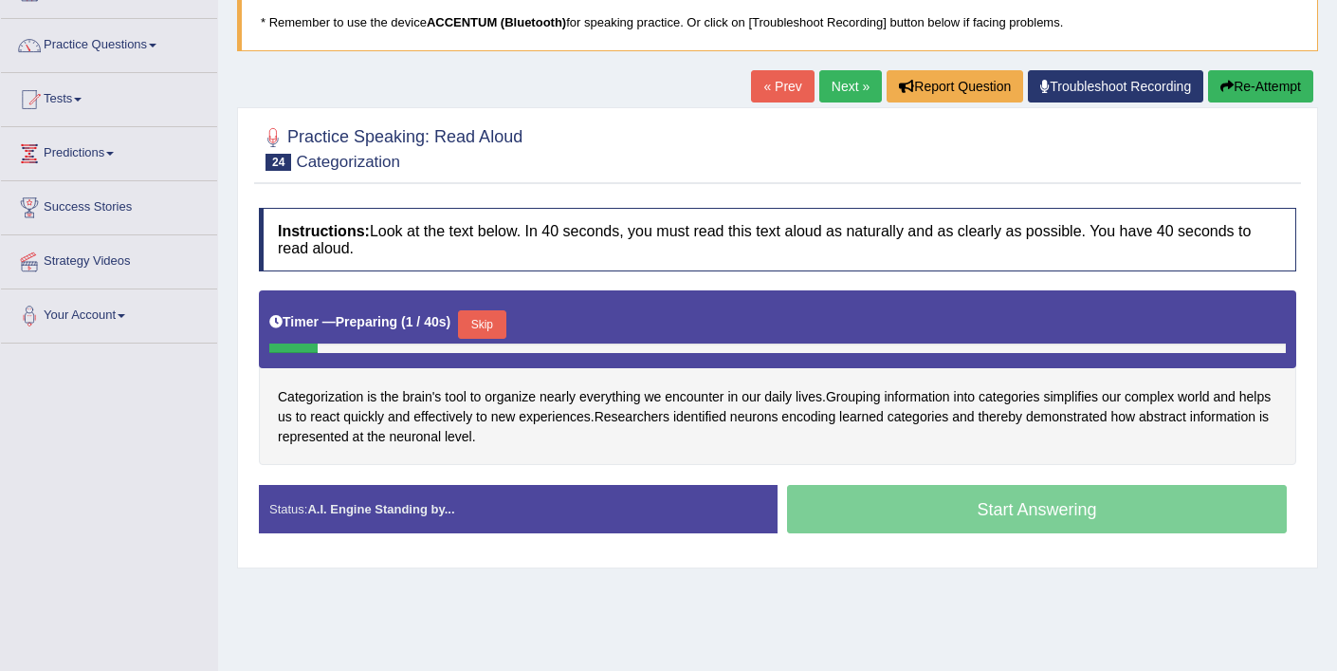
scroll to position [130, 0]
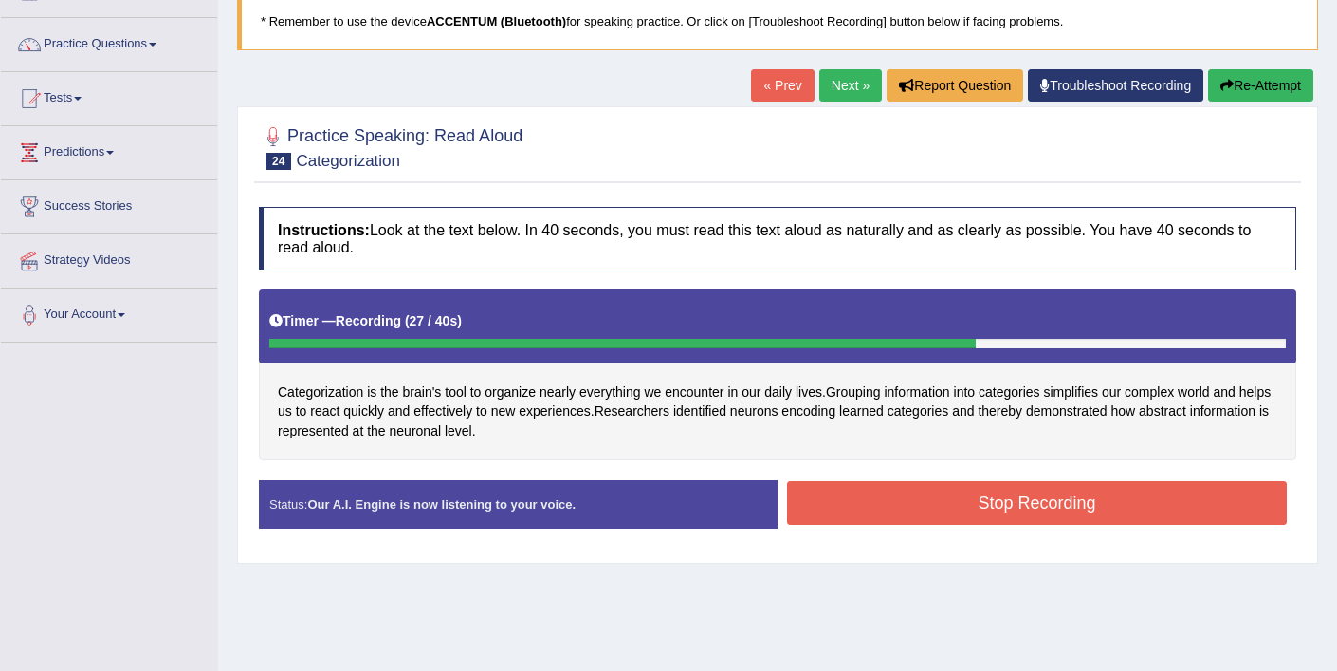
click at [856, 495] on button "Stop Recording" at bounding box center [1037, 503] width 500 height 44
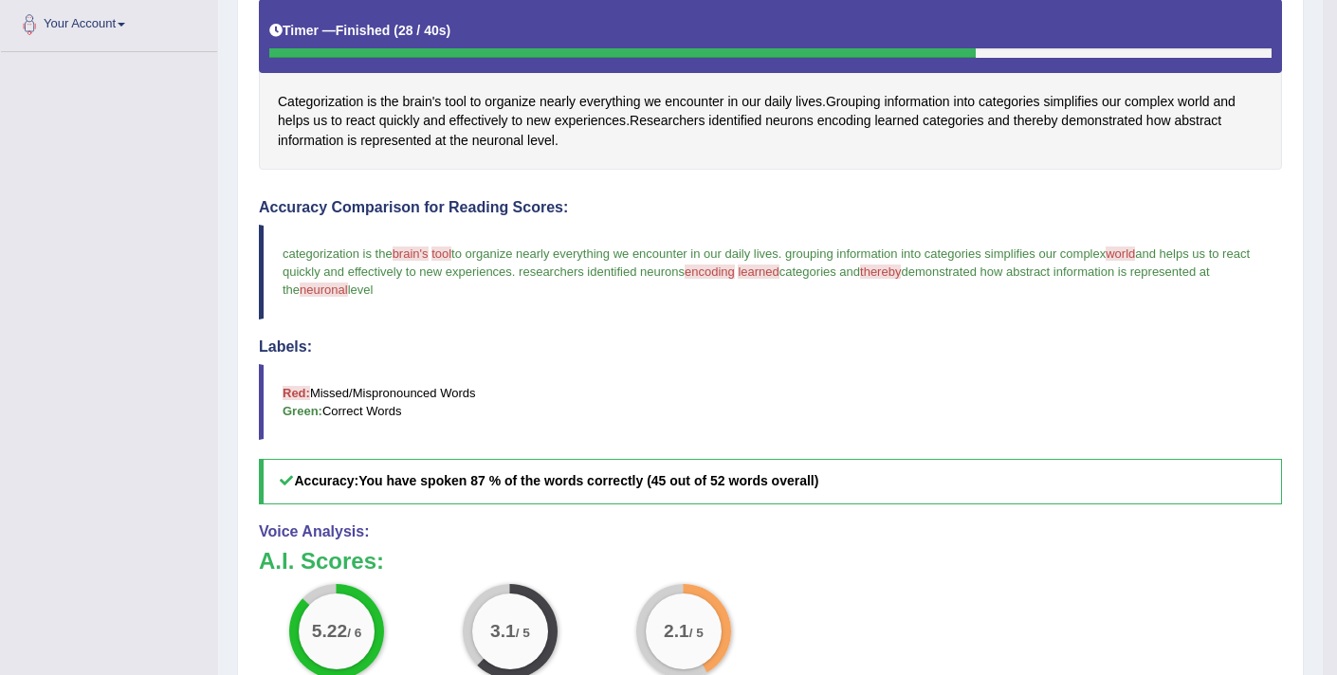
scroll to position [417, 0]
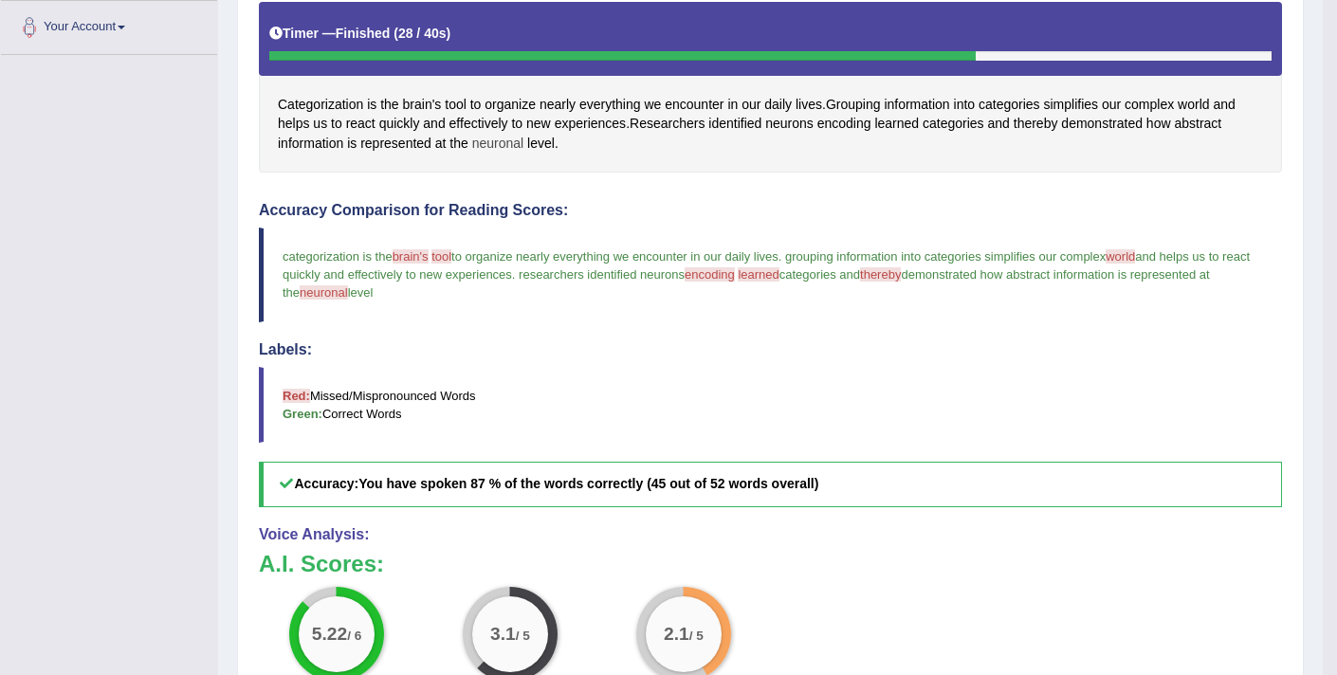
click at [493, 144] on span "neuronal" at bounding box center [498, 144] width 52 height 20
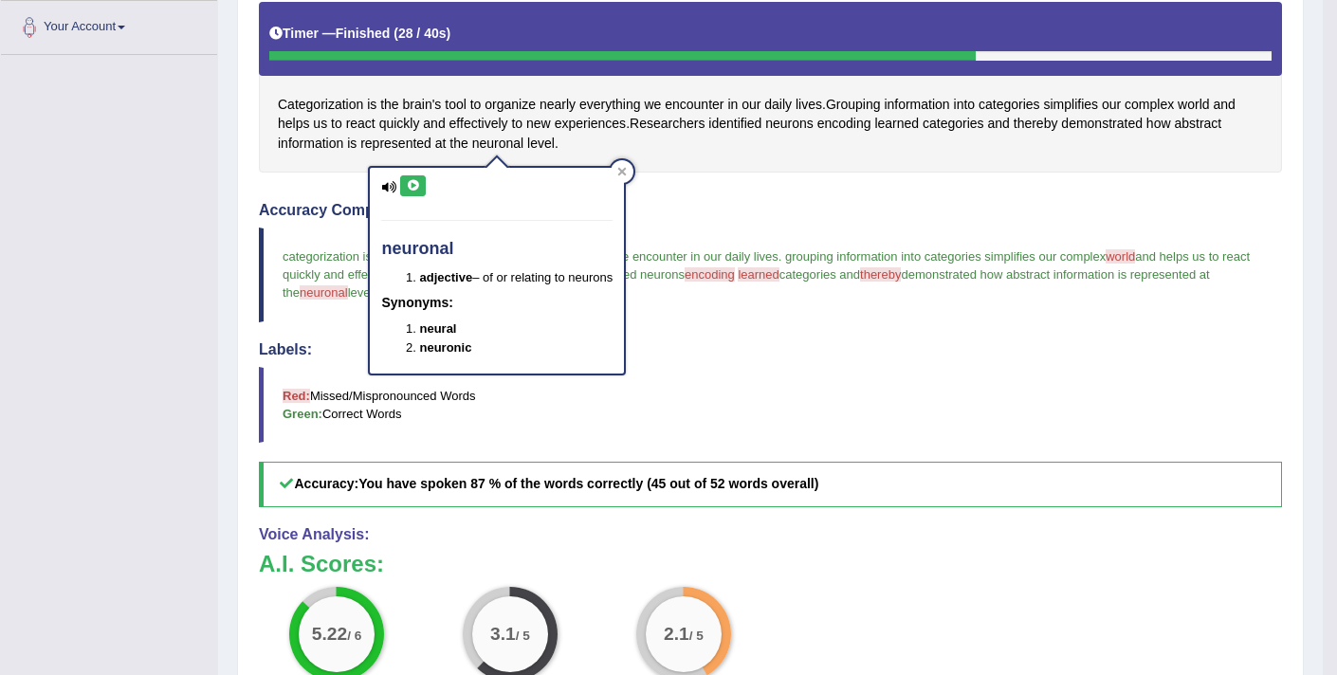
click at [414, 188] on icon at bounding box center [413, 185] width 14 height 11
click at [747, 173] on div "Instructions: Look at the text below. In 40 seconds, you must read this text al…" at bounding box center [770, 385] width 1033 height 951
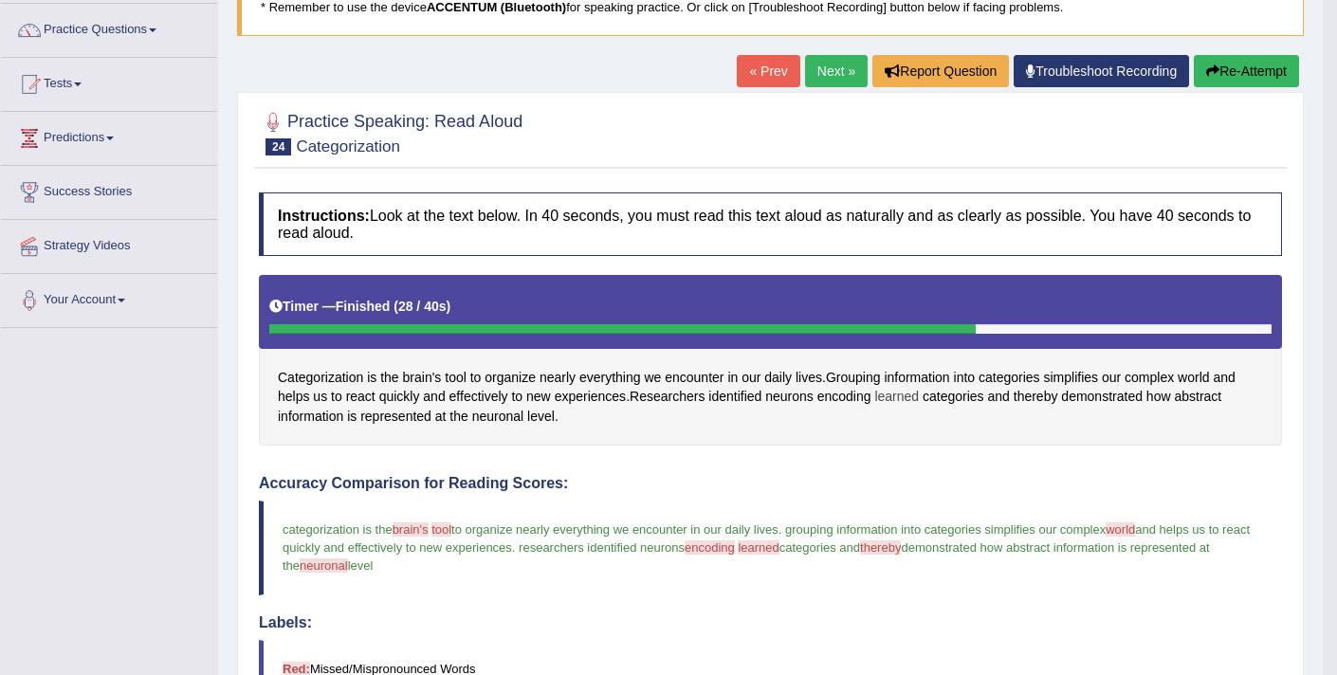
scroll to position [139, 0]
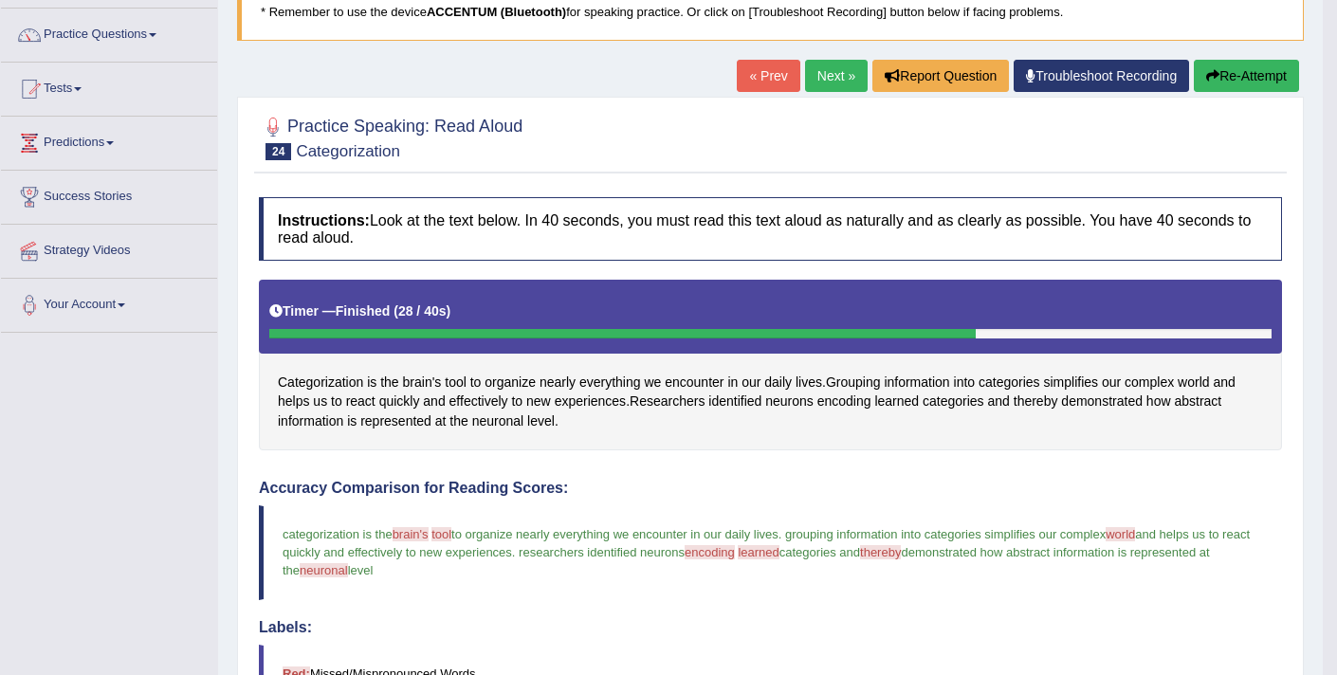
click at [1226, 80] on button "Re-Attempt" at bounding box center [1246, 76] width 105 height 32
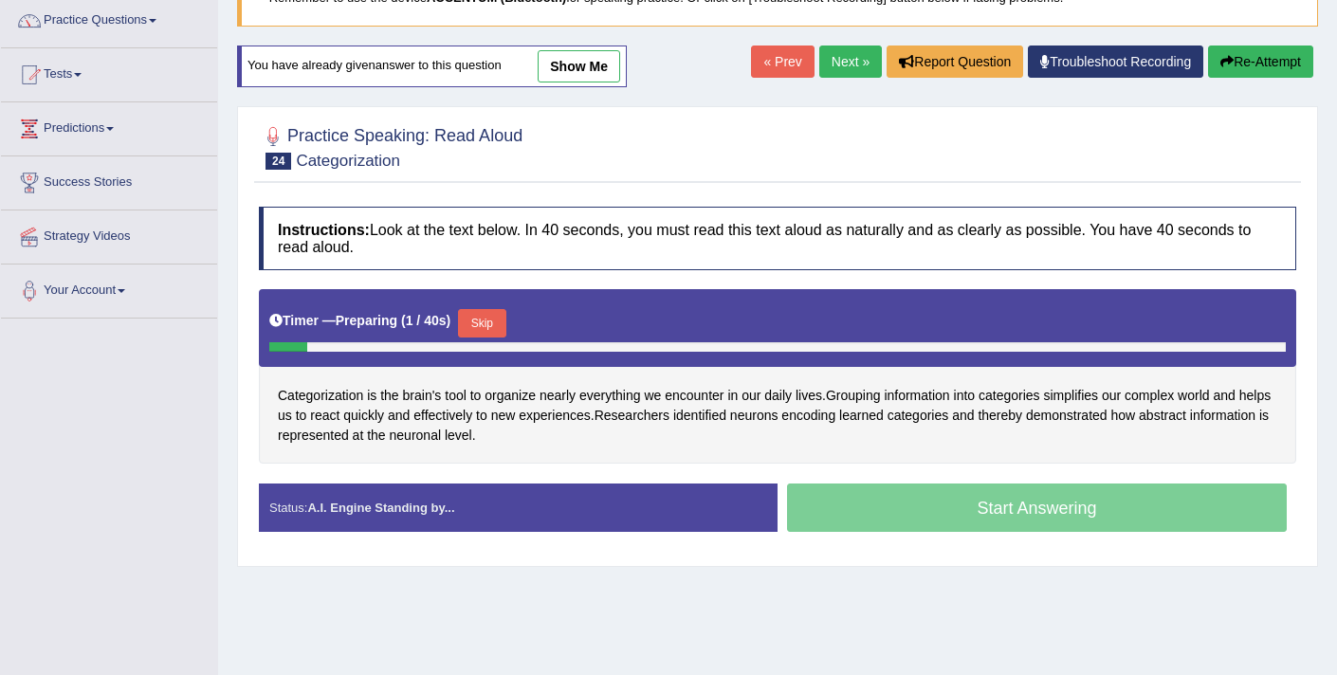
click at [499, 321] on button "Skip" at bounding box center [481, 323] width 47 height 28
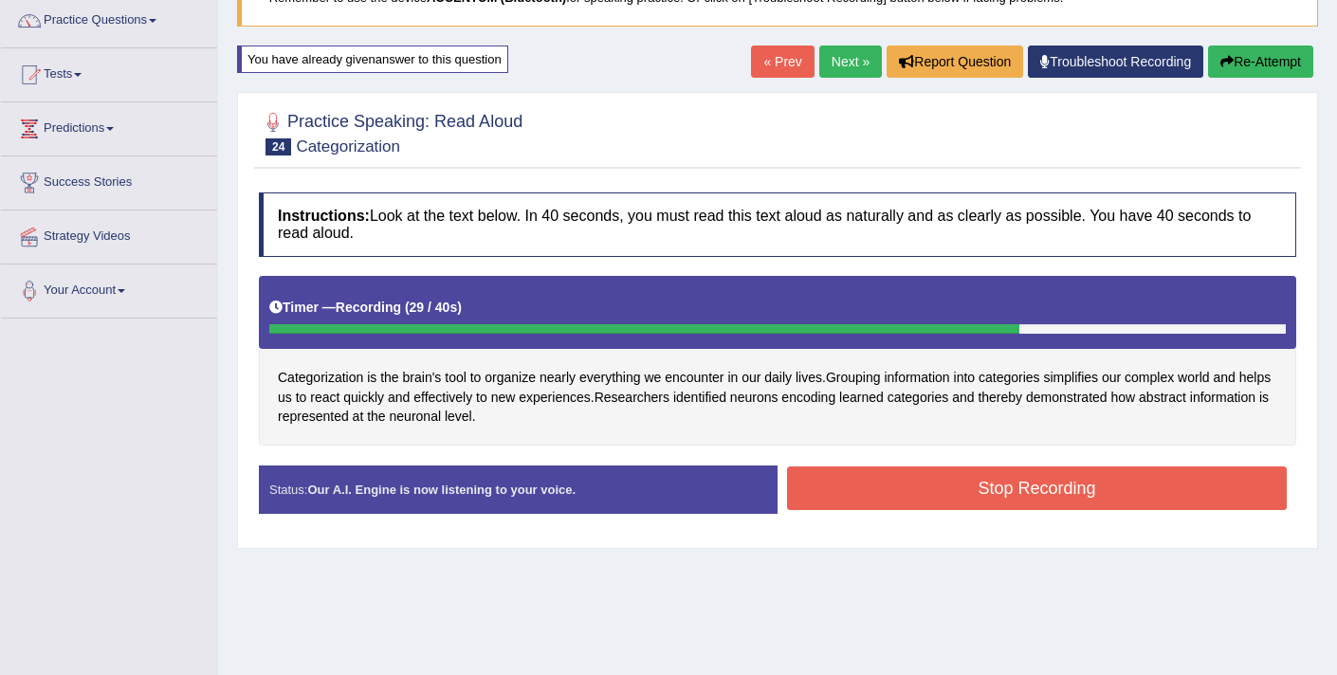
click at [948, 497] on button "Stop Recording" at bounding box center [1037, 489] width 500 height 44
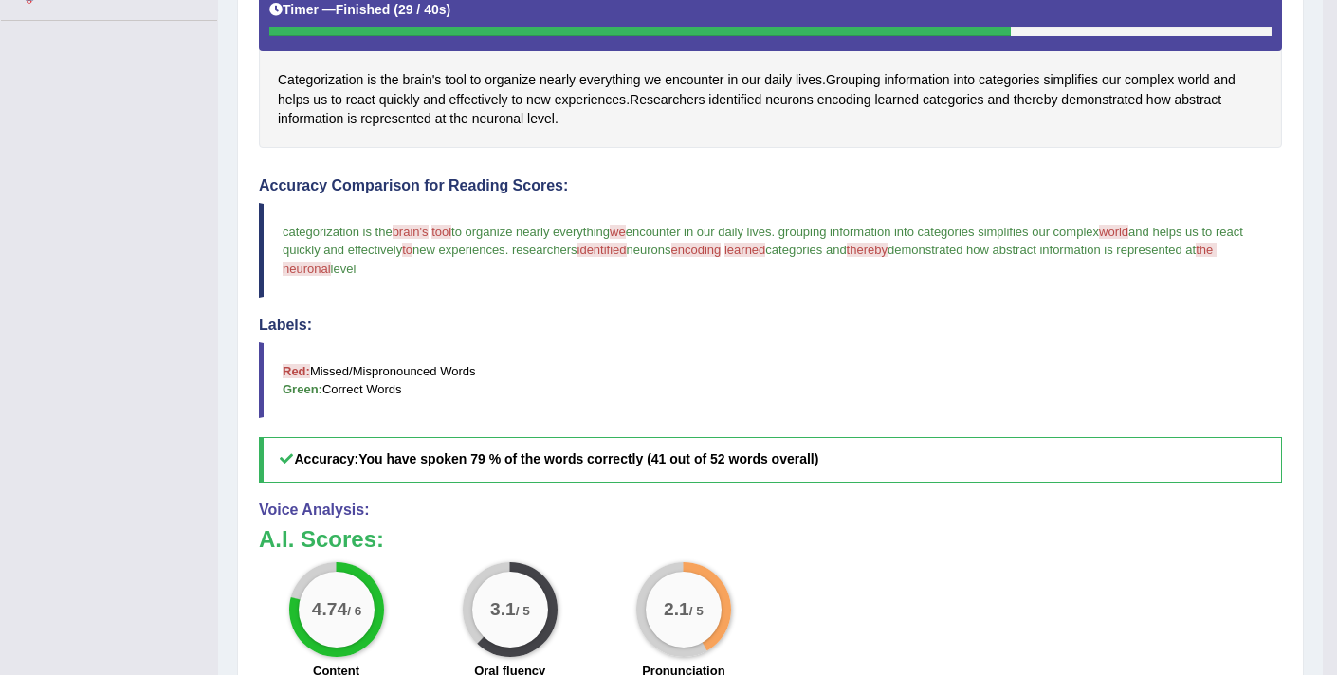
scroll to position [453, 0]
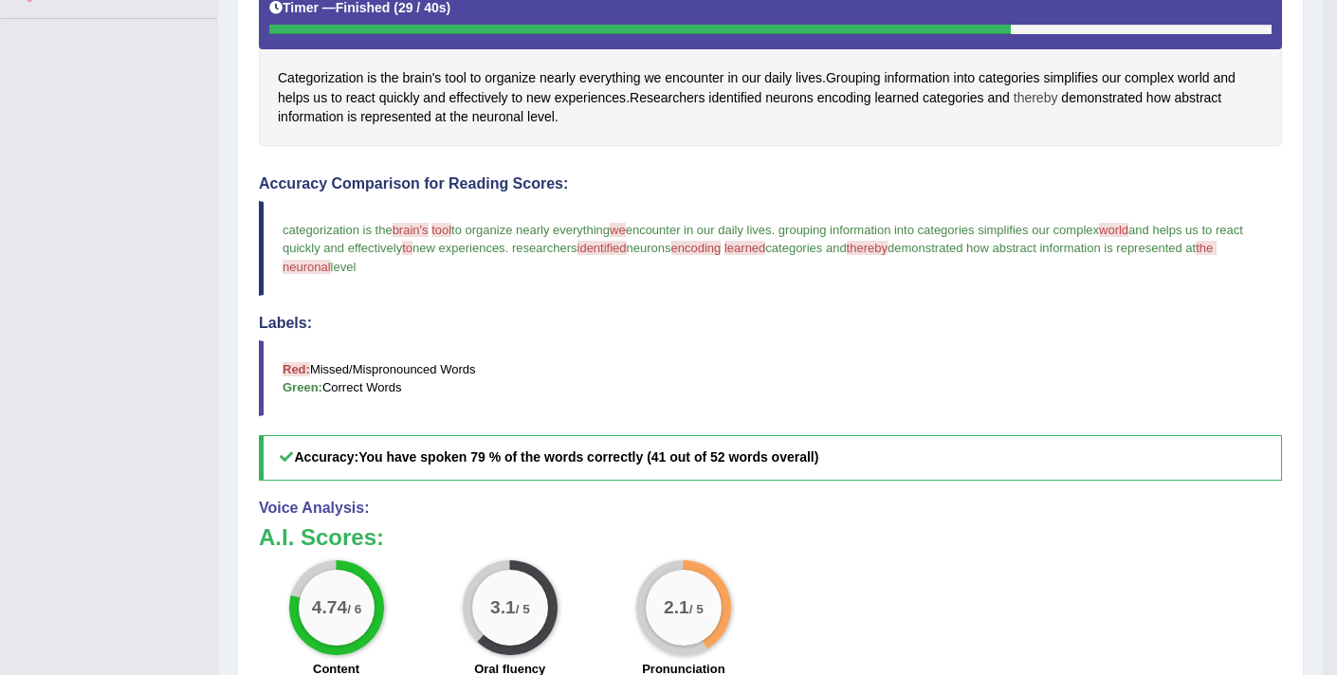
click at [1041, 100] on span "thereby" at bounding box center [1036, 98] width 45 height 20
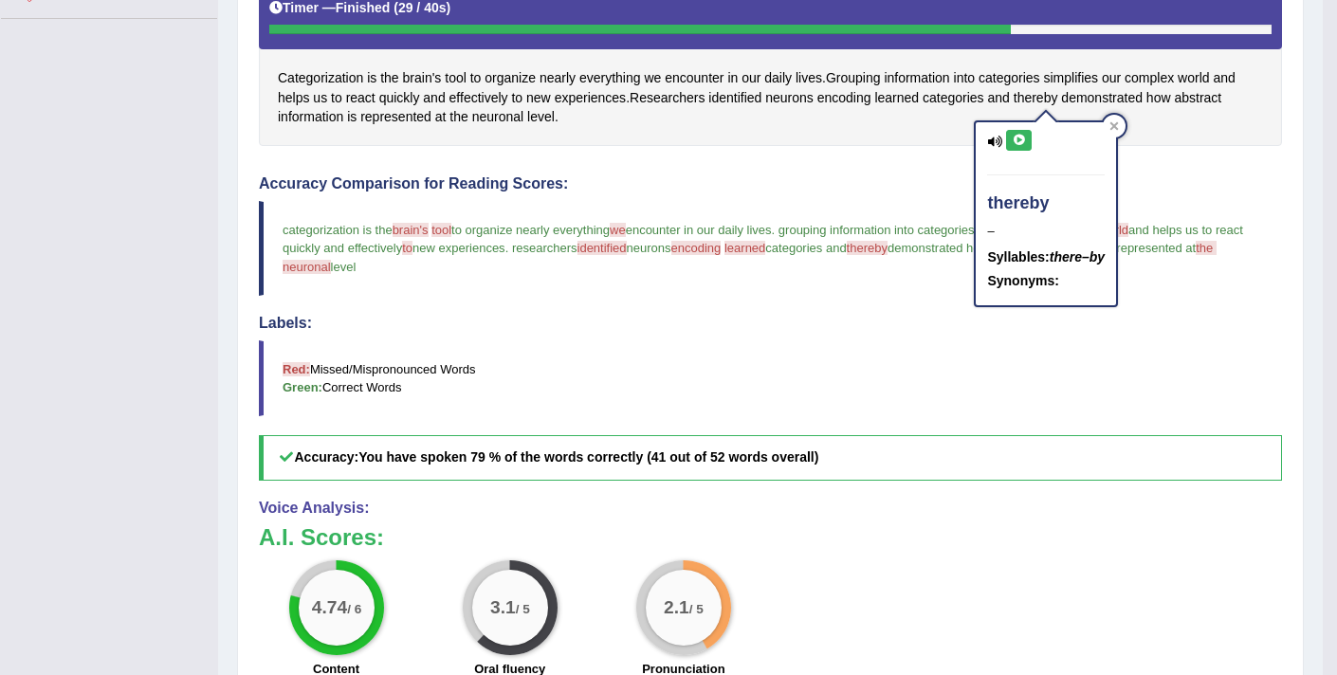
click at [1020, 144] on icon at bounding box center [1019, 140] width 14 height 11
click at [871, 153] on div "Instructions: Look at the text below. In 40 seconds, you must read this text al…" at bounding box center [770, 358] width 1033 height 951
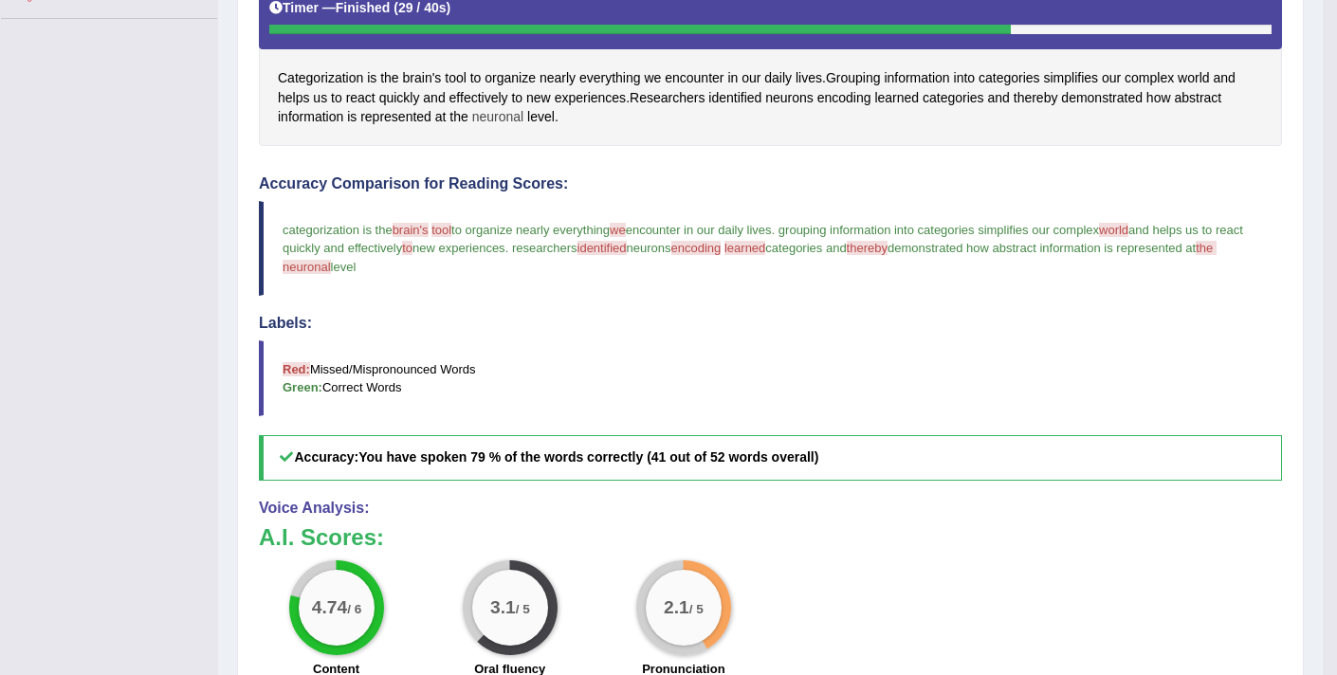
click at [513, 113] on span "neuronal" at bounding box center [498, 117] width 52 height 20
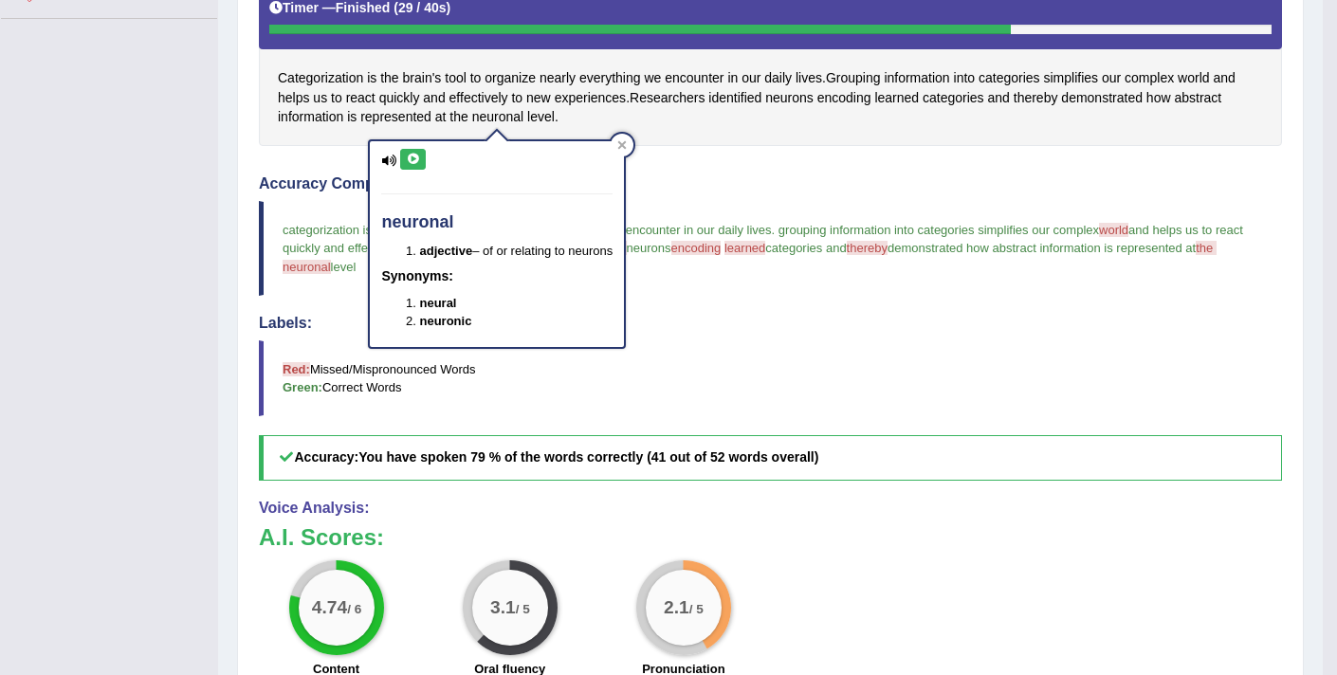
click at [418, 164] on icon at bounding box center [413, 159] width 14 height 11
click at [733, 107] on div "Categorization is the brain's tool to organize nearly everything we encounter i…" at bounding box center [770, 61] width 1023 height 170
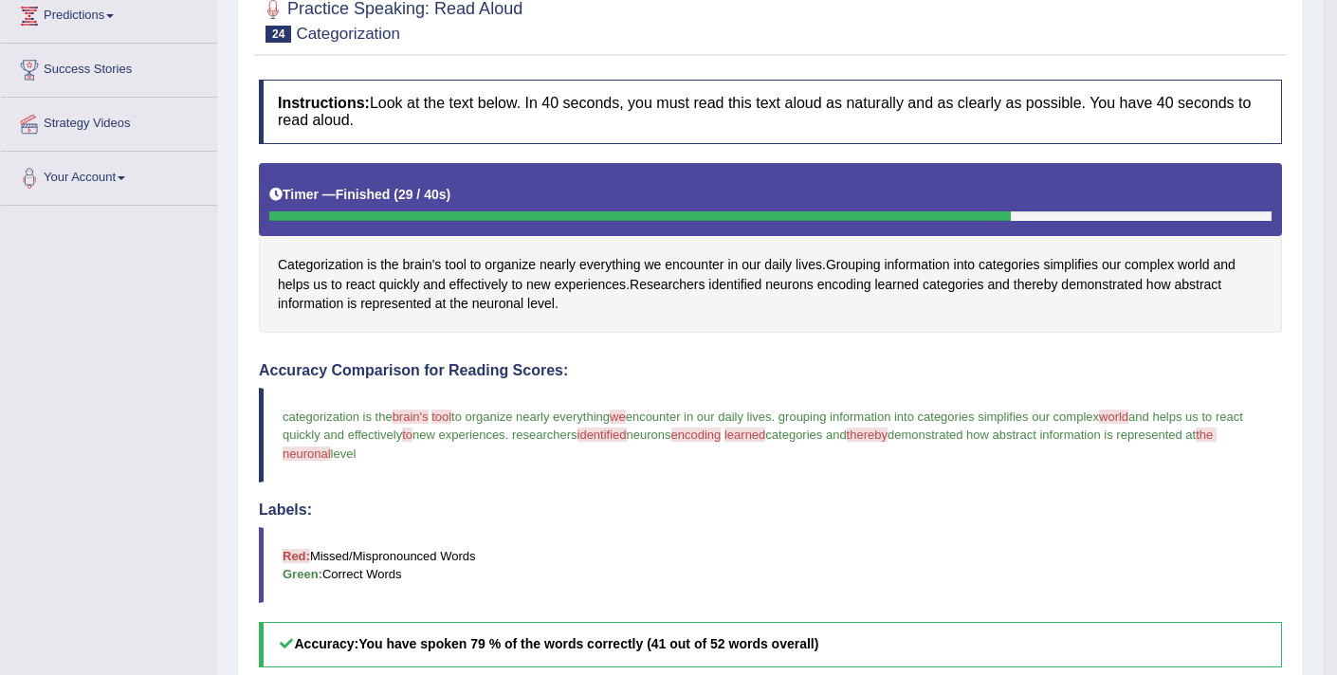
scroll to position [203, 0]
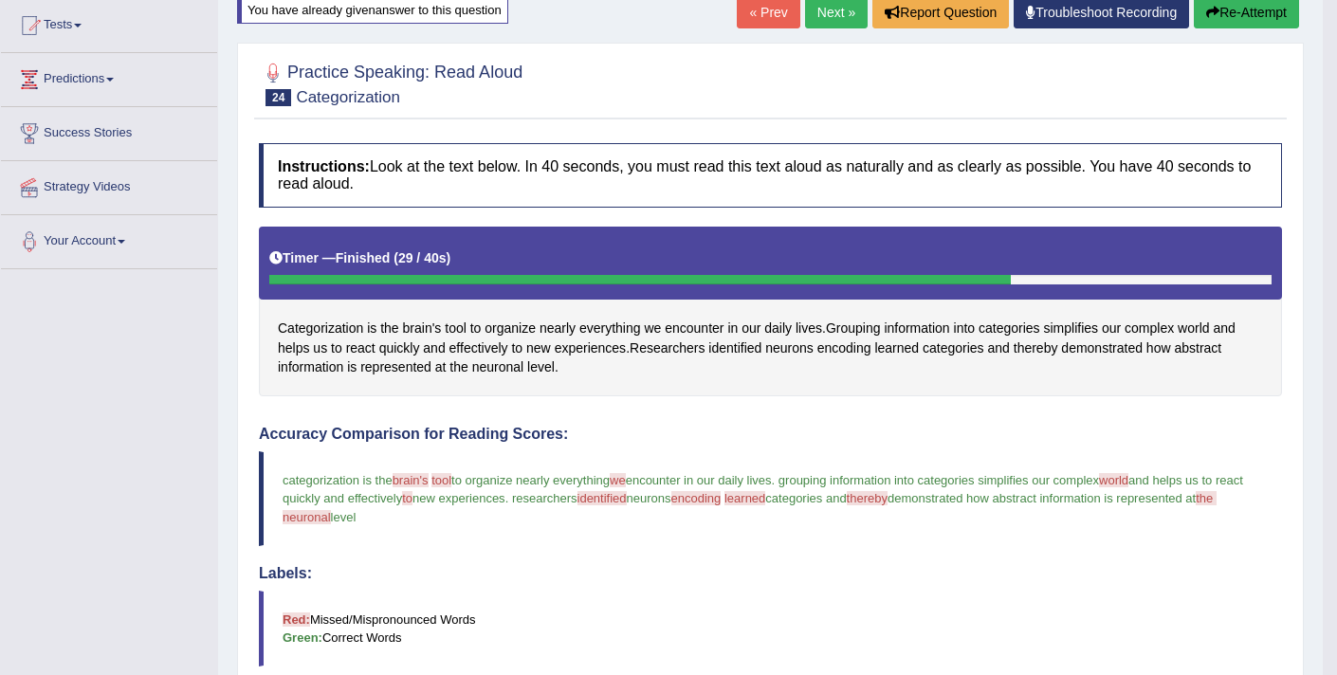
click at [832, 18] on link "Next »" at bounding box center [836, 12] width 63 height 32
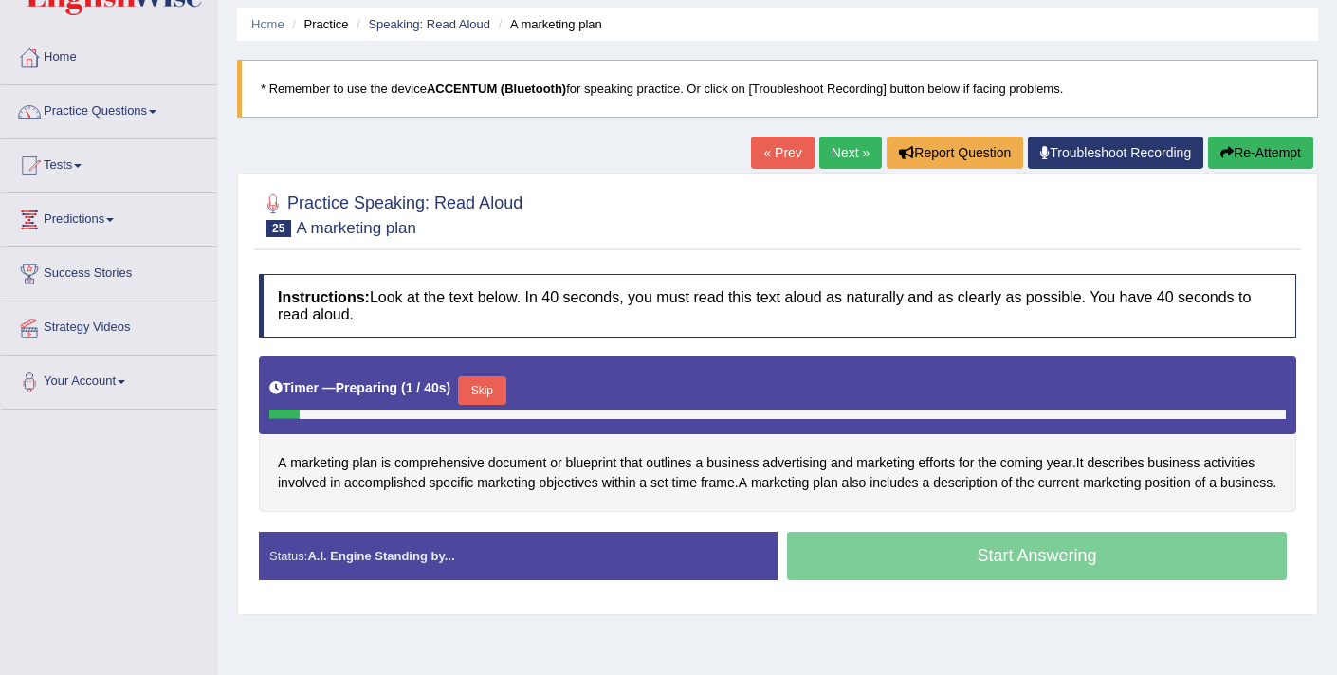
scroll to position [90, 0]
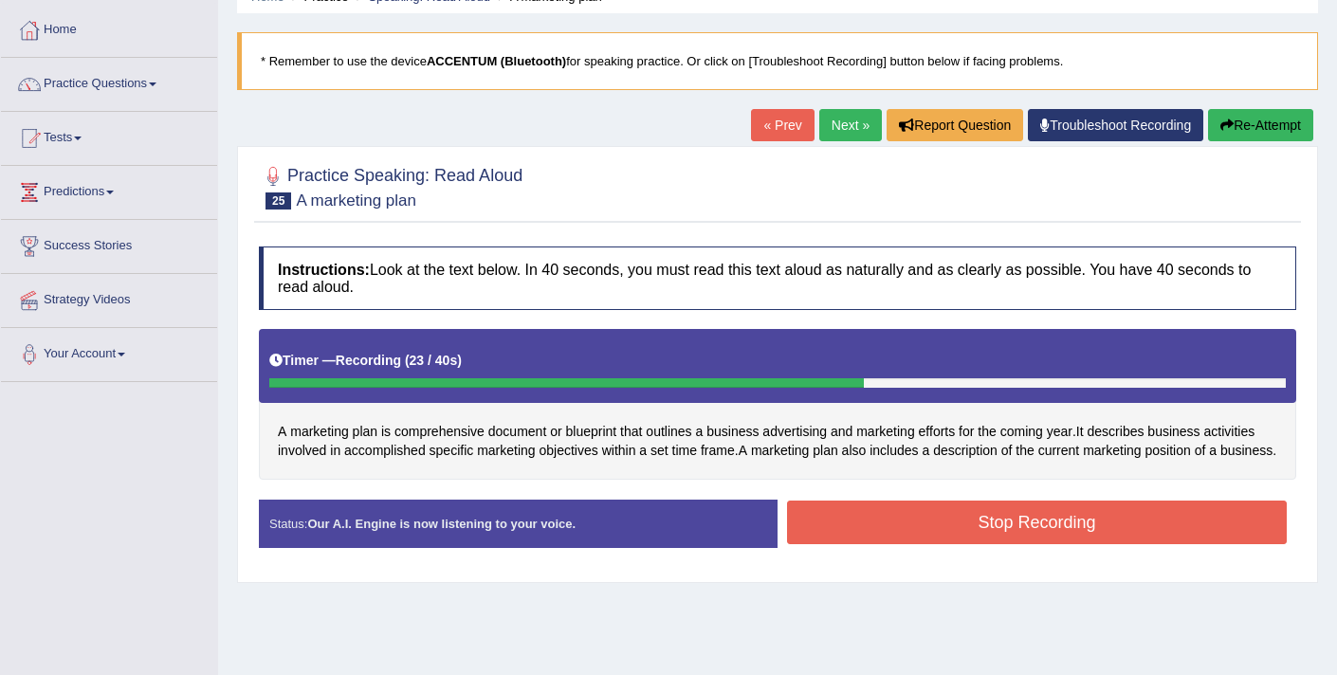
click at [806, 539] on button "Stop Recording" at bounding box center [1037, 523] width 500 height 44
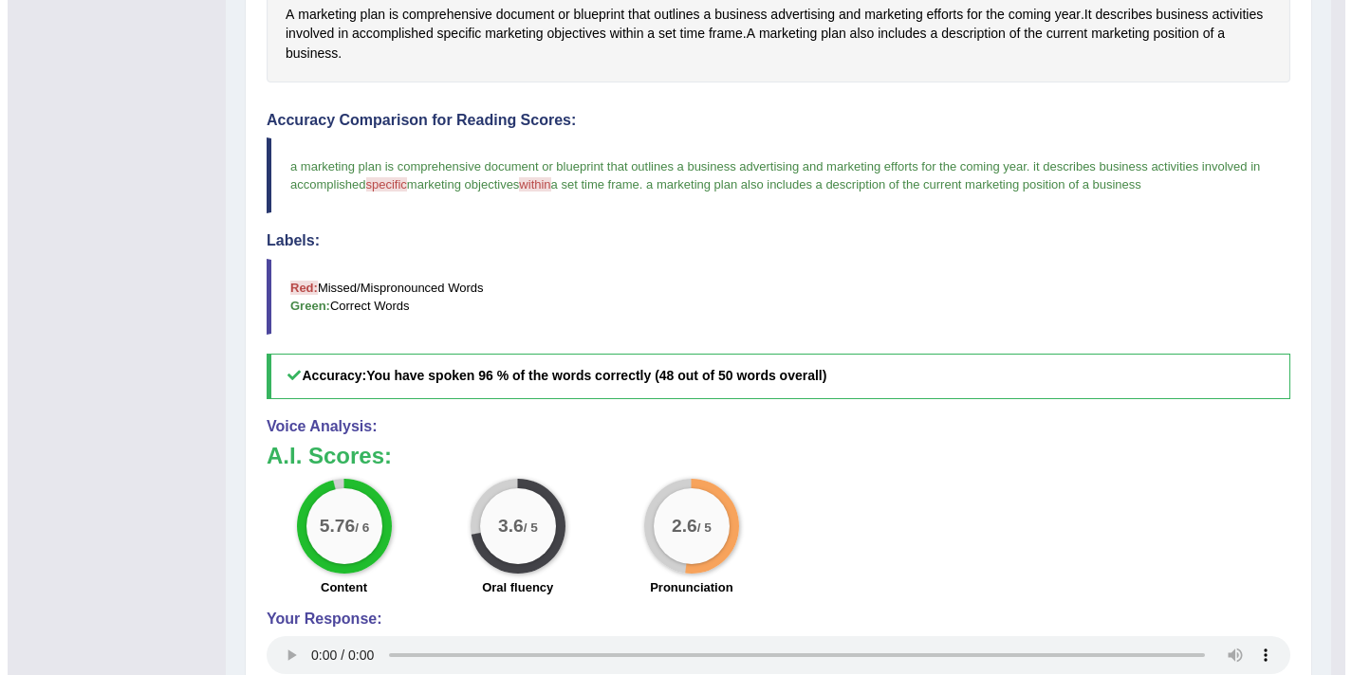
scroll to position [510, 0]
